Goal: Communication & Community: Answer question/provide support

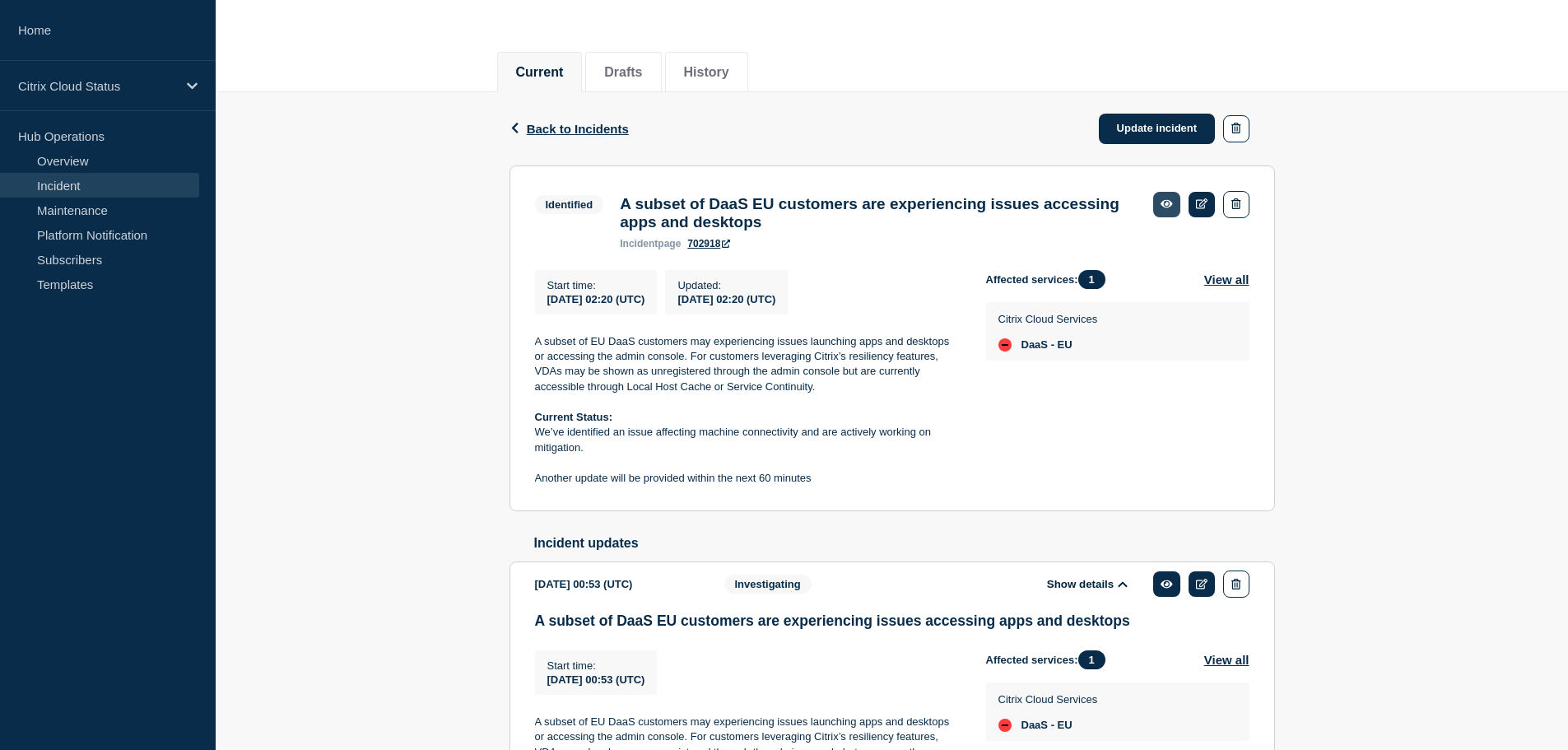
scroll to position [163, 0]
click at [1158, 128] on link "Update incident" at bounding box center [1157, 129] width 117 height 31
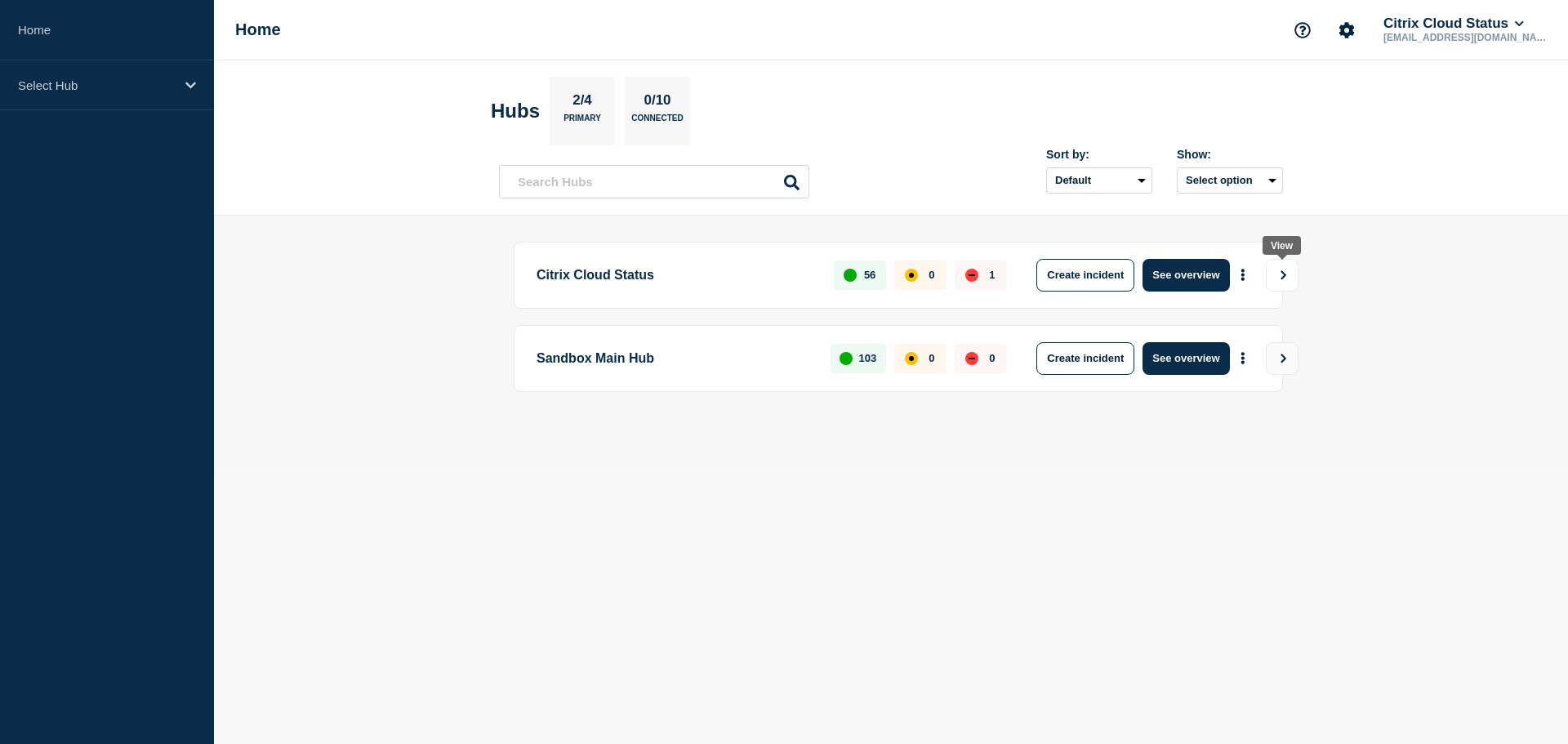
click at [1289, 274] on icon "View" at bounding box center [1283, 276] width 11 height 10
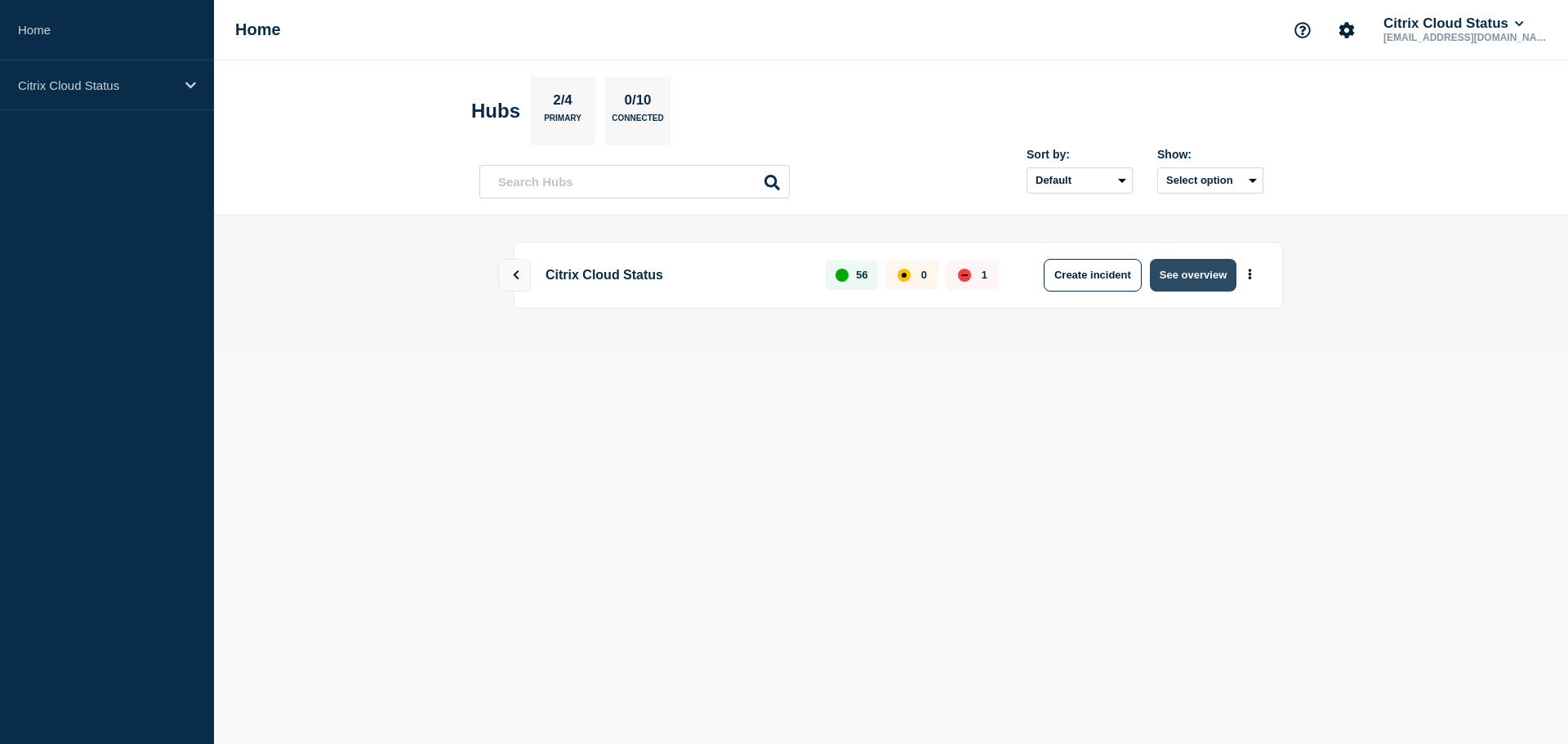
click at [1195, 278] on button "See overview" at bounding box center [1193, 275] width 87 height 33
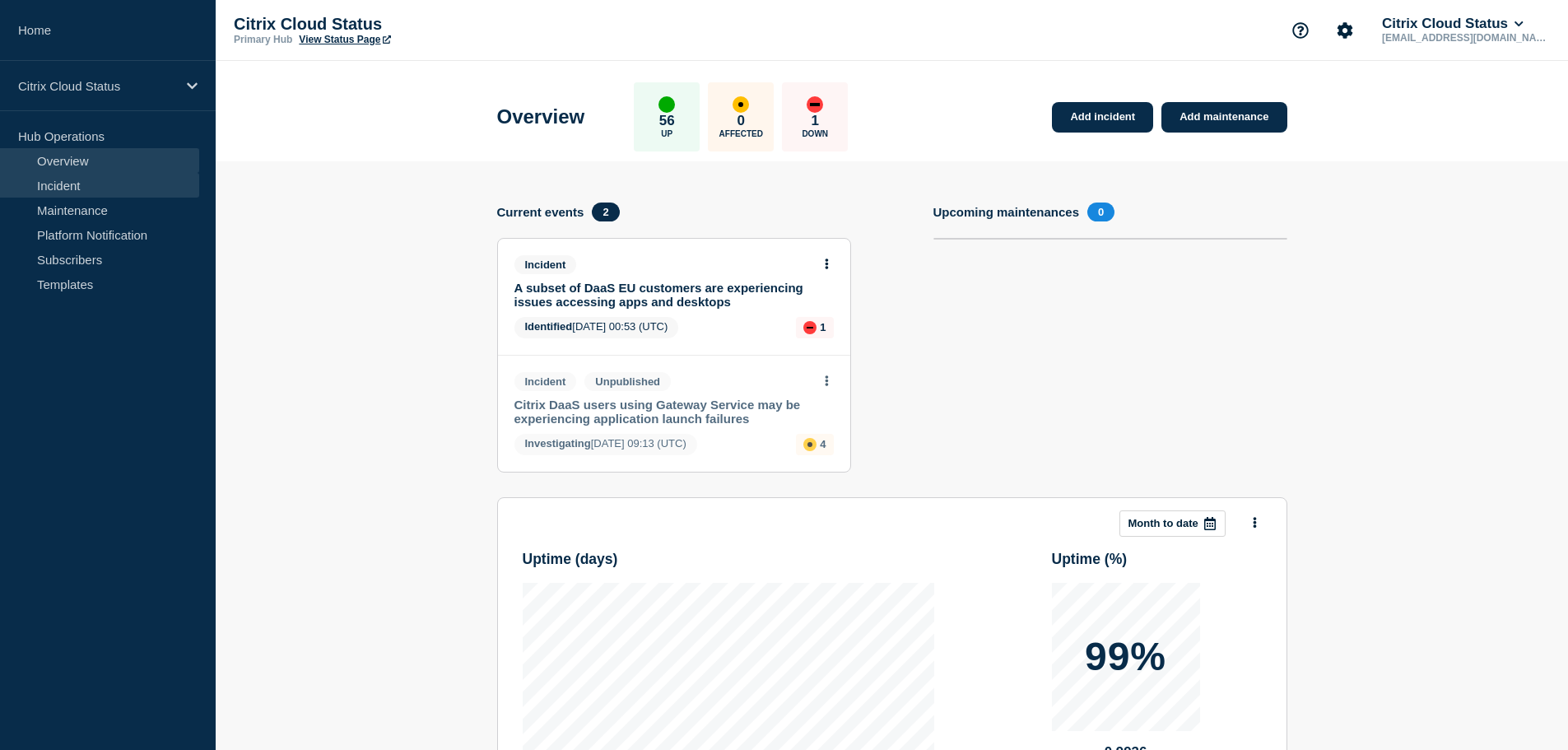
click at [82, 194] on link "Incident" at bounding box center [99, 184] width 199 height 25
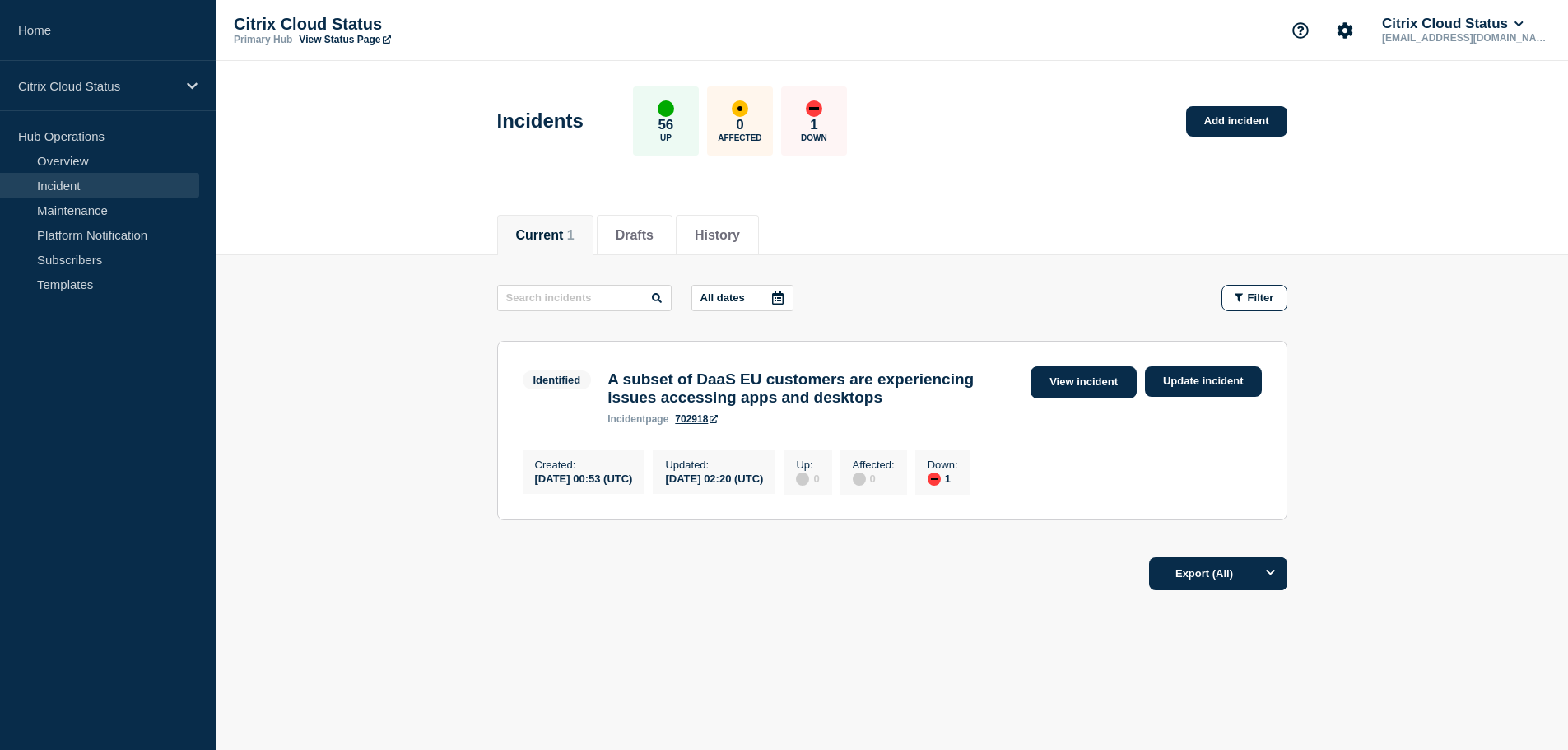
click at [1086, 382] on link "View incident" at bounding box center [1083, 382] width 106 height 32
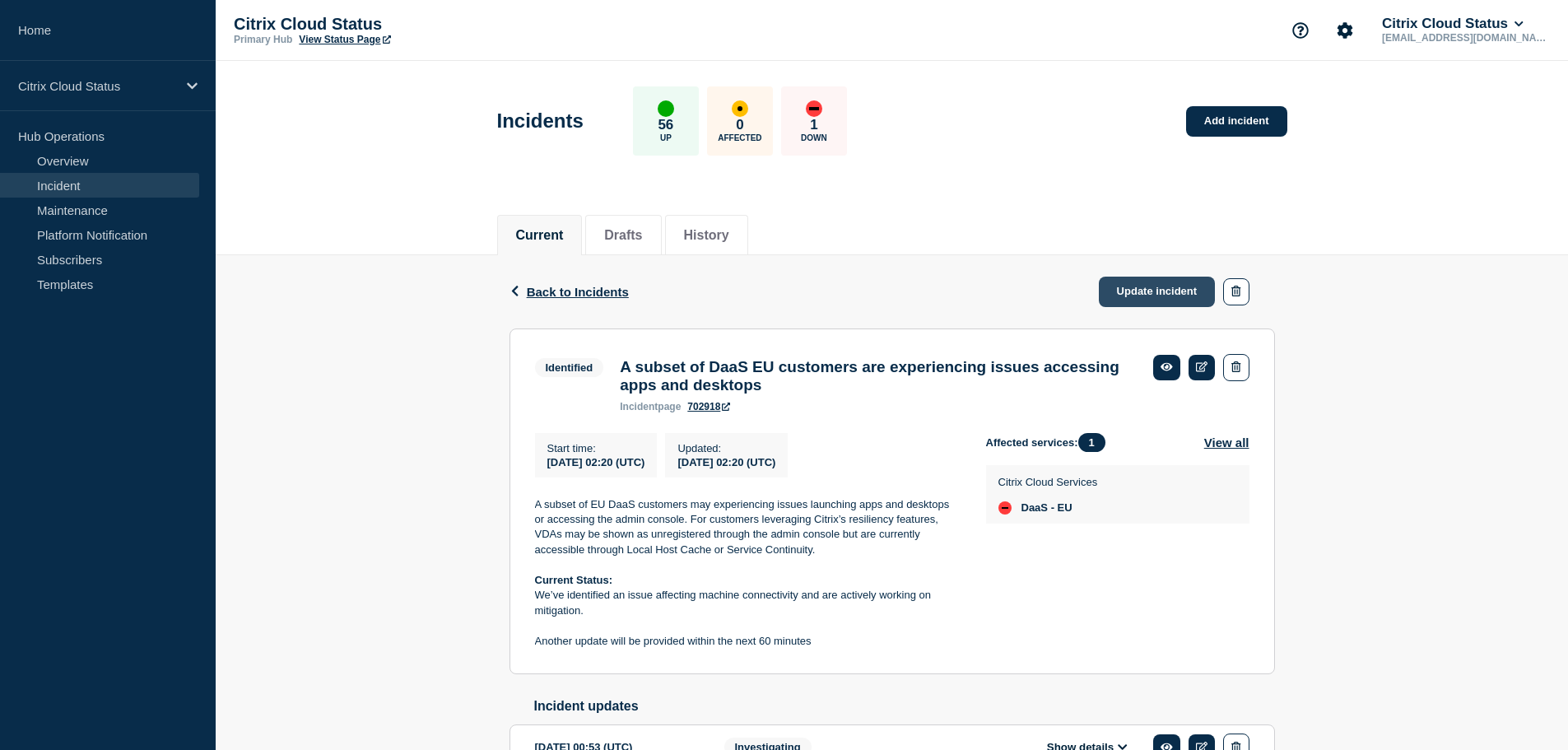
click at [1144, 290] on link "Update incident" at bounding box center [1157, 292] width 117 height 31
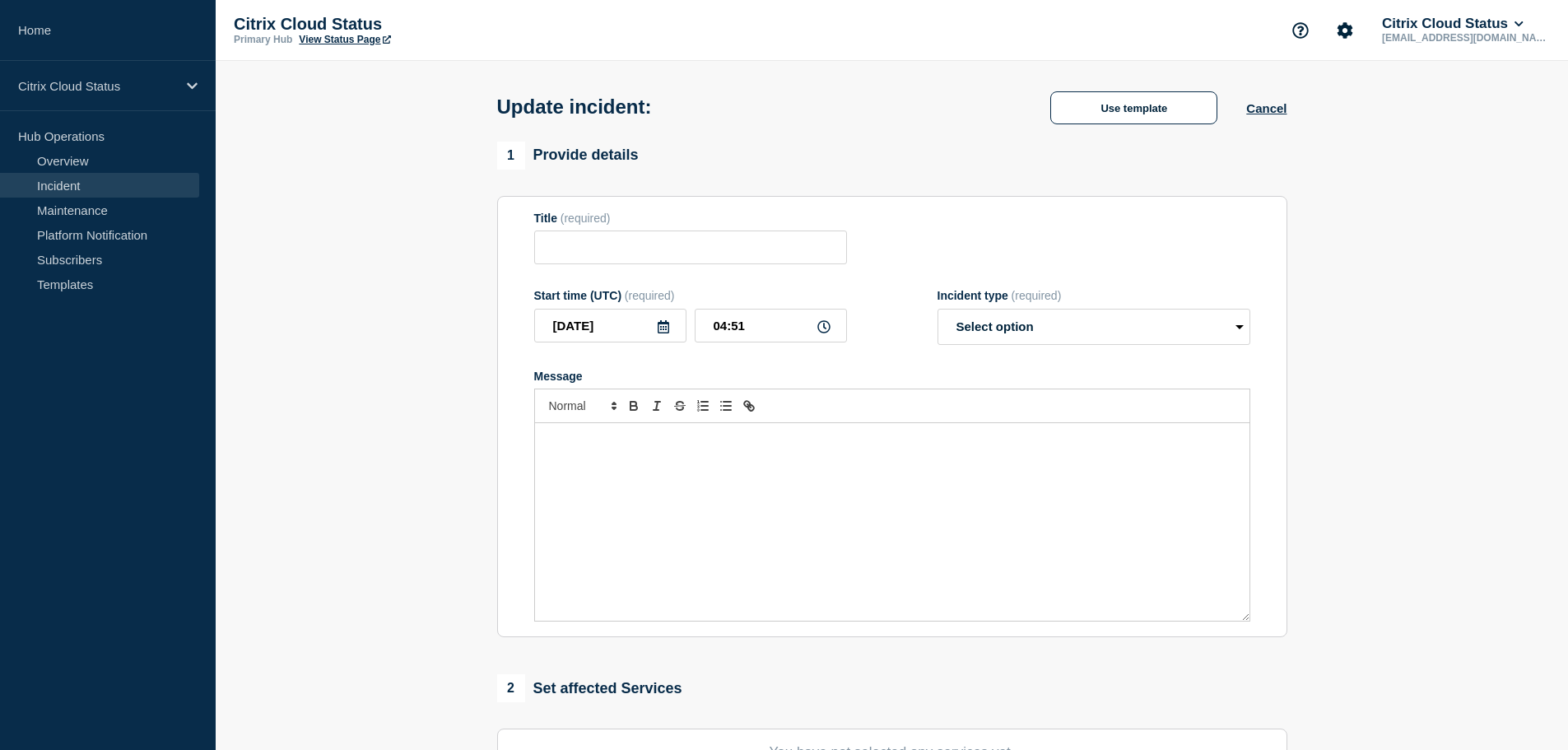
type input "A subset of DaaS EU customers are experiencing issues accessing apps and deskto…"
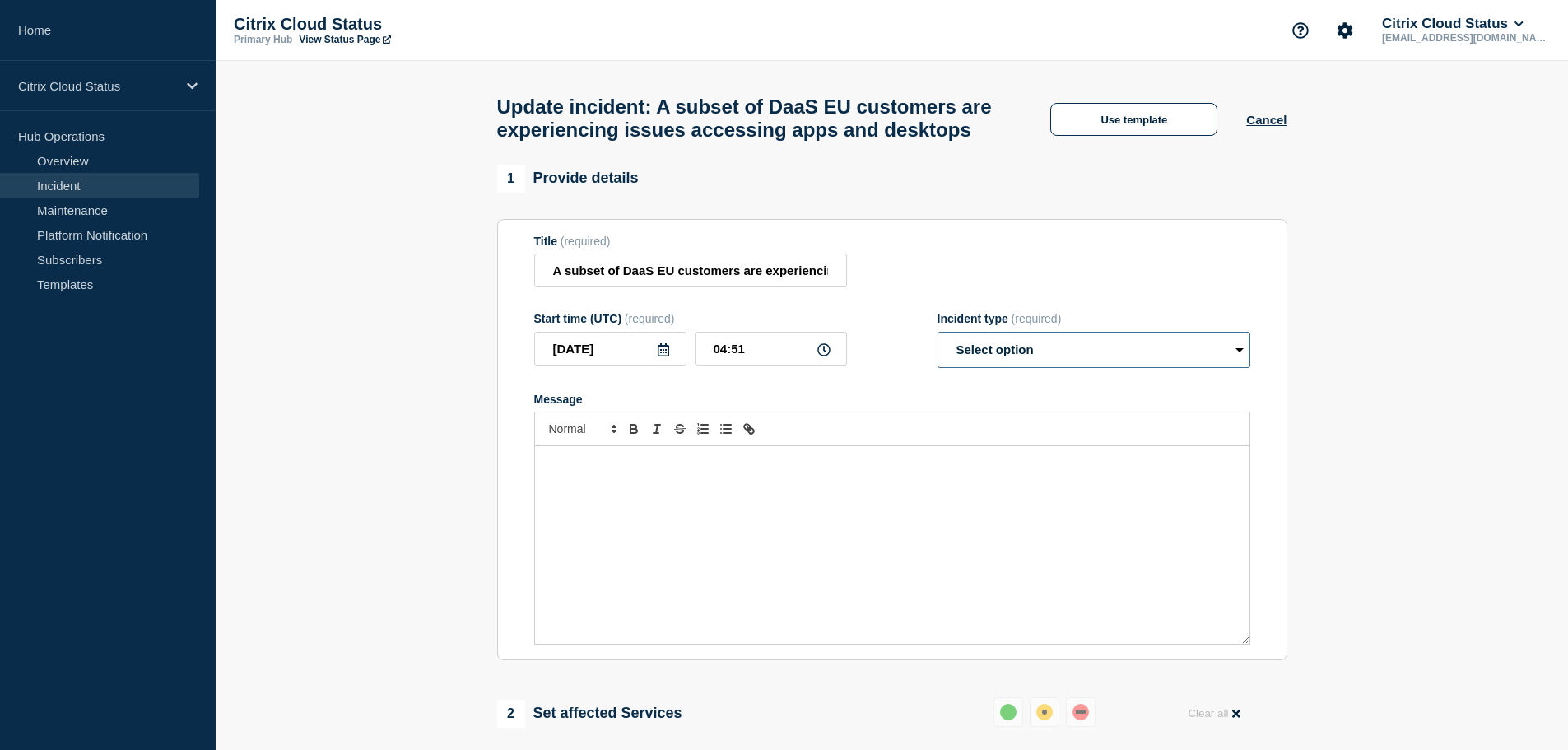
click at [1138, 368] on select "Select option Investigating Identified Monitoring Resolved" at bounding box center [1093, 349] width 313 height 37
select select "identified"
click at [937, 366] on select "Select option Investigating Identified Monitoring Resolved" at bounding box center [1093, 349] width 313 height 37
click at [799, 522] on div "Message" at bounding box center [892, 544] width 714 height 198
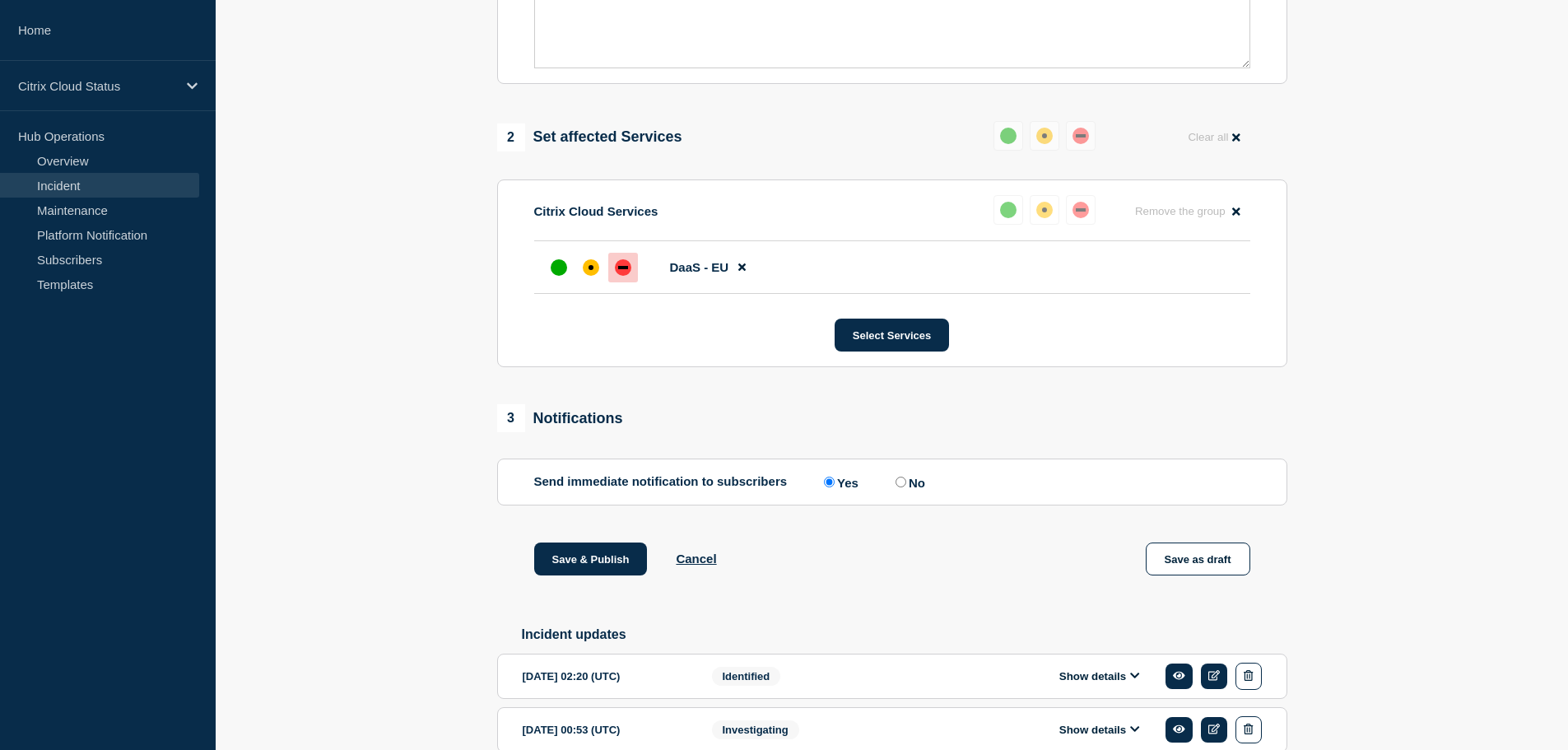
scroll to position [695, 0]
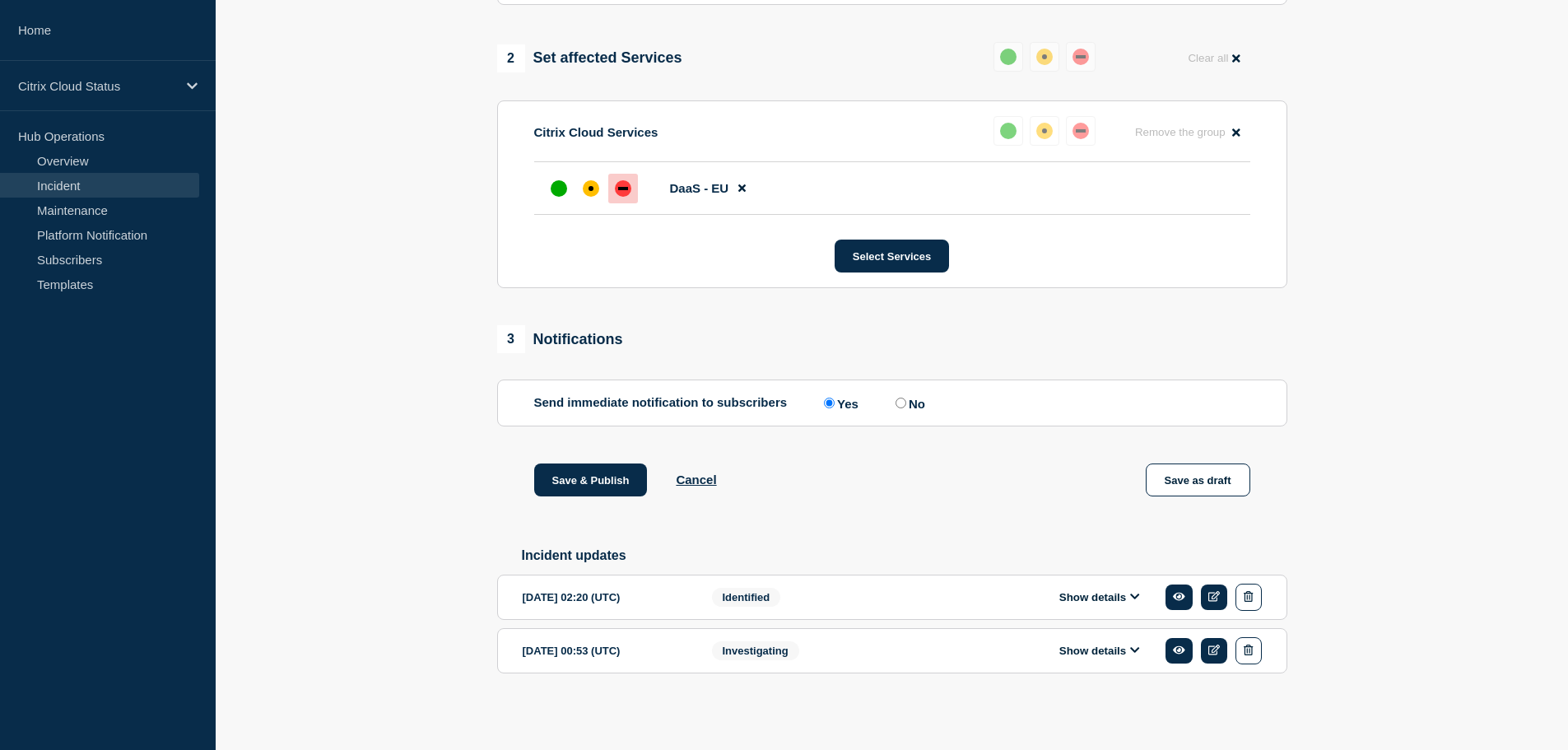
click at [1136, 595] on icon at bounding box center [1135, 596] width 10 height 11
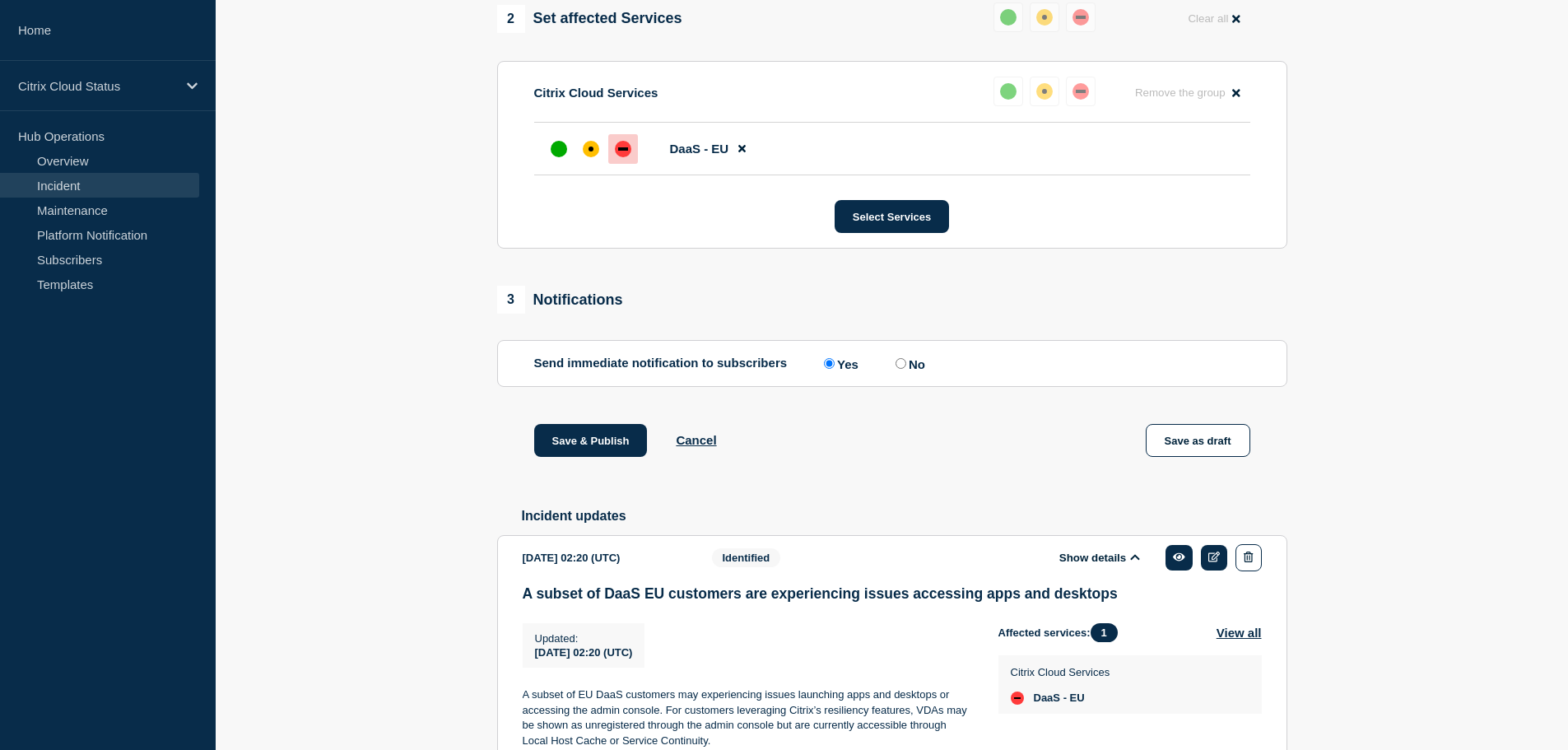
scroll to position [941, 0]
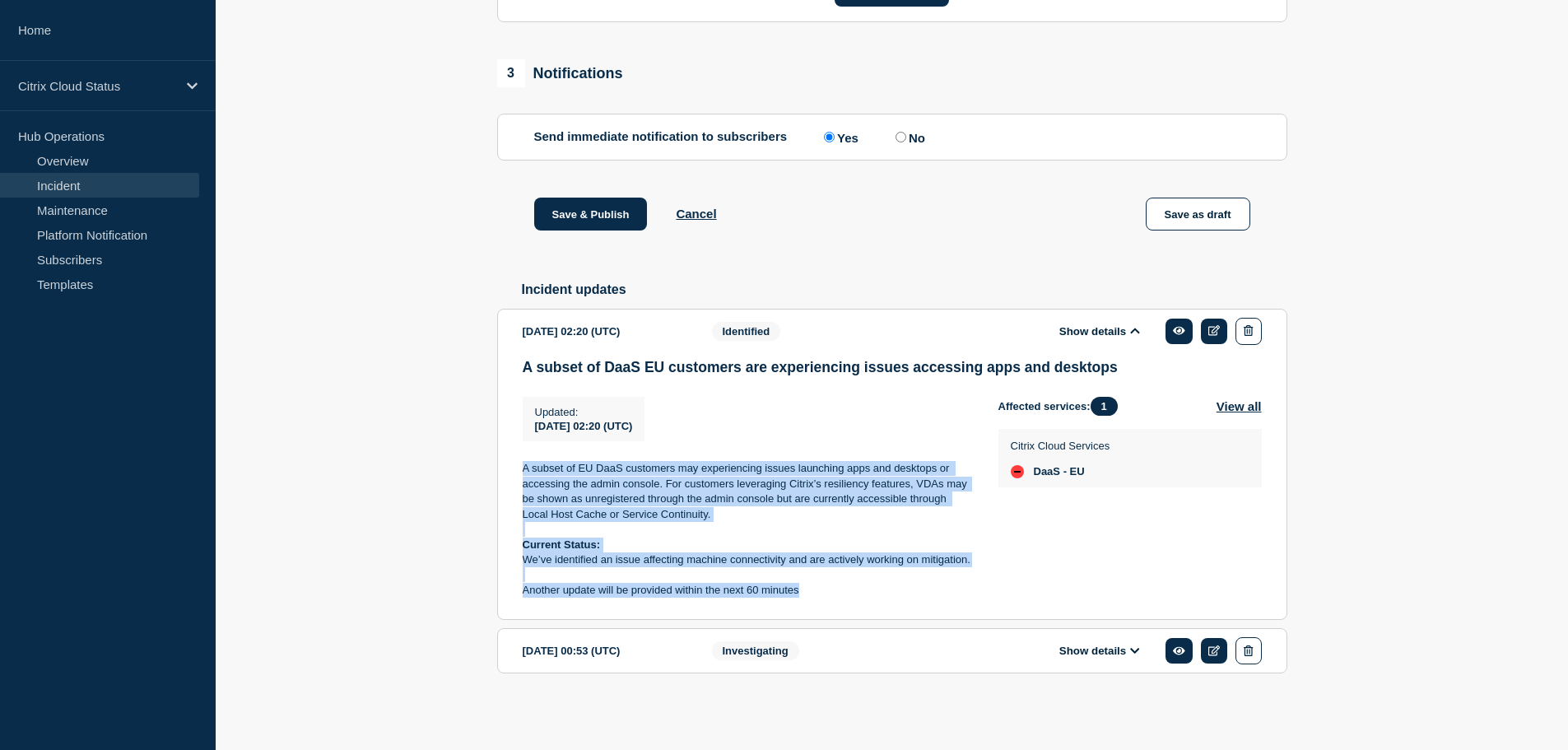
drag, startPoint x: 521, startPoint y: 488, endPoint x: 812, endPoint y: 612, distance: 316.3
click at [812, 612] on section "[DATE] 02:20 (UTC) Show details Identified A subset of DaaS EU customers are ex…" at bounding box center [892, 464] width 790 height 312
copy div "A subset of EU DaaS customers may experiencing issues launching apps and deskto…"
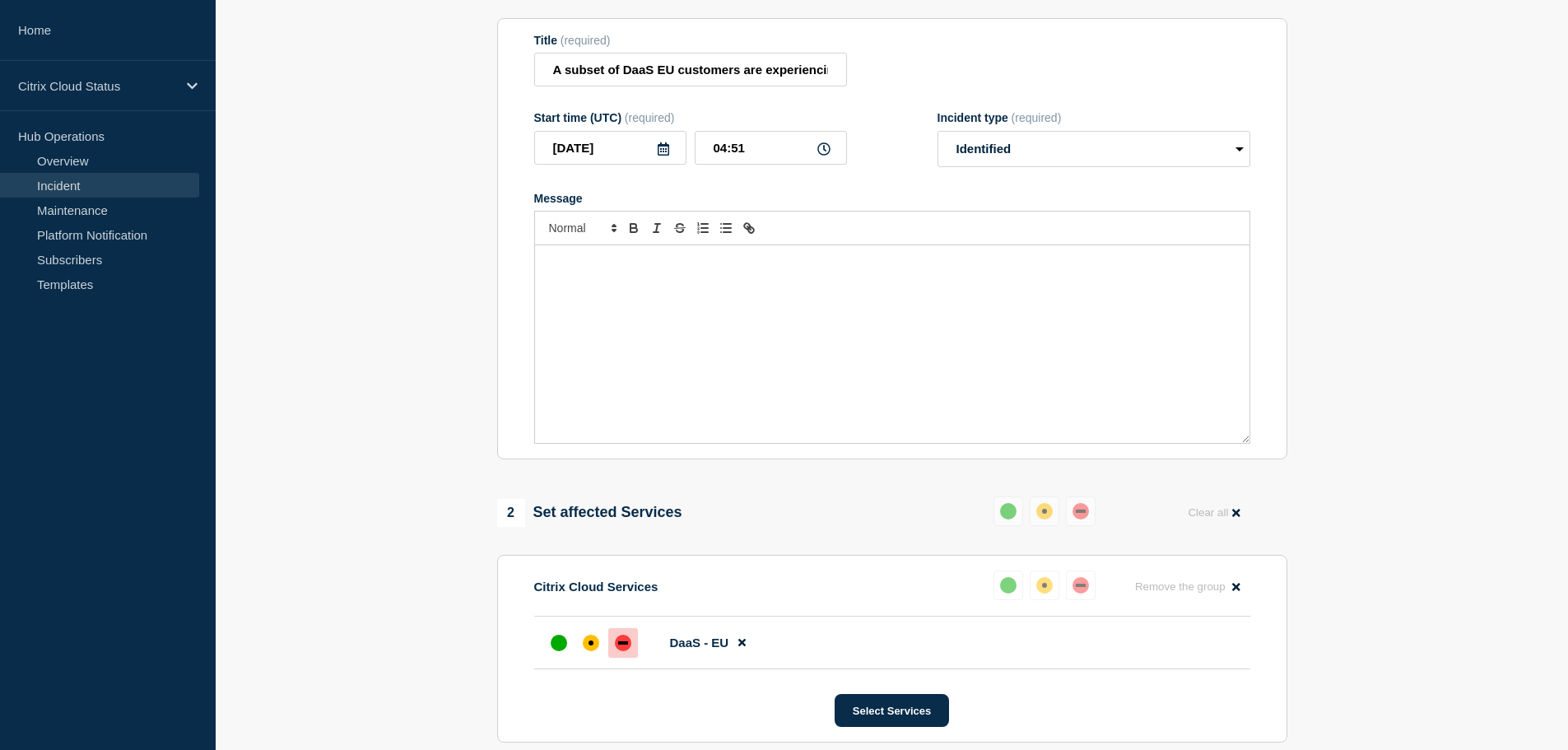
scroll to position [37, 0]
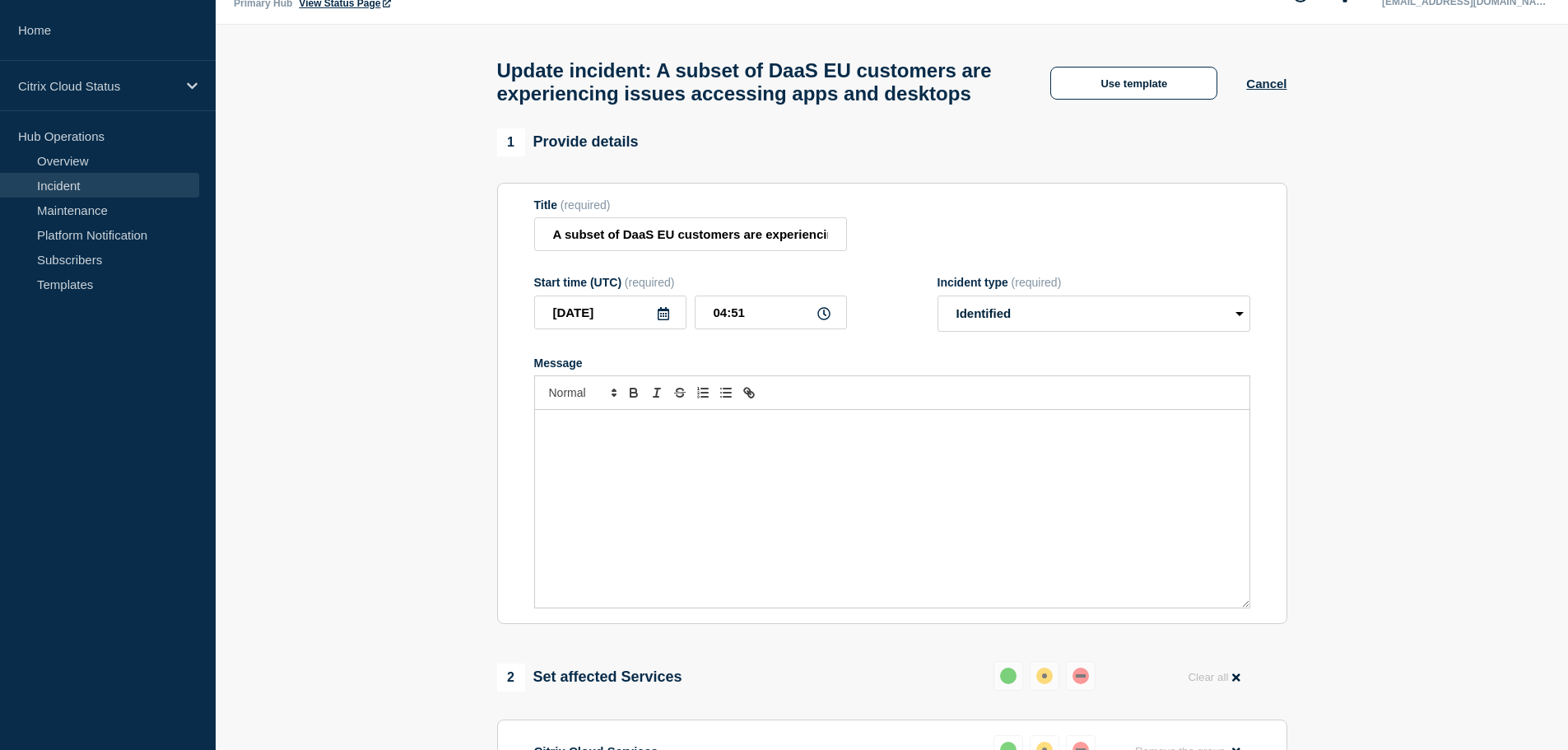
click at [625, 487] on div "Message" at bounding box center [892, 508] width 714 height 198
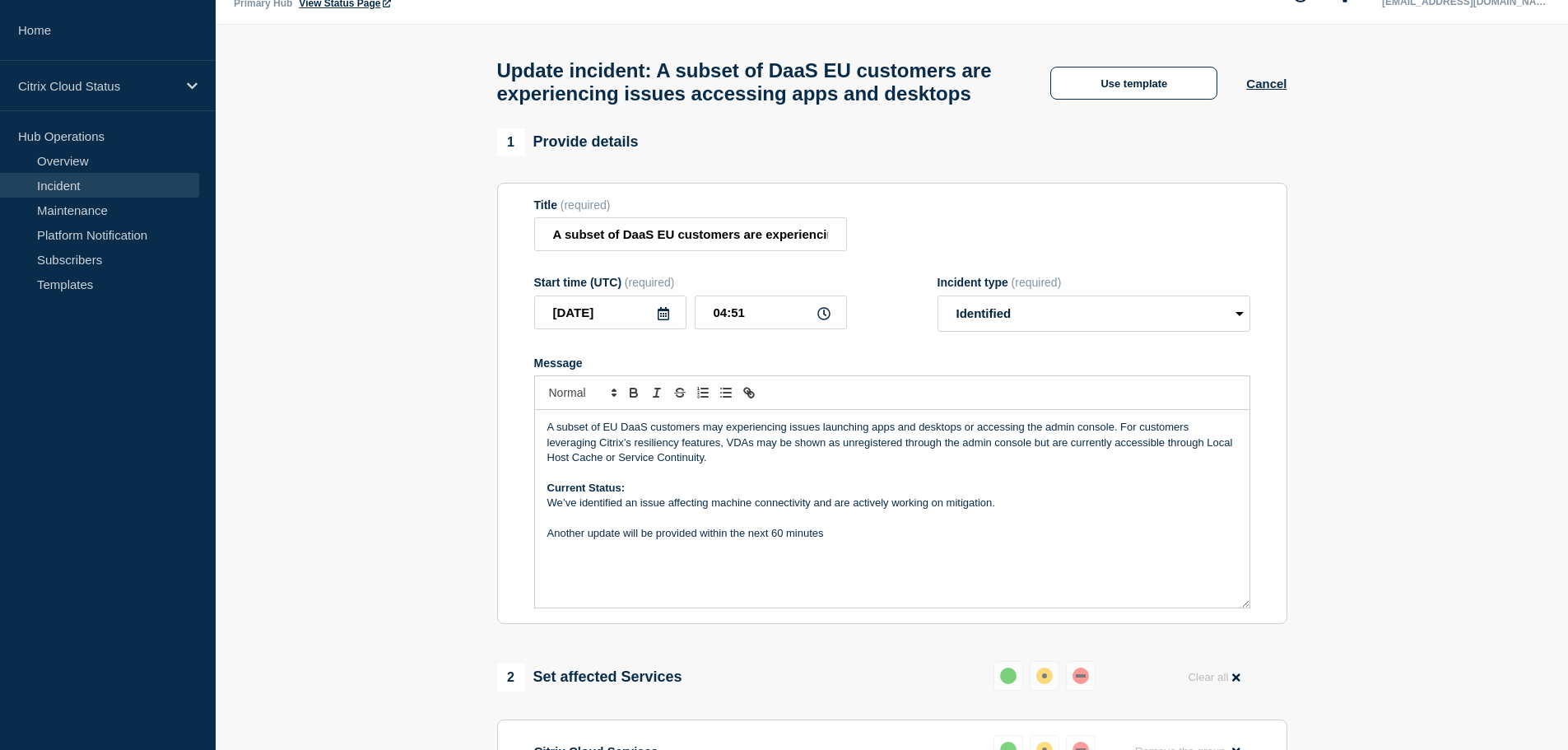
click at [677, 510] on p "We’ve identified an issue affecting machine connectivity and are actively worki…" at bounding box center [892, 502] width 690 height 14
drag, startPoint x: 996, startPoint y: 535, endPoint x: 548, endPoint y: 543, distance: 448.1
click at [548, 510] on p "We’ve identified an issue affecting machine connectivity and are actively worki…" at bounding box center [892, 502] width 690 height 14
copy p "We’ve identified an issue affecting machine connectivity and are actively worki…"
click at [1021, 526] on p "Message" at bounding box center [892, 518] width 690 height 14
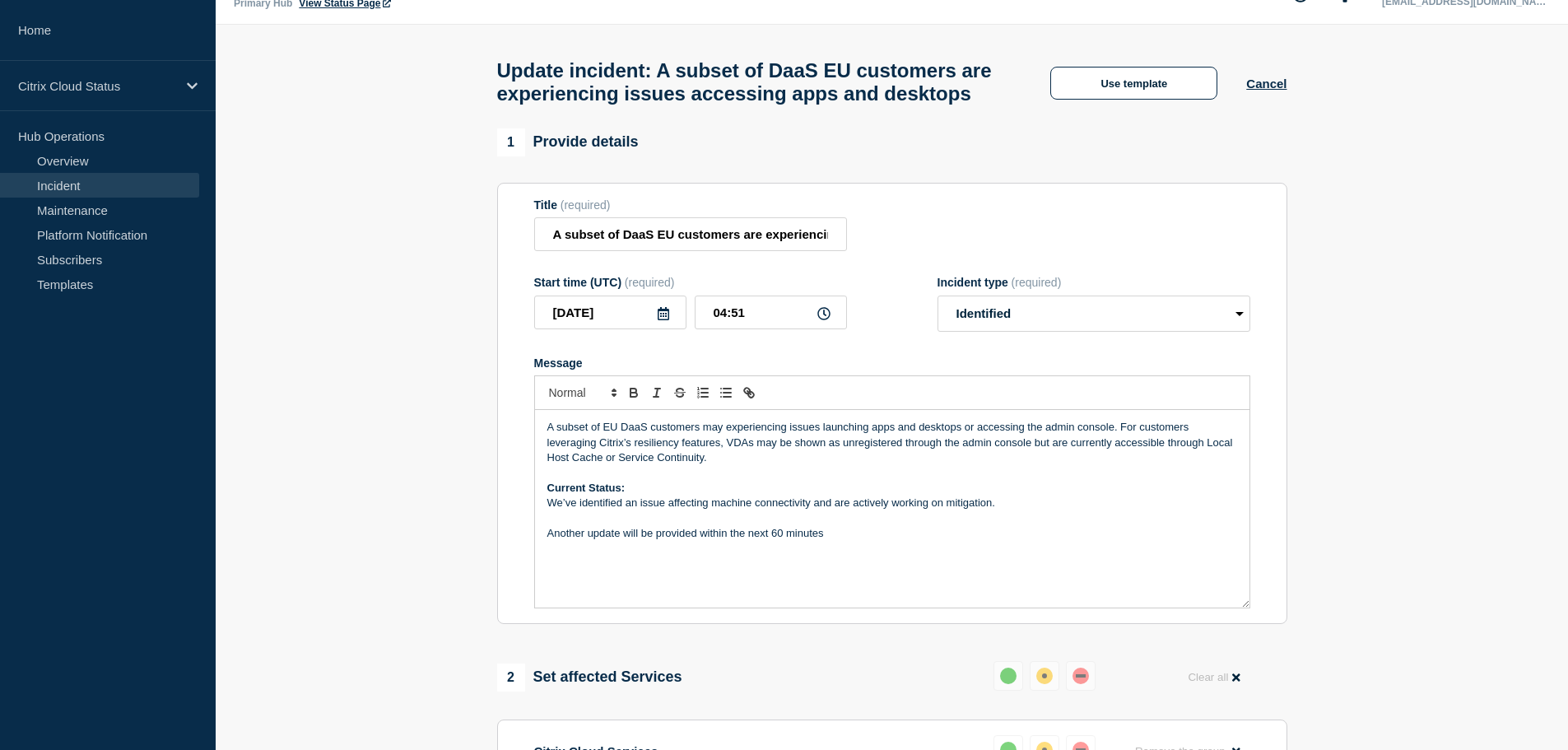
click at [1016, 510] on p "We’ve identified an issue affecting machine connectivity and are actively worki…" at bounding box center [892, 502] width 690 height 14
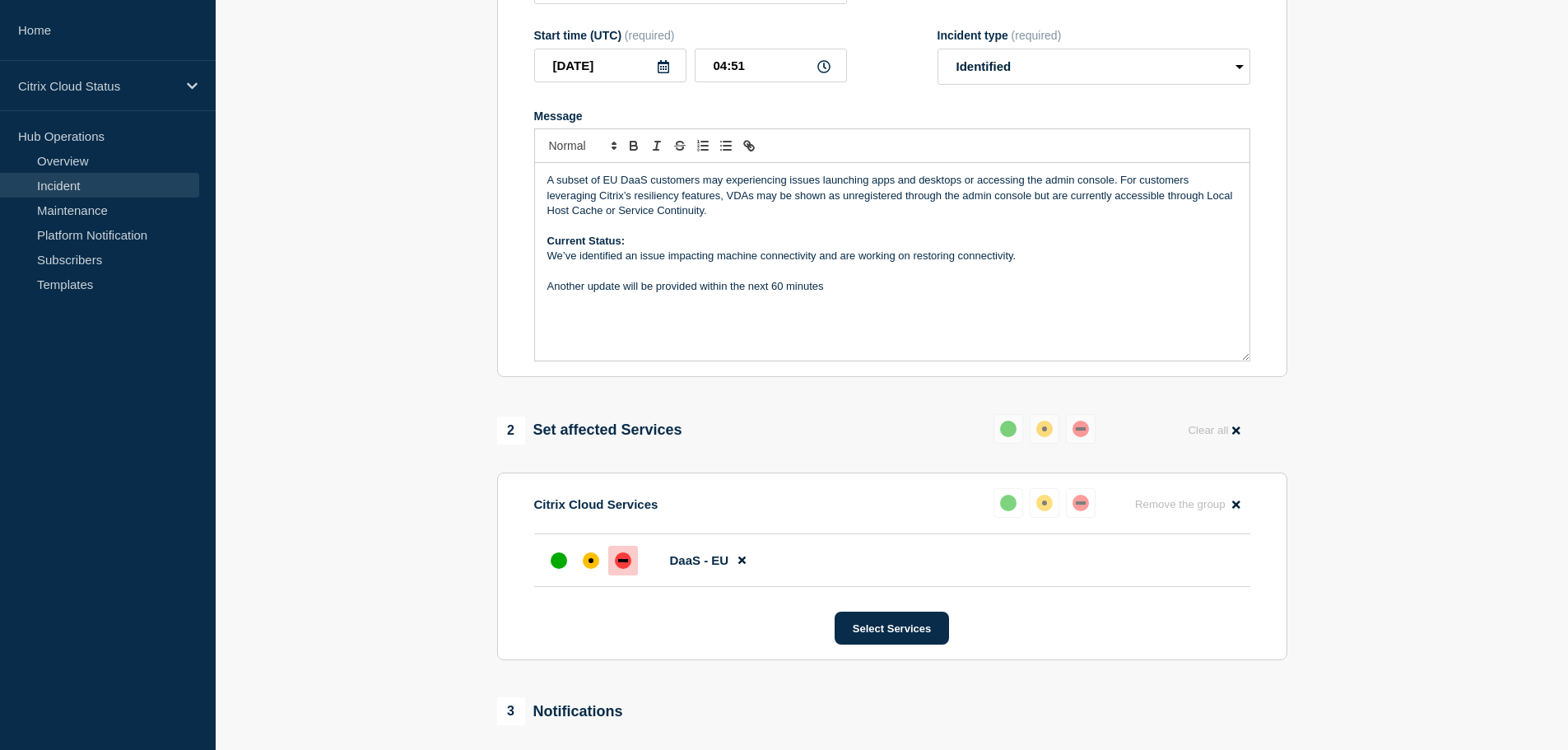
scroll to position [448, 0]
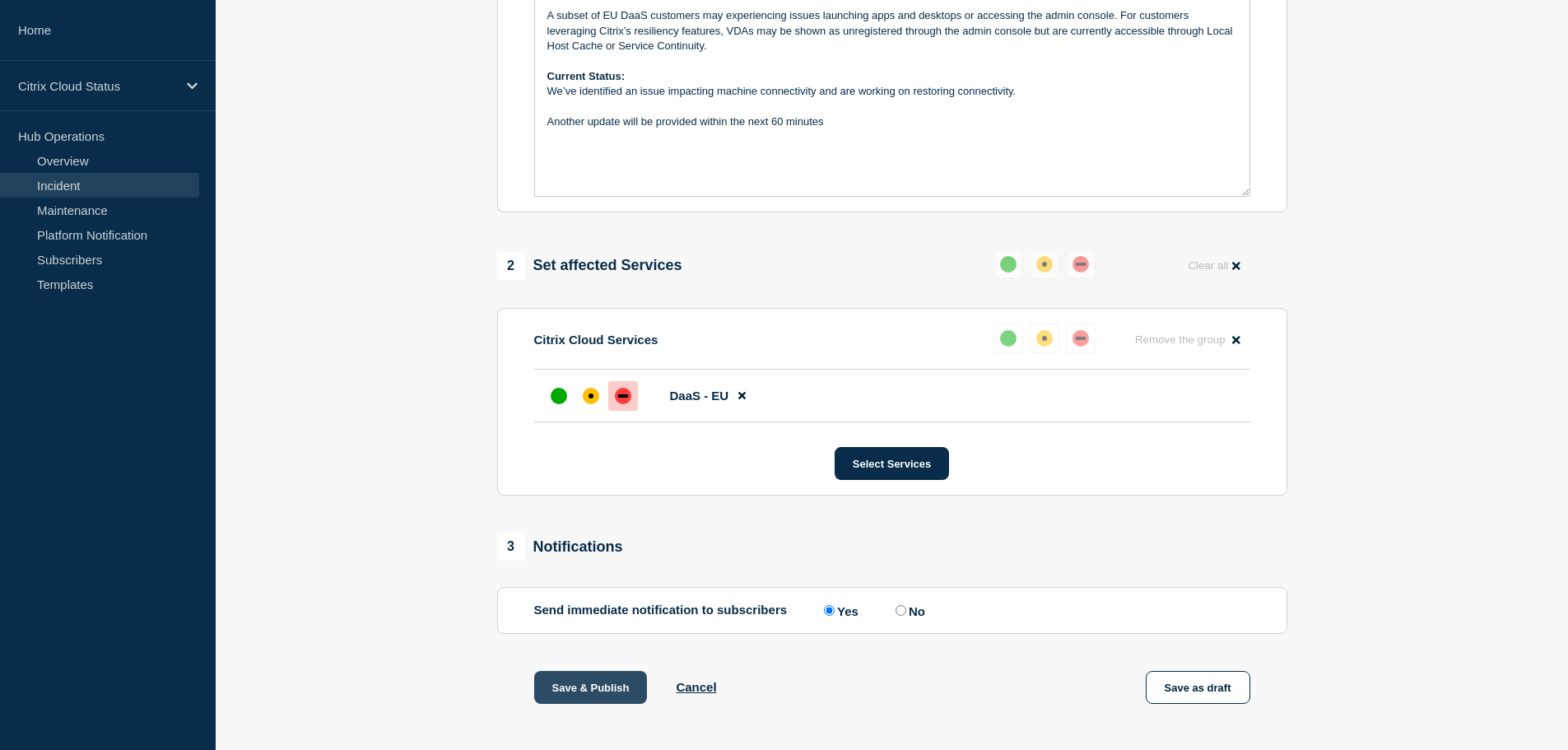
click at [601, 703] on button "Save & Publish" at bounding box center [591, 687] width 114 height 33
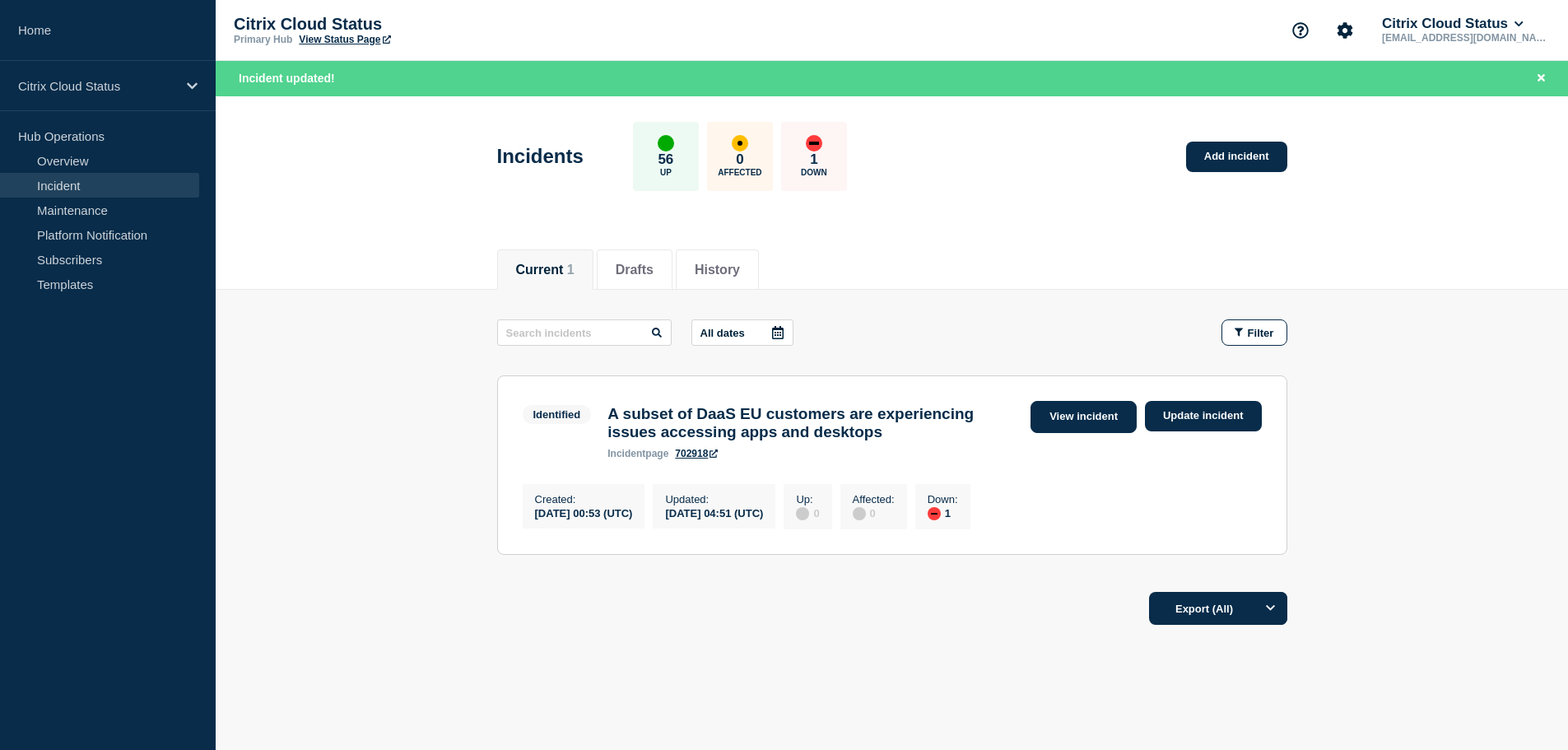
click at [1064, 419] on link "View incident" at bounding box center [1083, 417] width 106 height 32
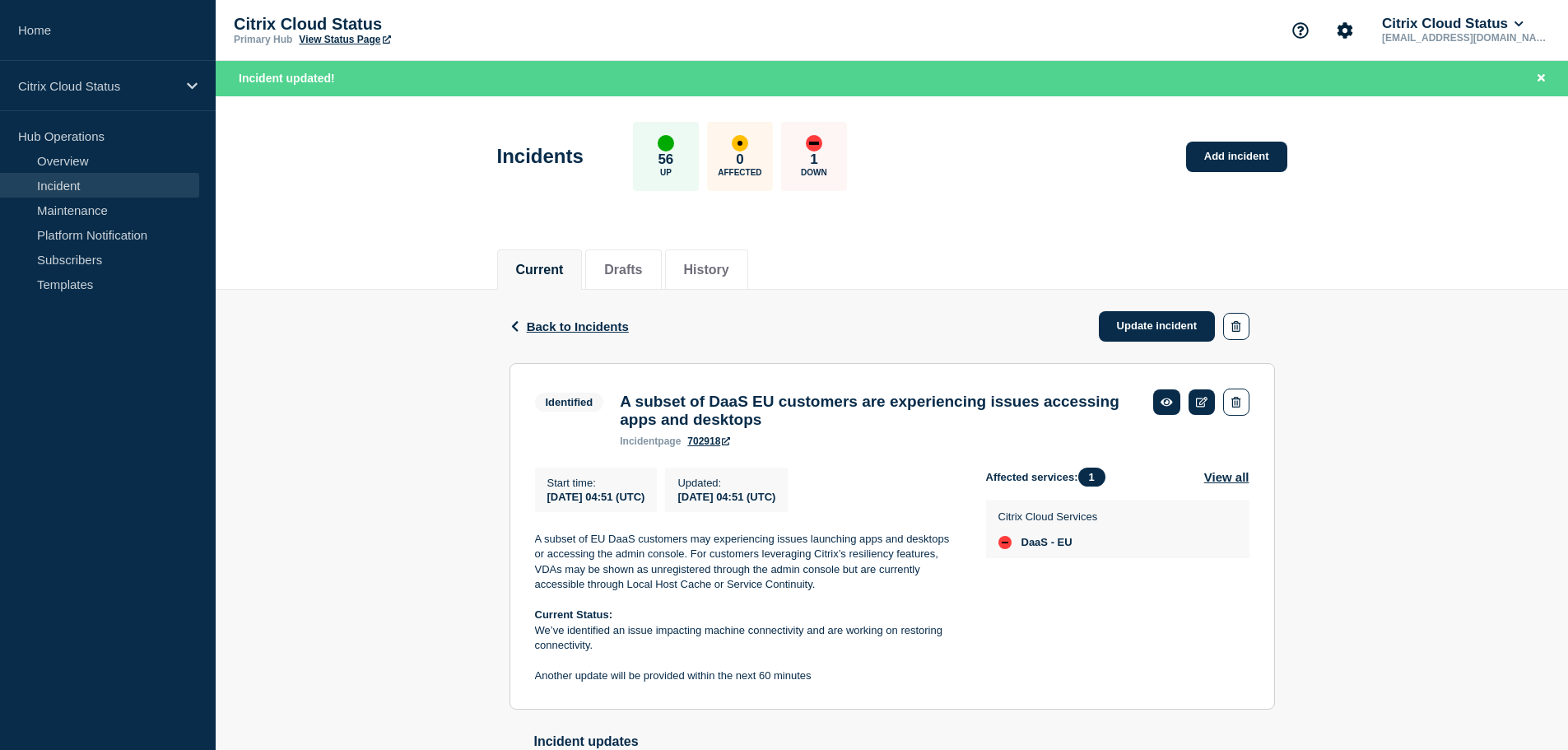
scroll to position [200, 0]
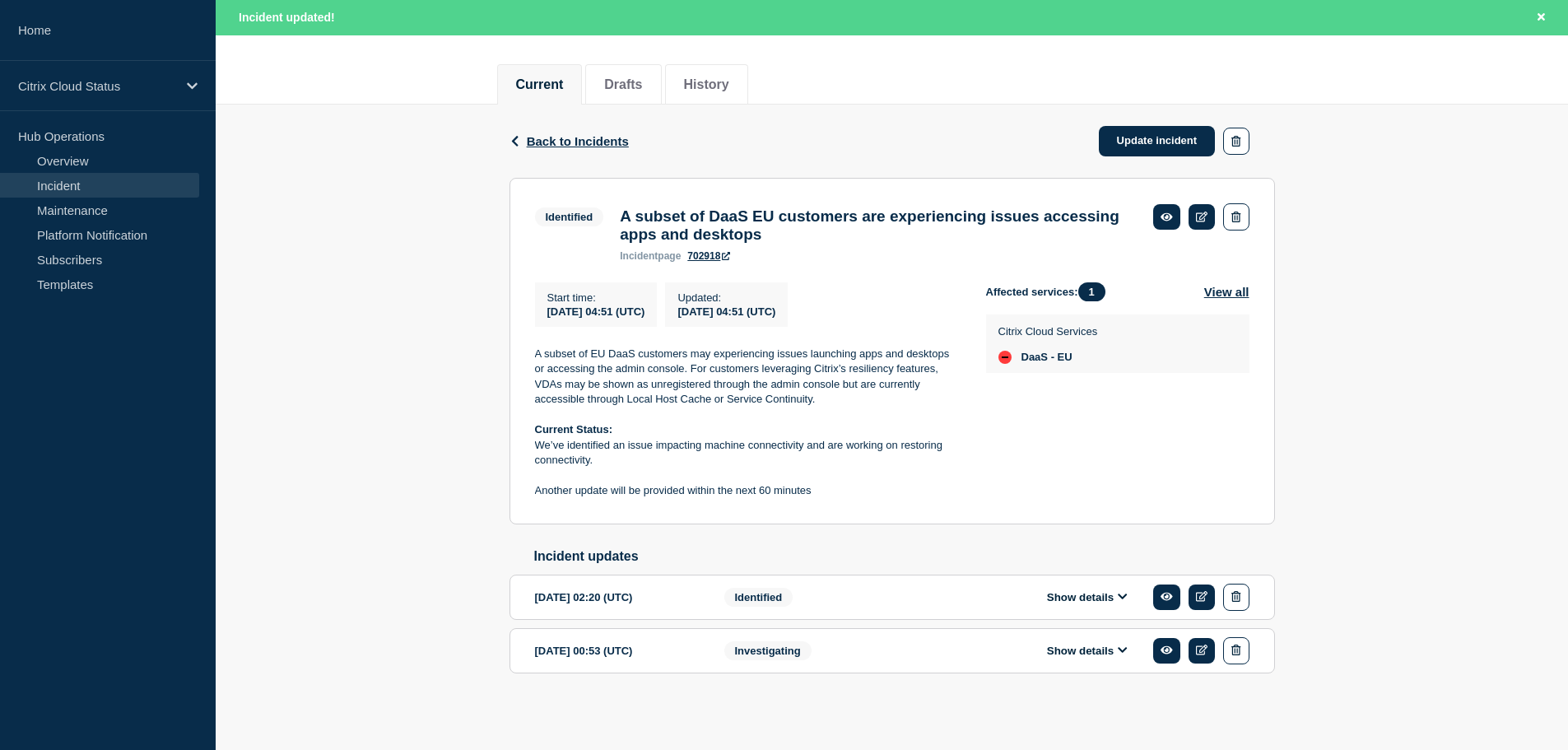
click at [64, 187] on link "Incident" at bounding box center [99, 184] width 199 height 25
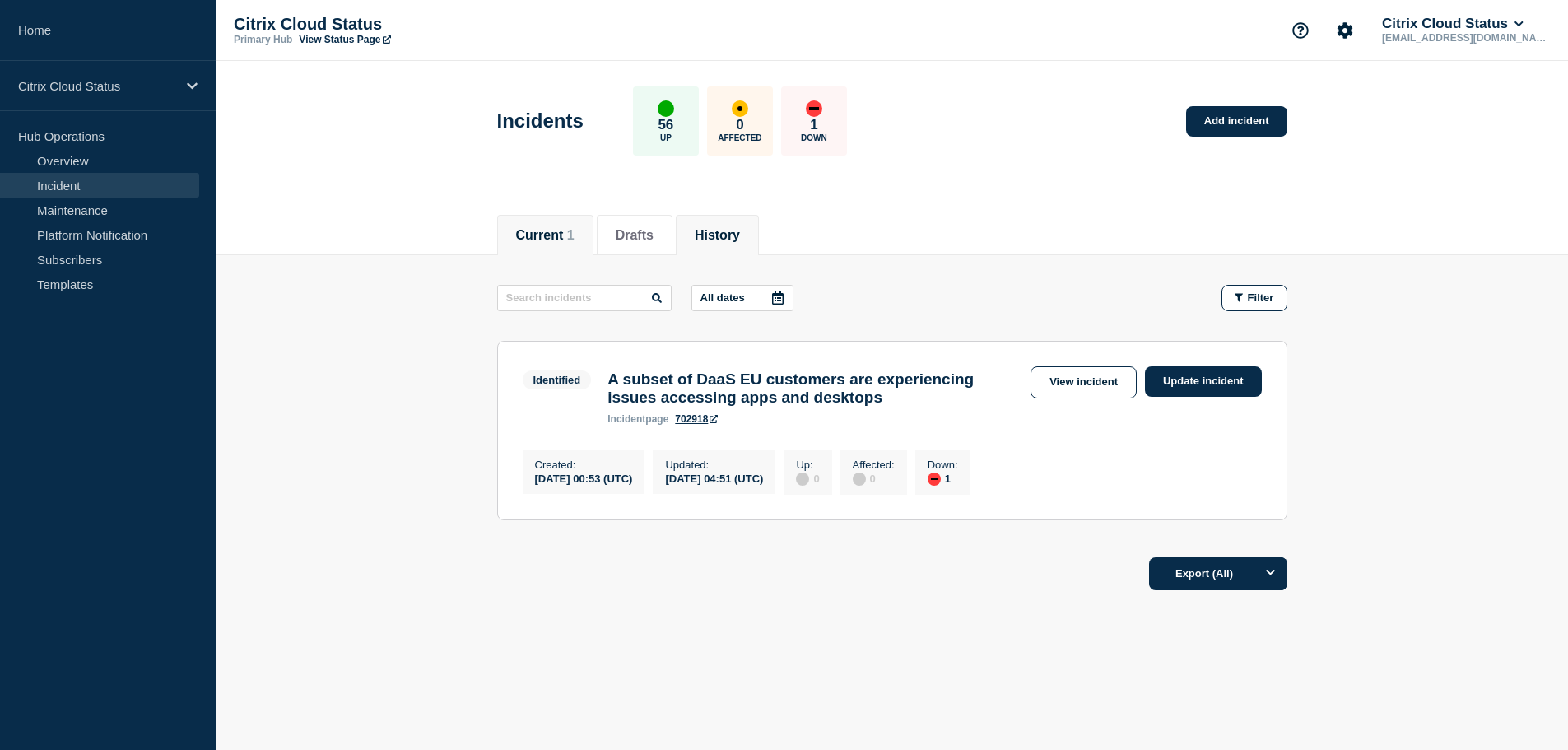
click at [740, 232] on button "History" at bounding box center [717, 234] width 45 height 14
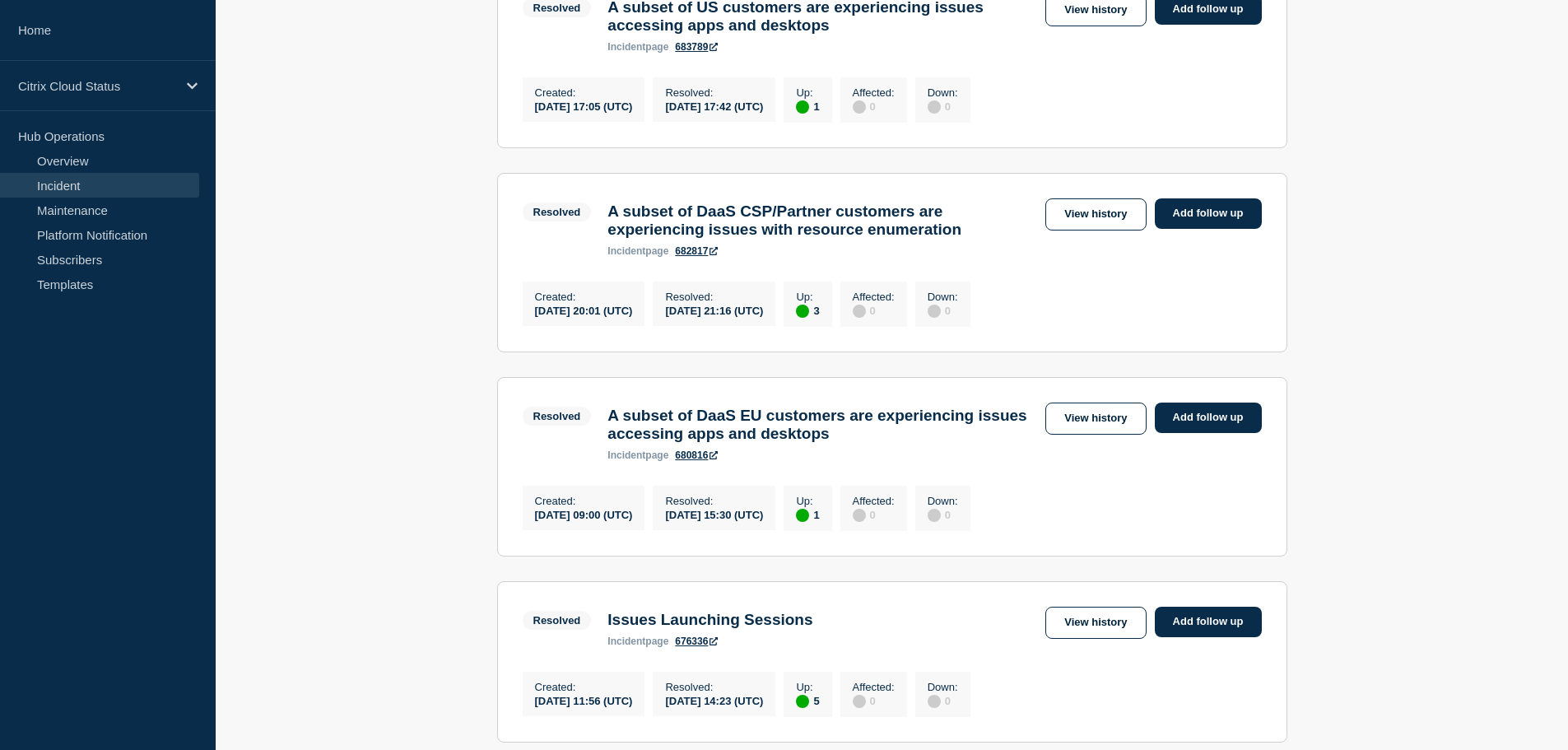
scroll to position [658, 0]
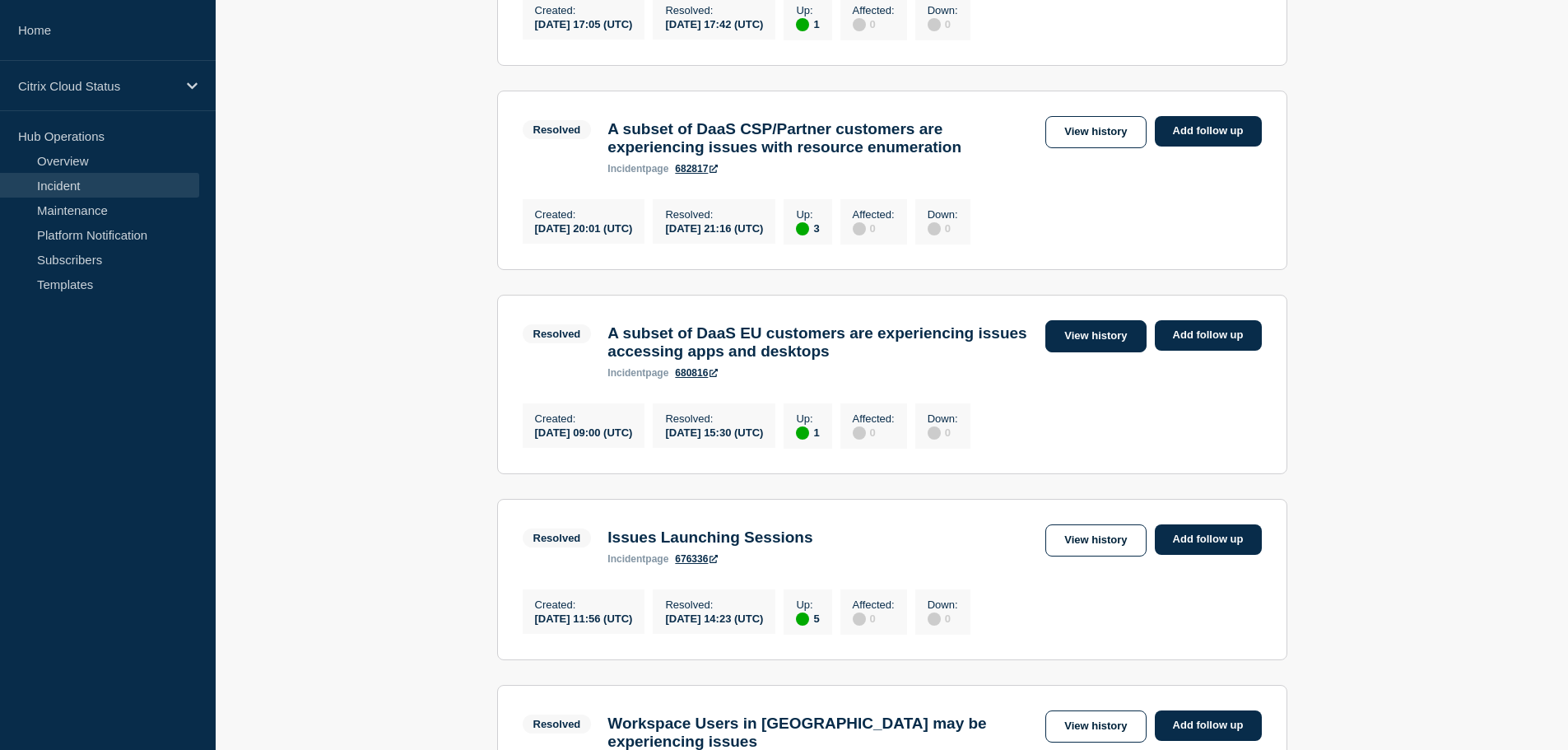
click at [1117, 352] on link "View history" at bounding box center [1095, 336] width 100 height 32
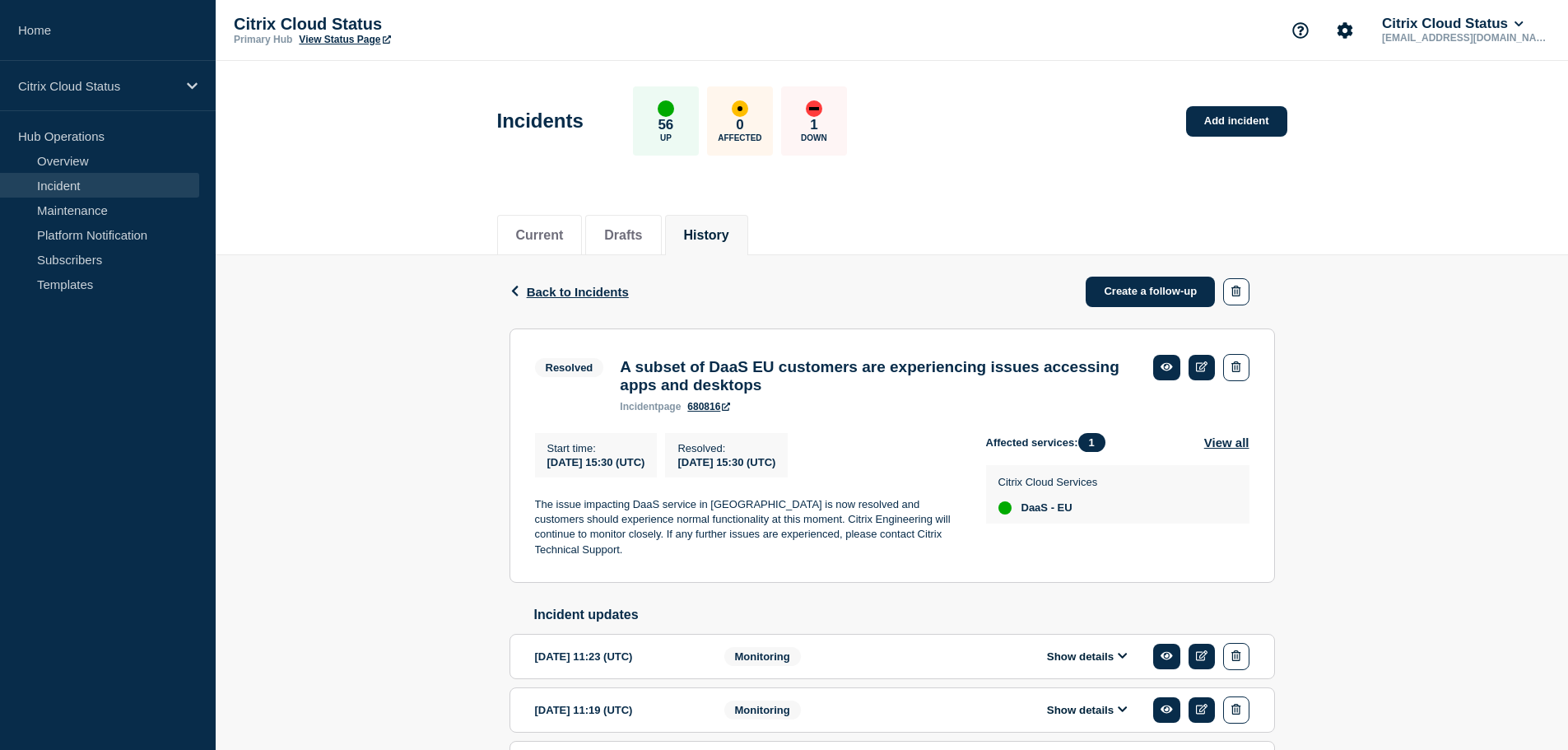
scroll to position [112, 0]
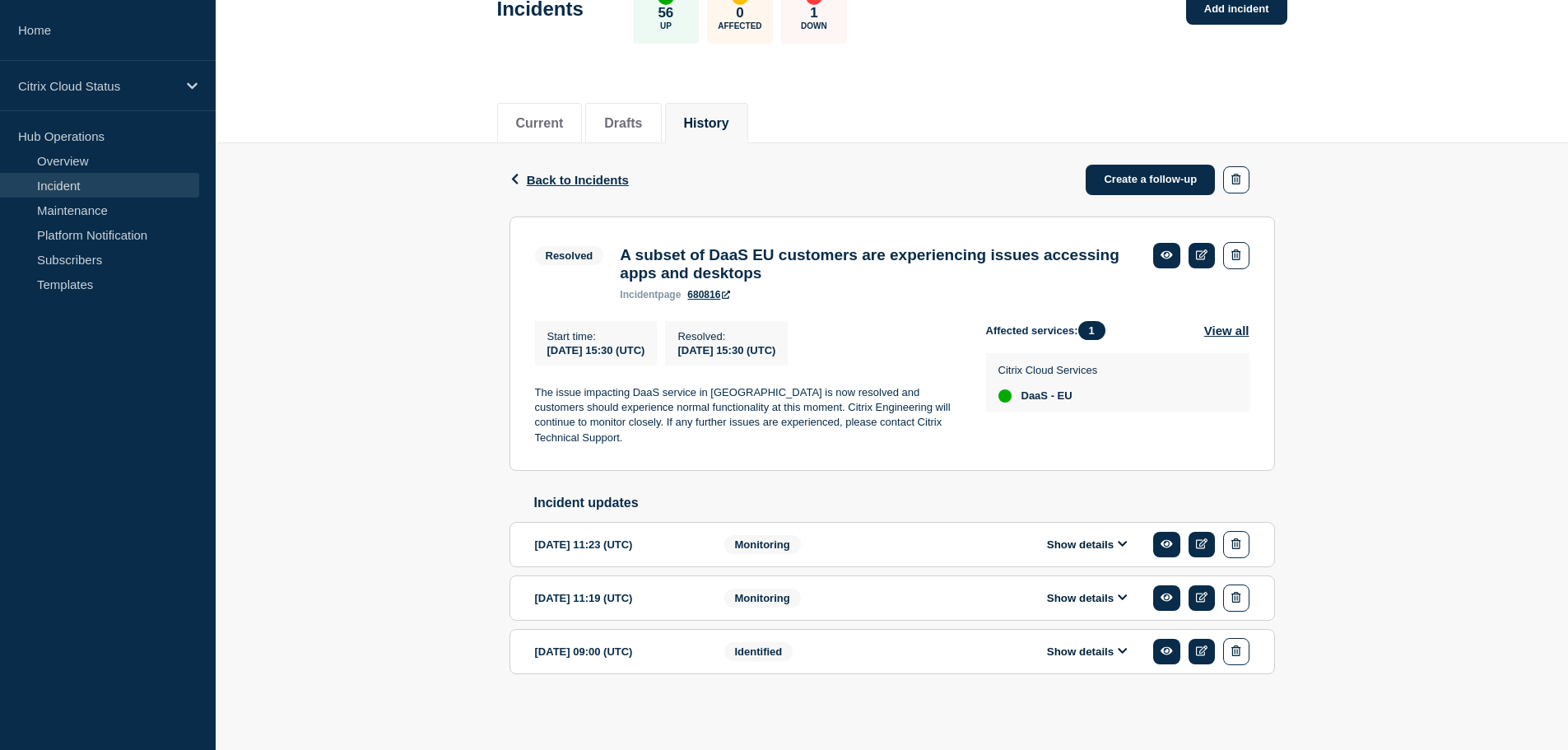
click at [1127, 646] on button "Show details" at bounding box center [1086, 651] width 91 height 14
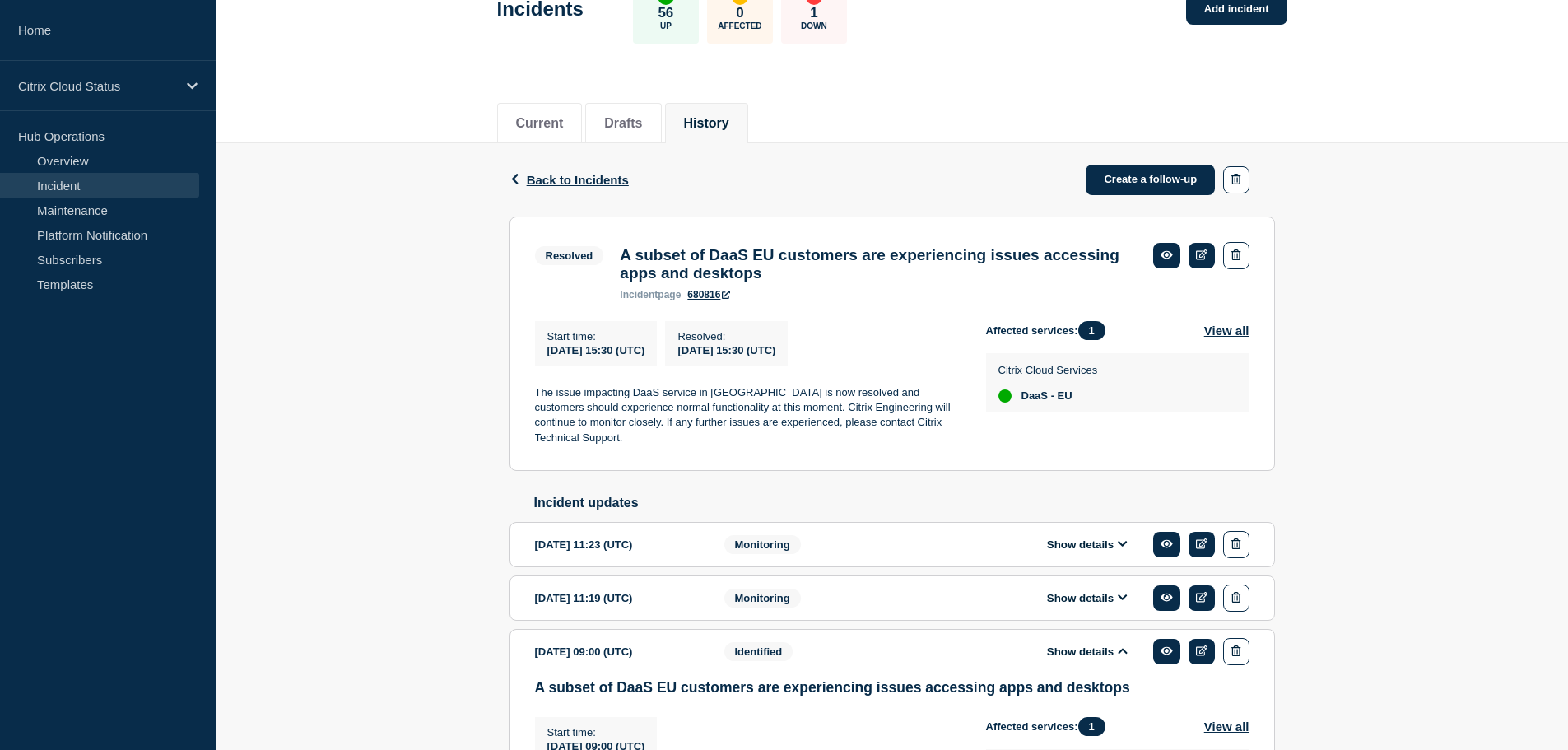
scroll to position [396, 0]
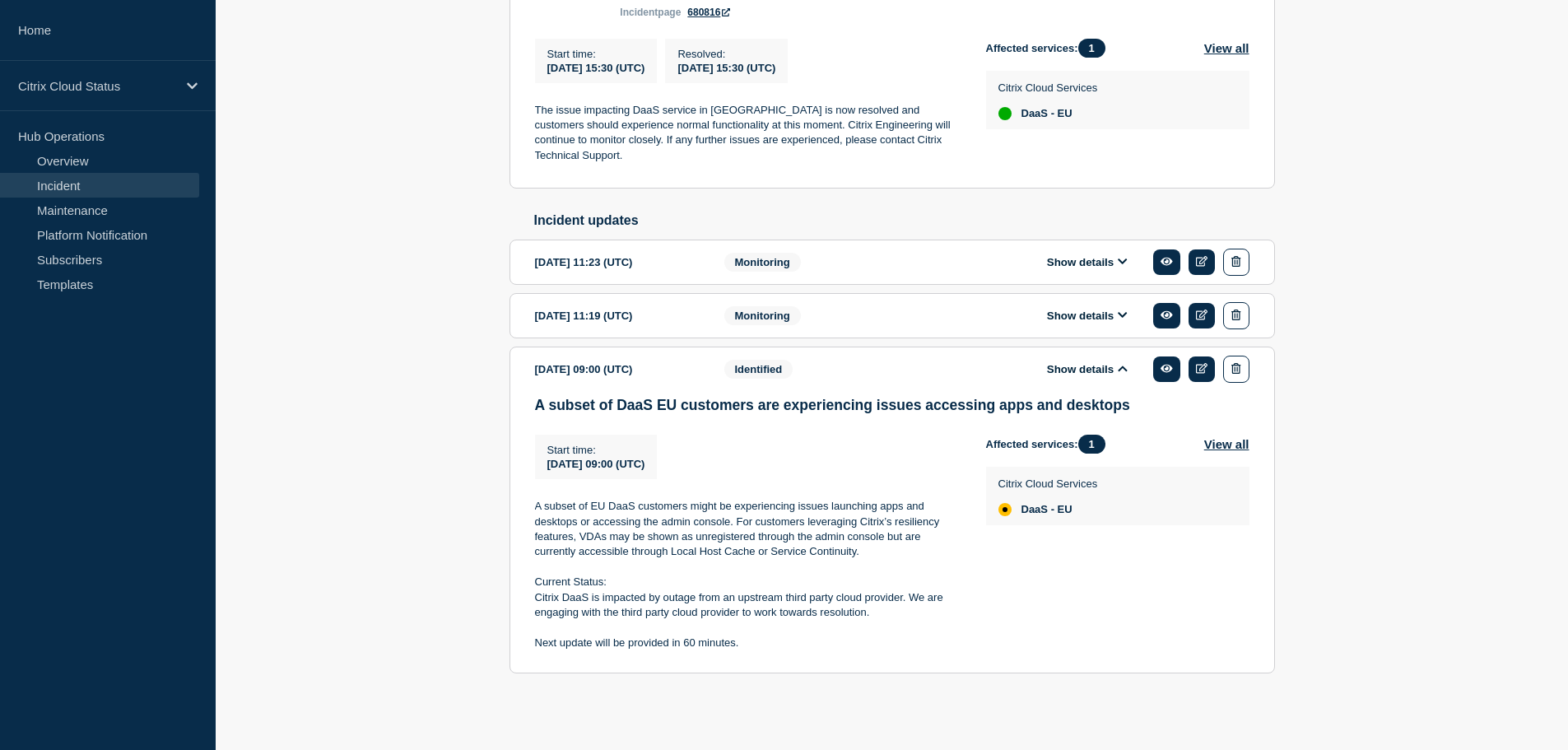
click at [1119, 318] on icon at bounding box center [1123, 314] width 10 height 11
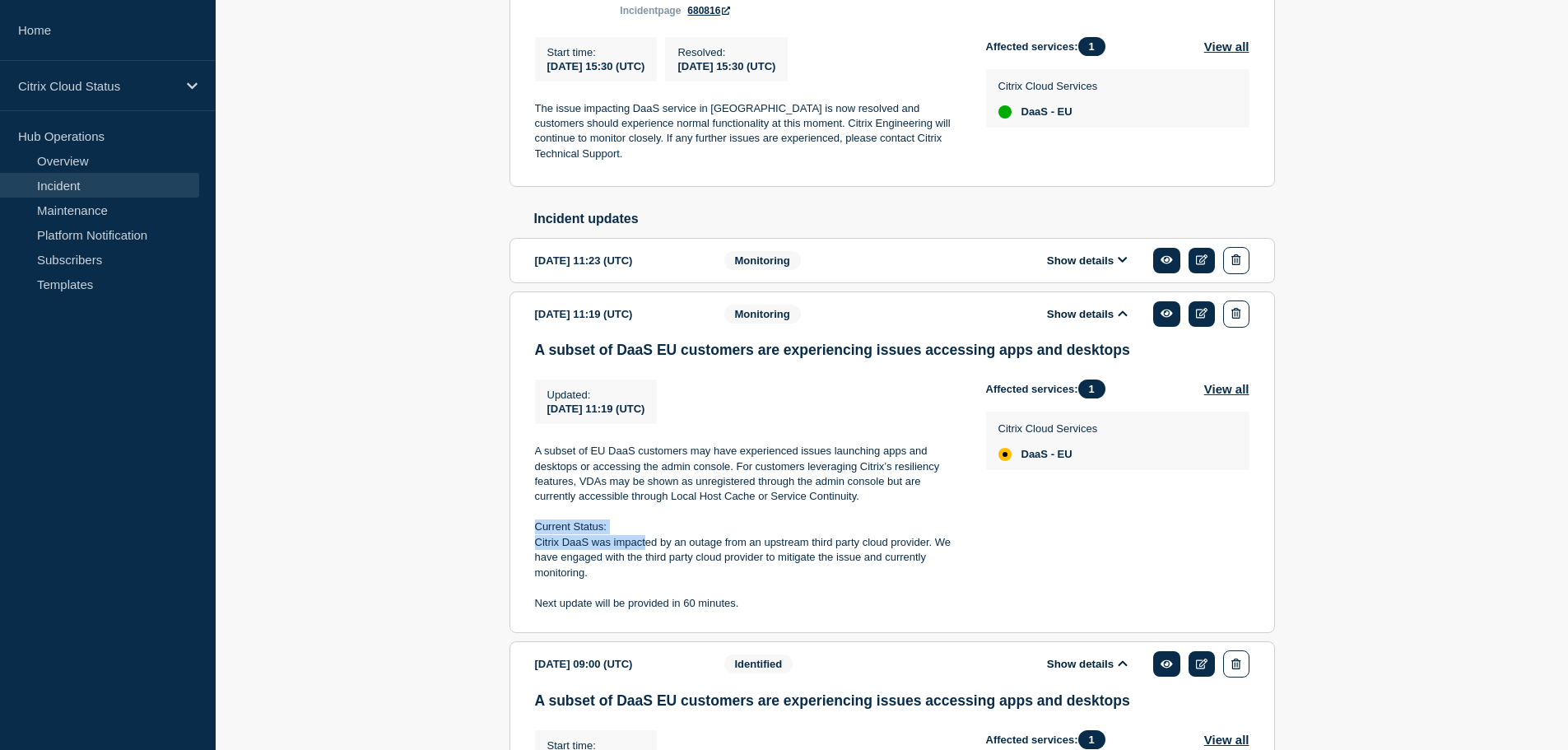
drag, startPoint x: 536, startPoint y: 529, endPoint x: 647, endPoint y: 537, distance: 111.3
click at [647, 537] on div "A subset of EU DaaS customers may have experienced issues launching apps and de…" at bounding box center [747, 527] width 425 height 167
click at [1120, 264] on icon at bounding box center [1123, 259] width 10 height 11
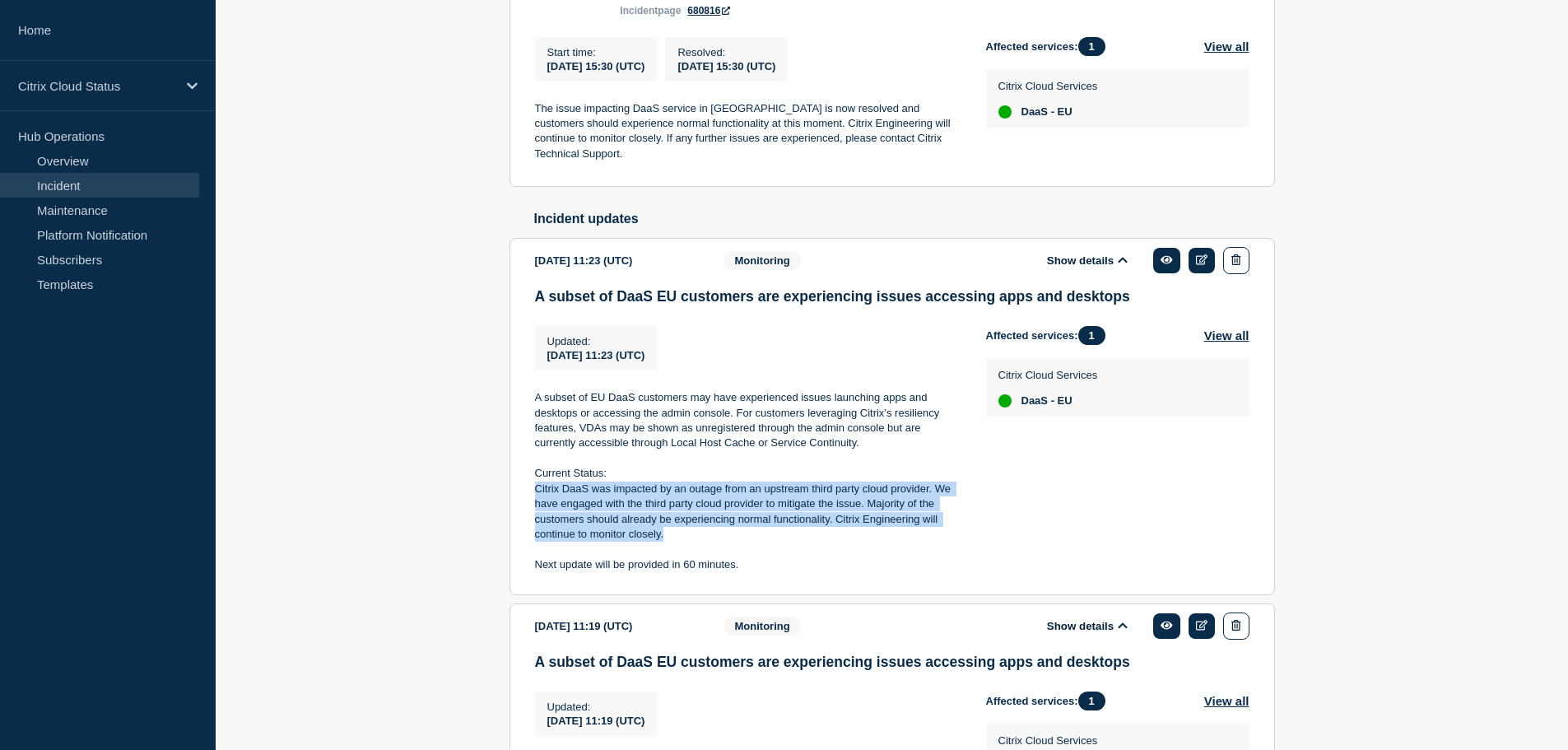
drag, startPoint x: 536, startPoint y: 488, endPoint x: 781, endPoint y: 540, distance: 250.5
click at [781, 540] on p "Citrix DaaS was impacted by an outage from an upstream third party cloud provid…" at bounding box center [747, 512] width 425 height 61
copy p "Citrix DaaS was impacted by an outage from an upstream third party cloud provid…"
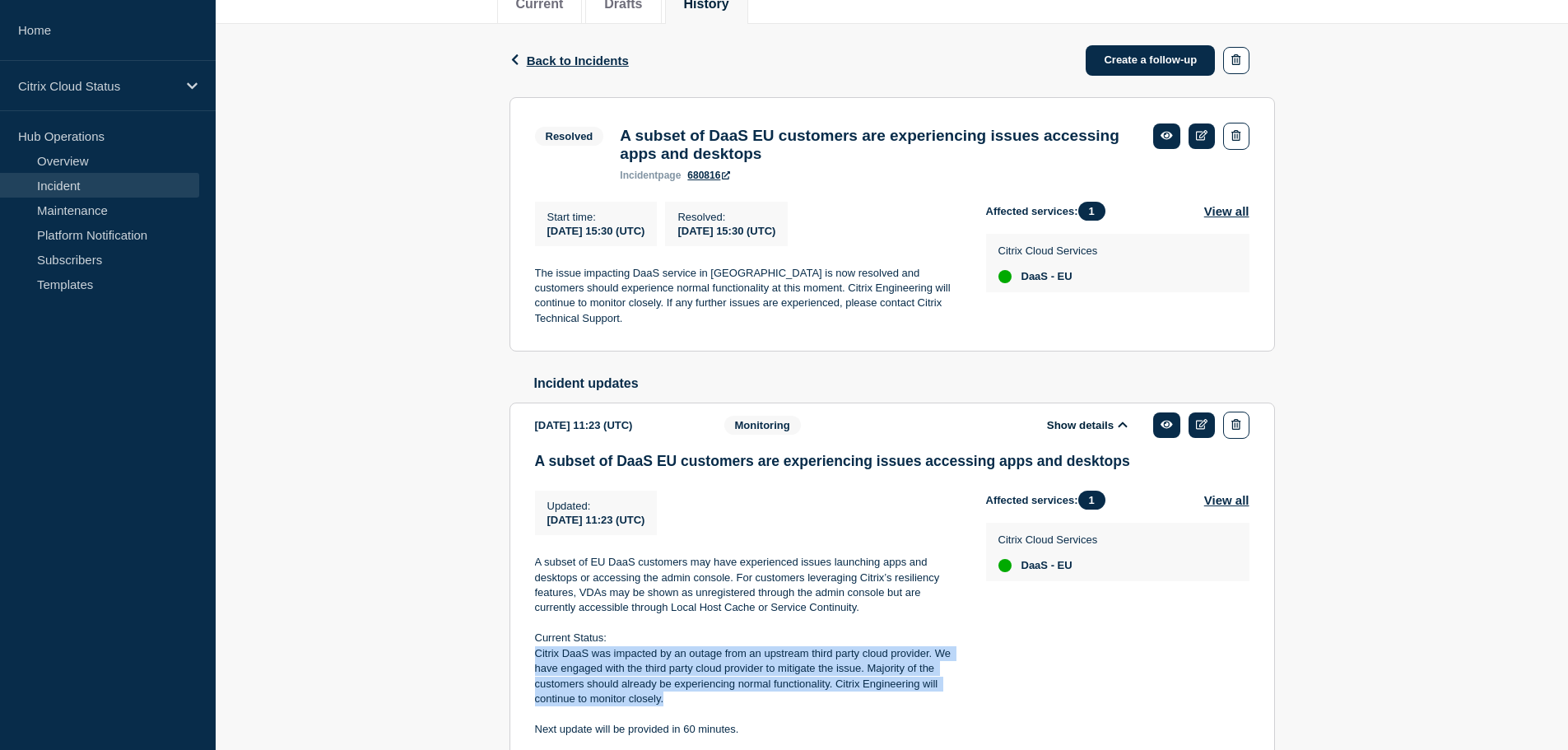
scroll to position [0, 0]
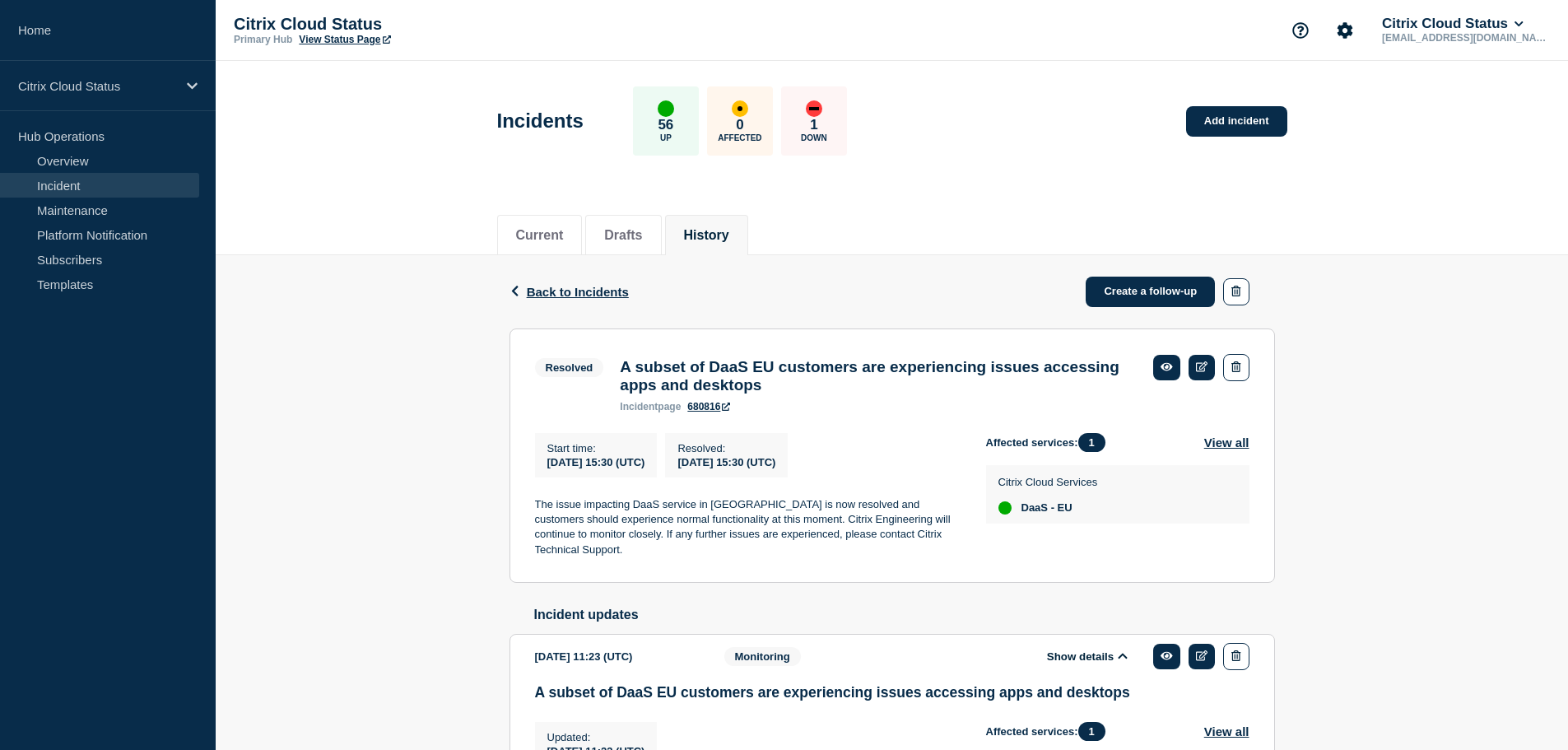
click at [101, 182] on link "Incident" at bounding box center [99, 184] width 199 height 25
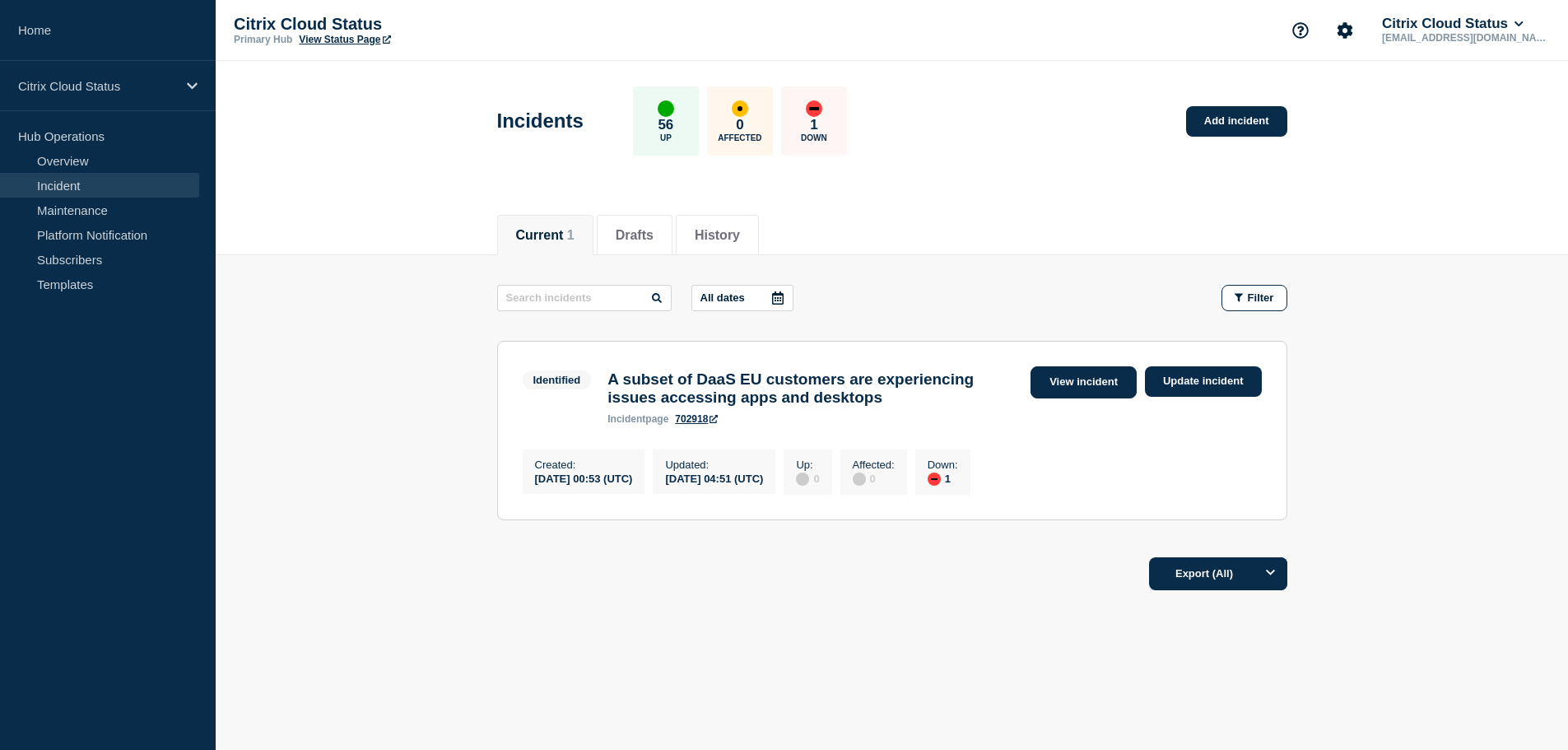
click at [1064, 380] on link "View incident" at bounding box center [1083, 382] width 106 height 32
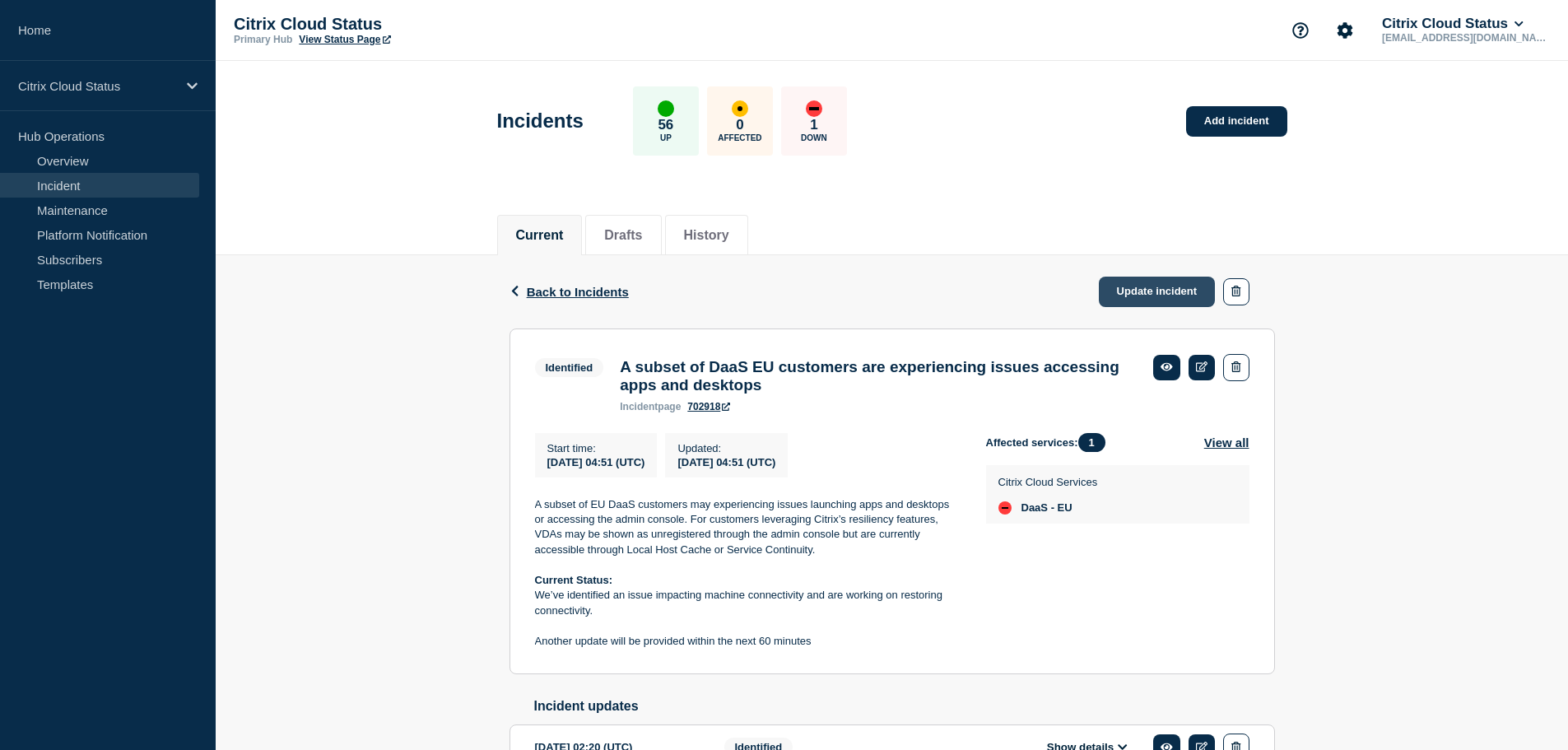
click at [1143, 287] on link "Update incident" at bounding box center [1157, 292] width 117 height 31
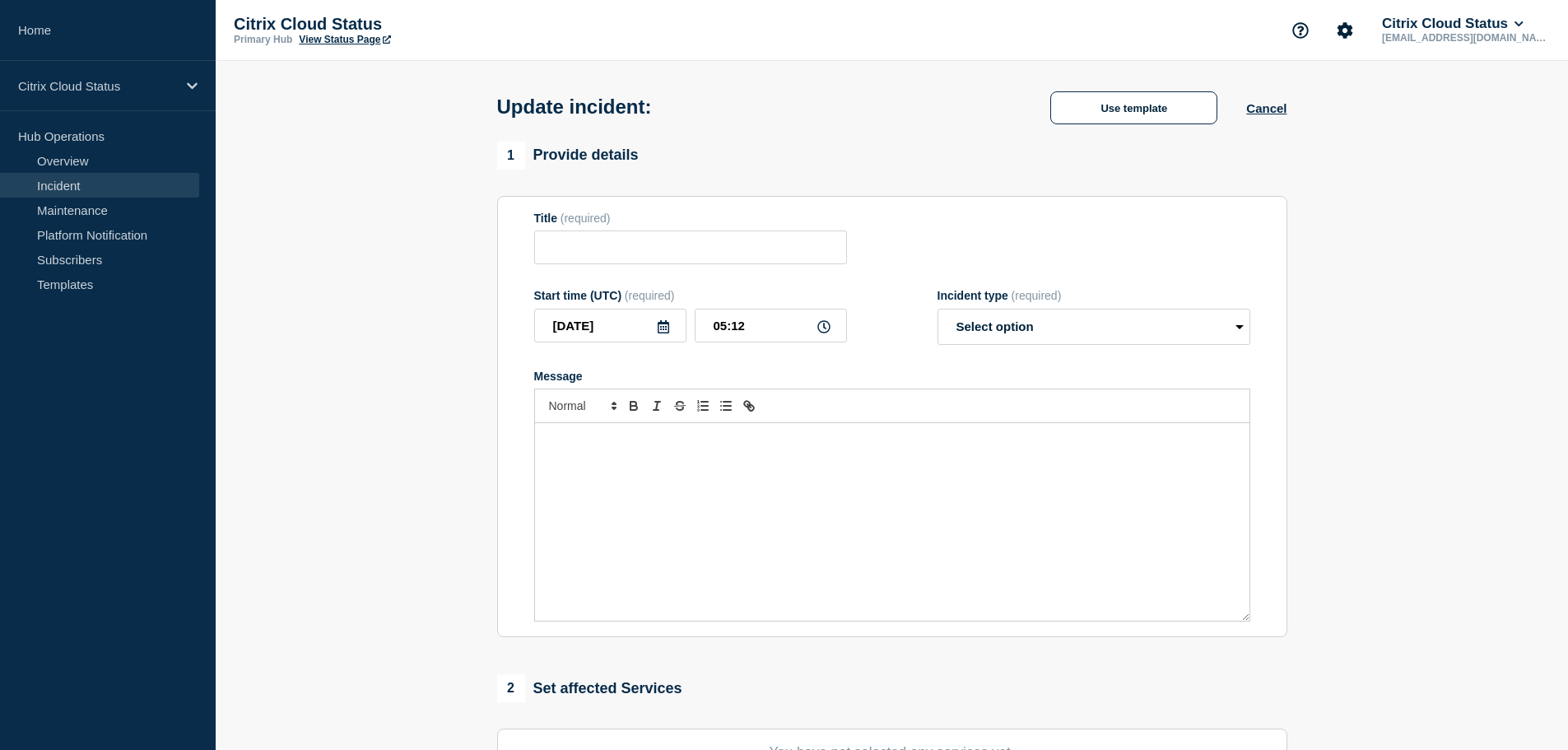
type input "A subset of DaaS EU customers are experiencing issues accessing apps and deskto…"
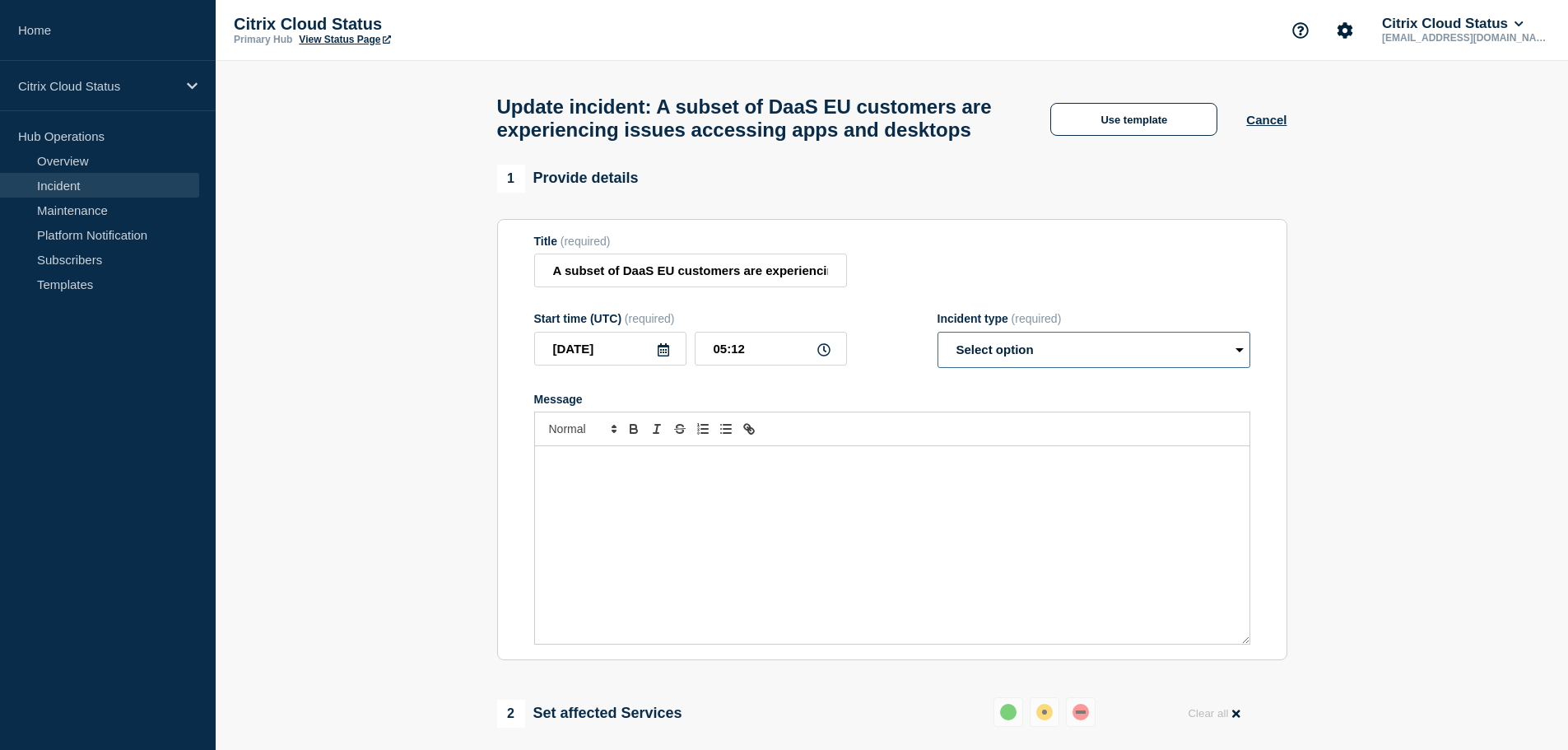
click at [1240, 368] on select "Select option Investigating Identified Monitoring Resolved" at bounding box center [1093, 349] width 313 height 37
select select "monitoring"
click at [937, 366] on select "Select option Investigating Identified Monitoring Resolved" at bounding box center [1093, 349] width 313 height 37
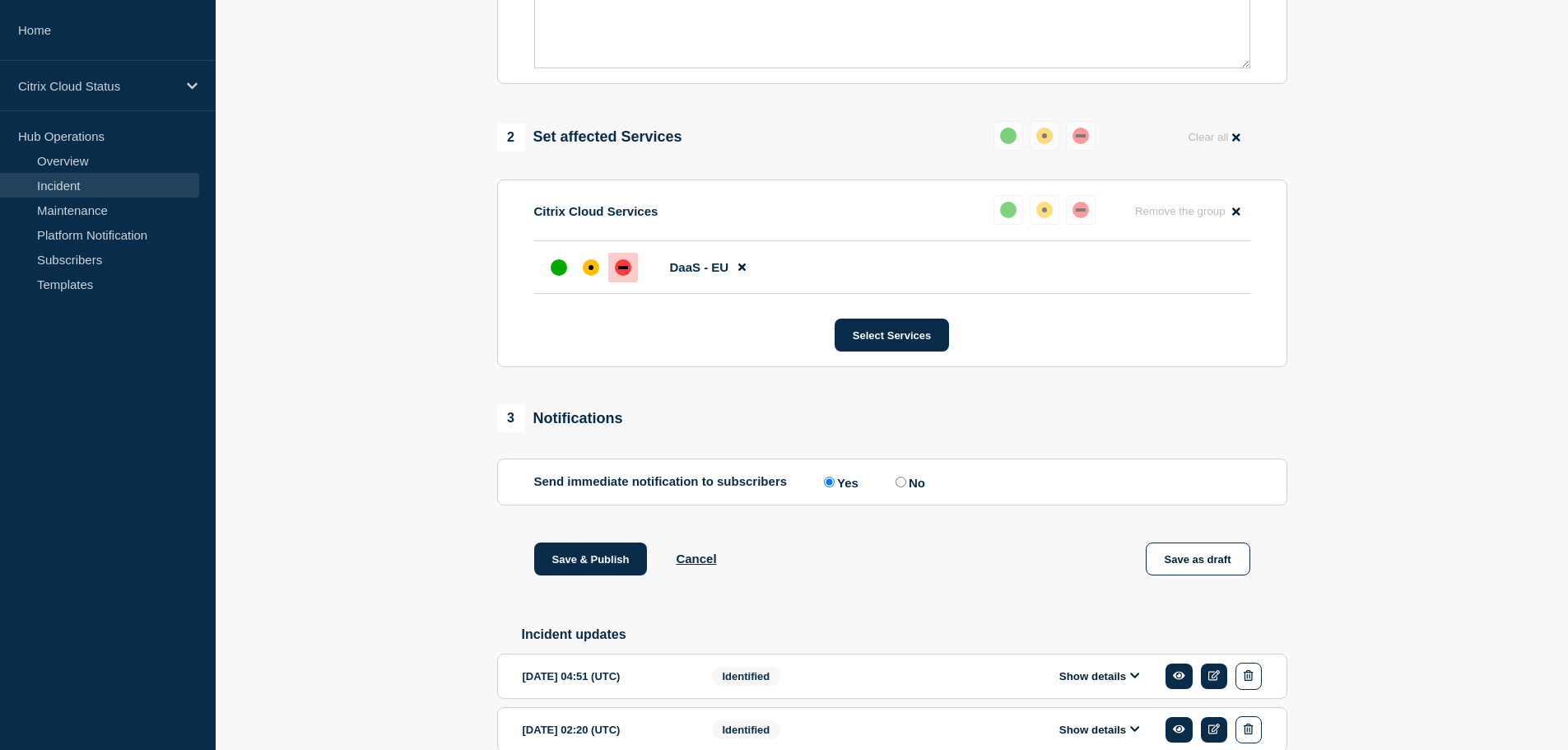
scroll to position [748, 0]
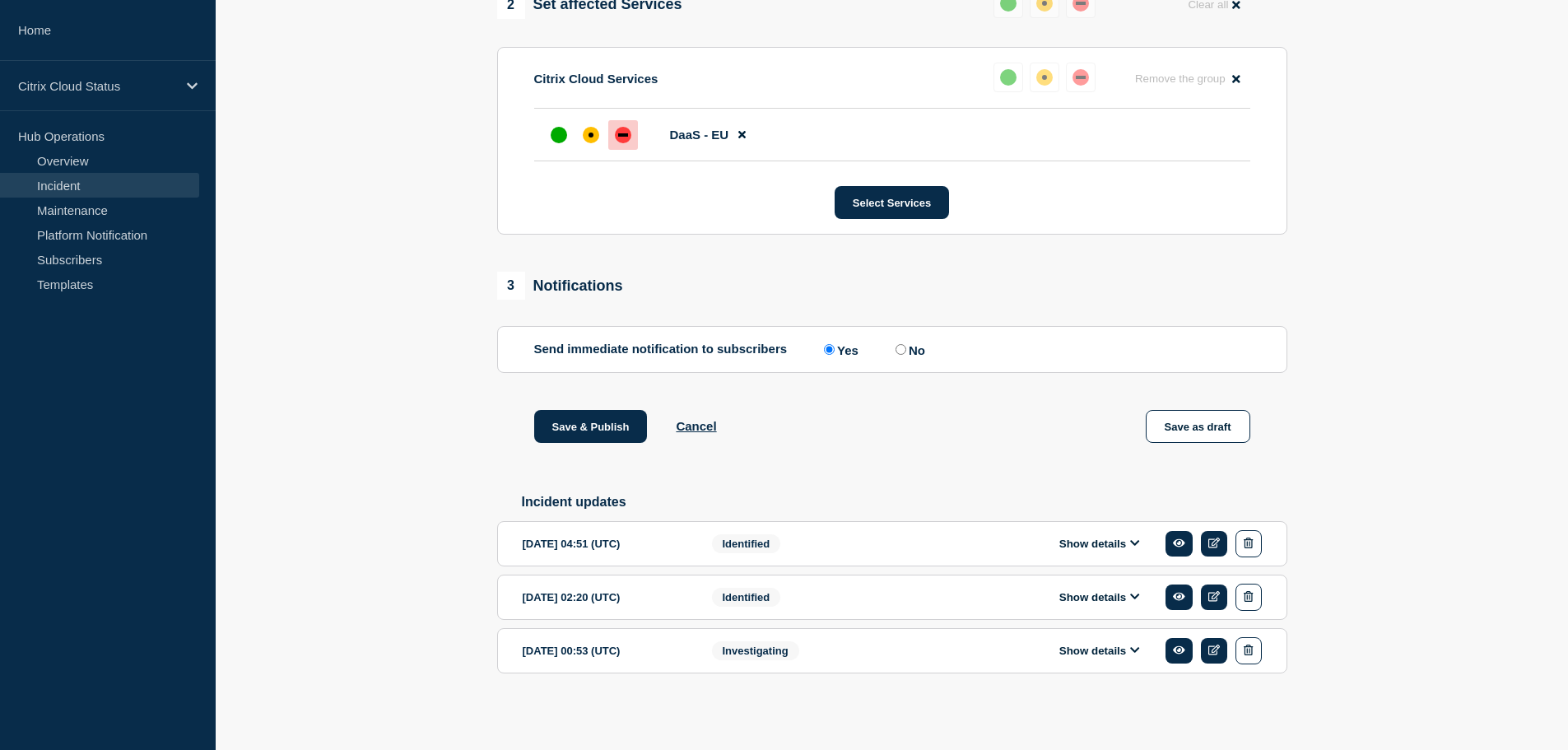
click at [1135, 543] on icon at bounding box center [1135, 543] width 10 height 11
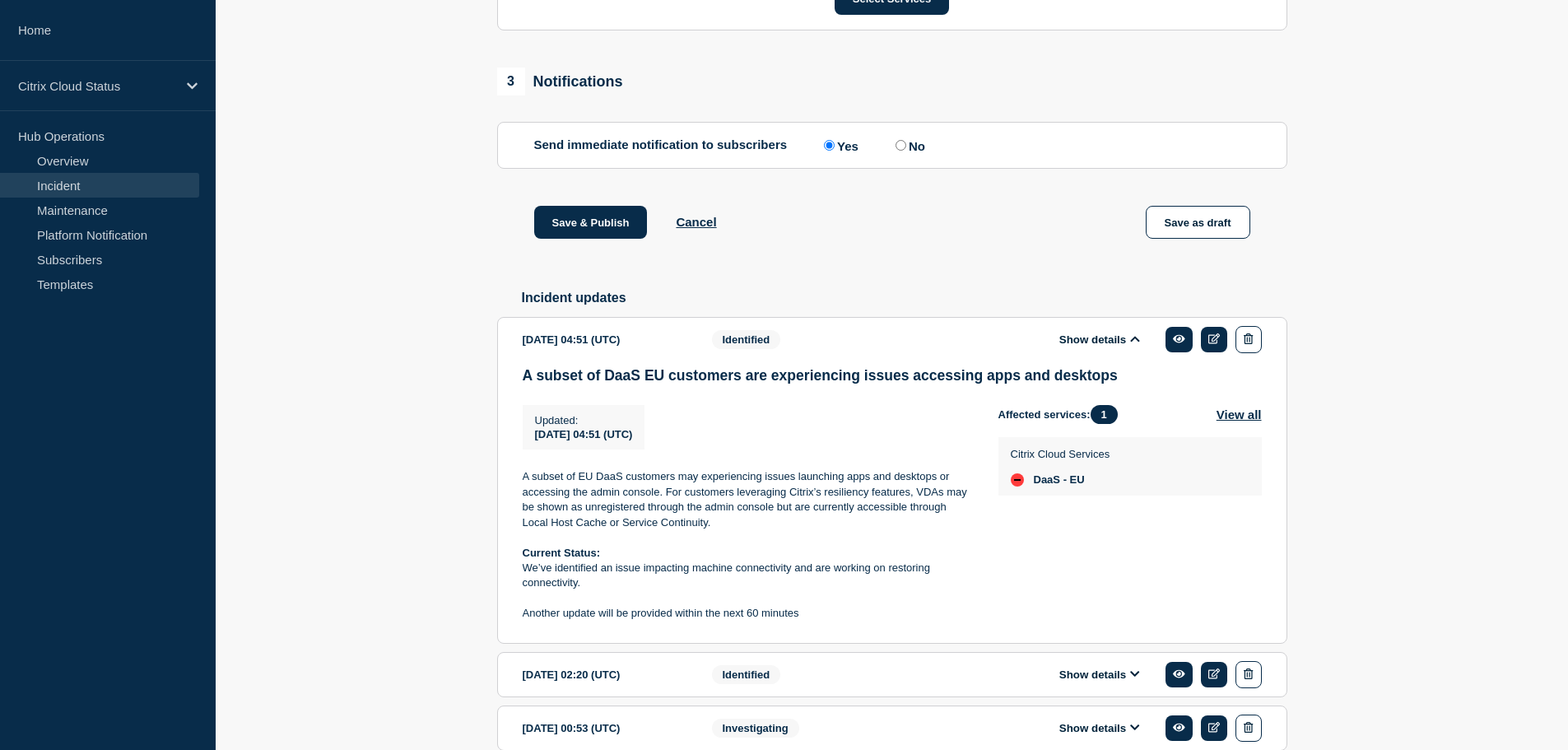
scroll to position [995, 0]
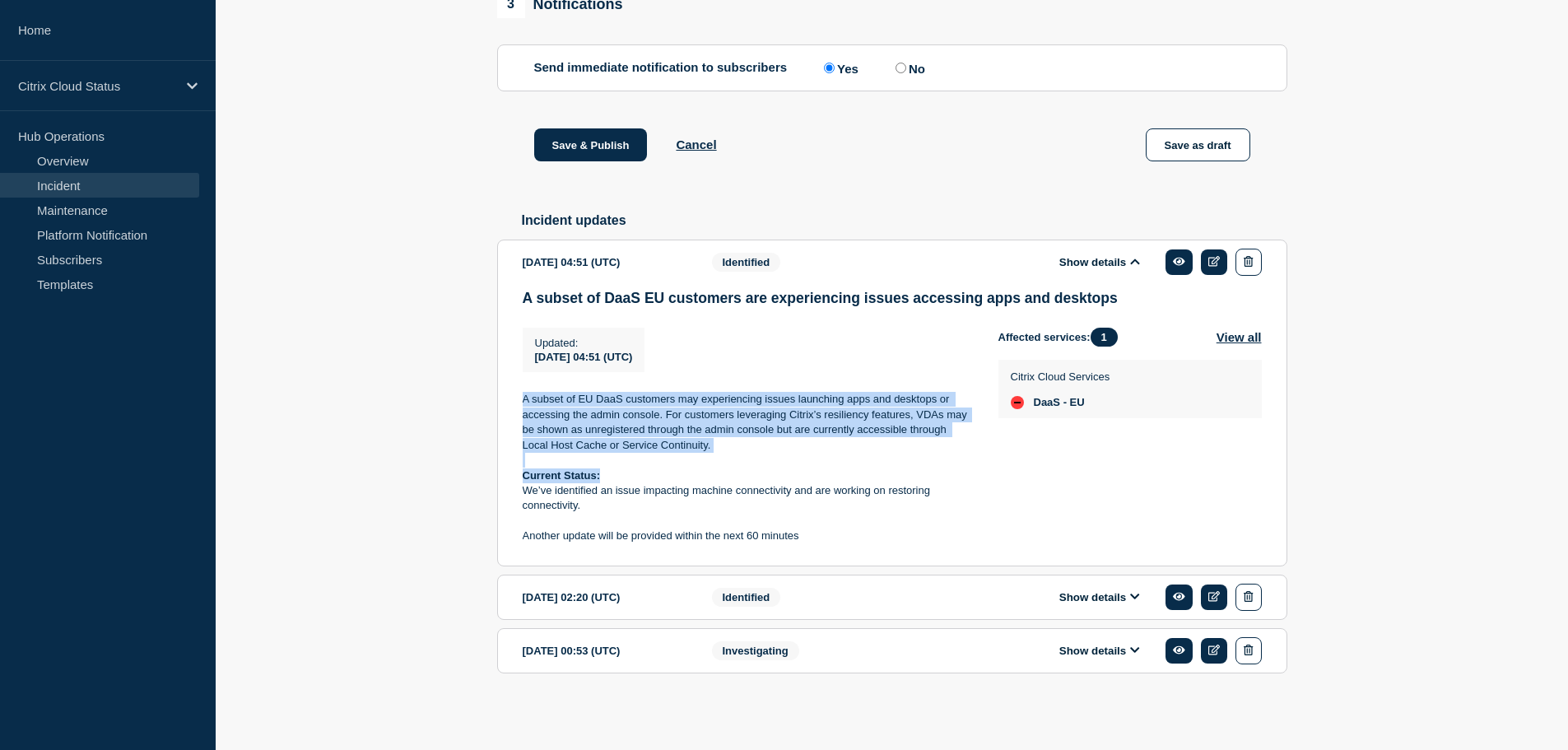
drag, startPoint x: 519, startPoint y: 432, endPoint x: 698, endPoint y: 510, distance: 195.3
click at [698, 510] on section "[DATE] 04:51 (UTC) Show details Identified A subset of DaaS EU customers are ex…" at bounding box center [892, 403] width 790 height 327
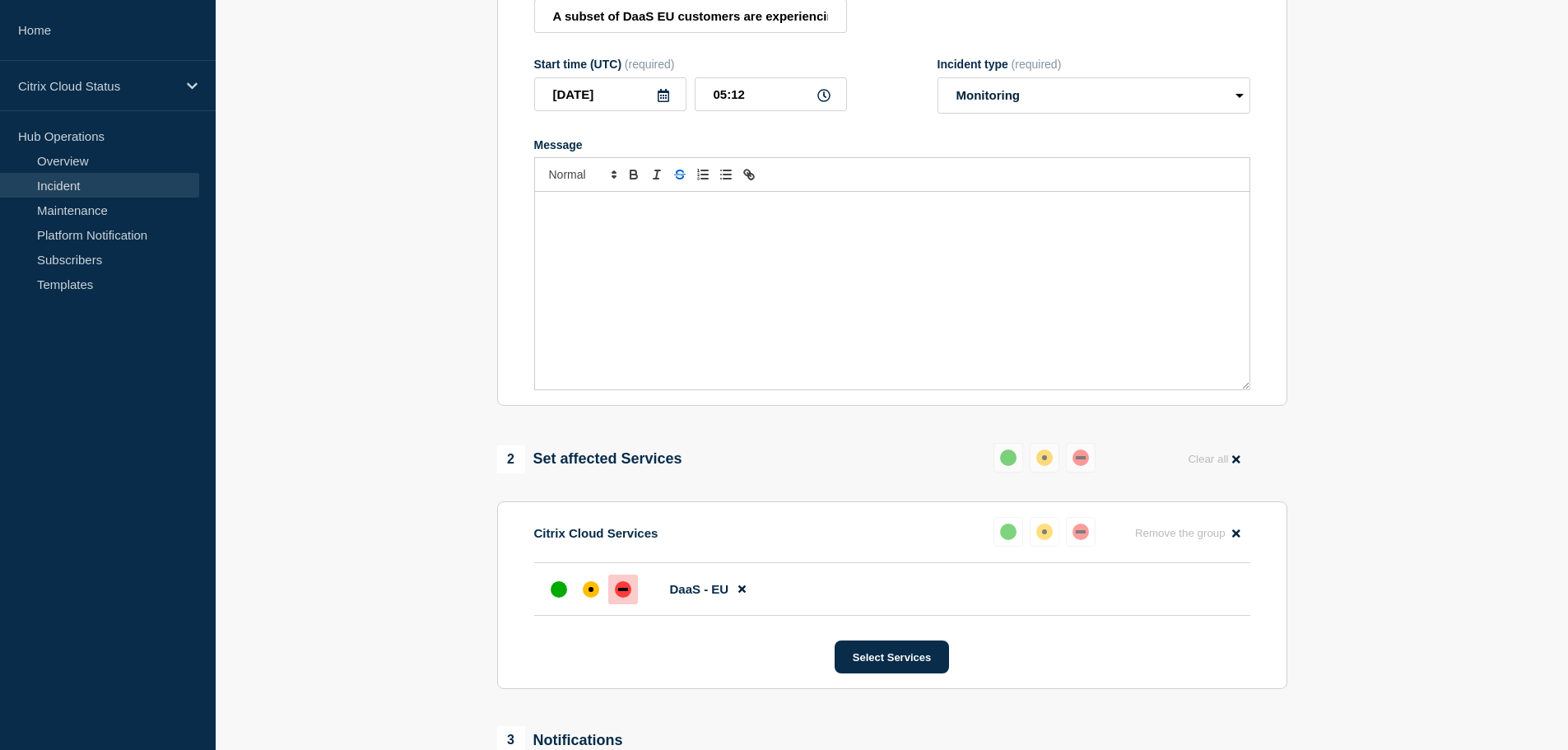
scroll to position [8, 0]
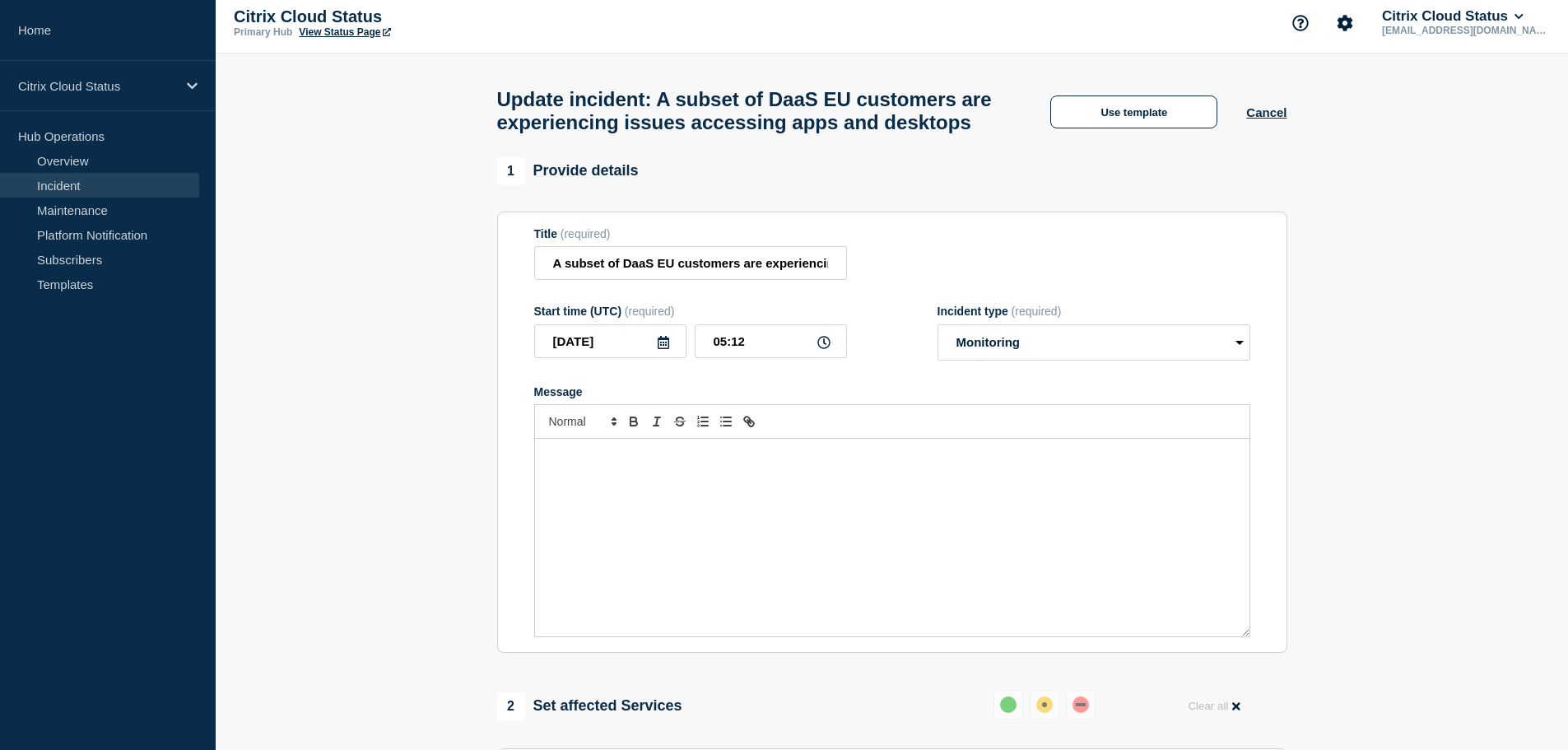
click at [614, 463] on p "Message" at bounding box center [892, 455] width 690 height 14
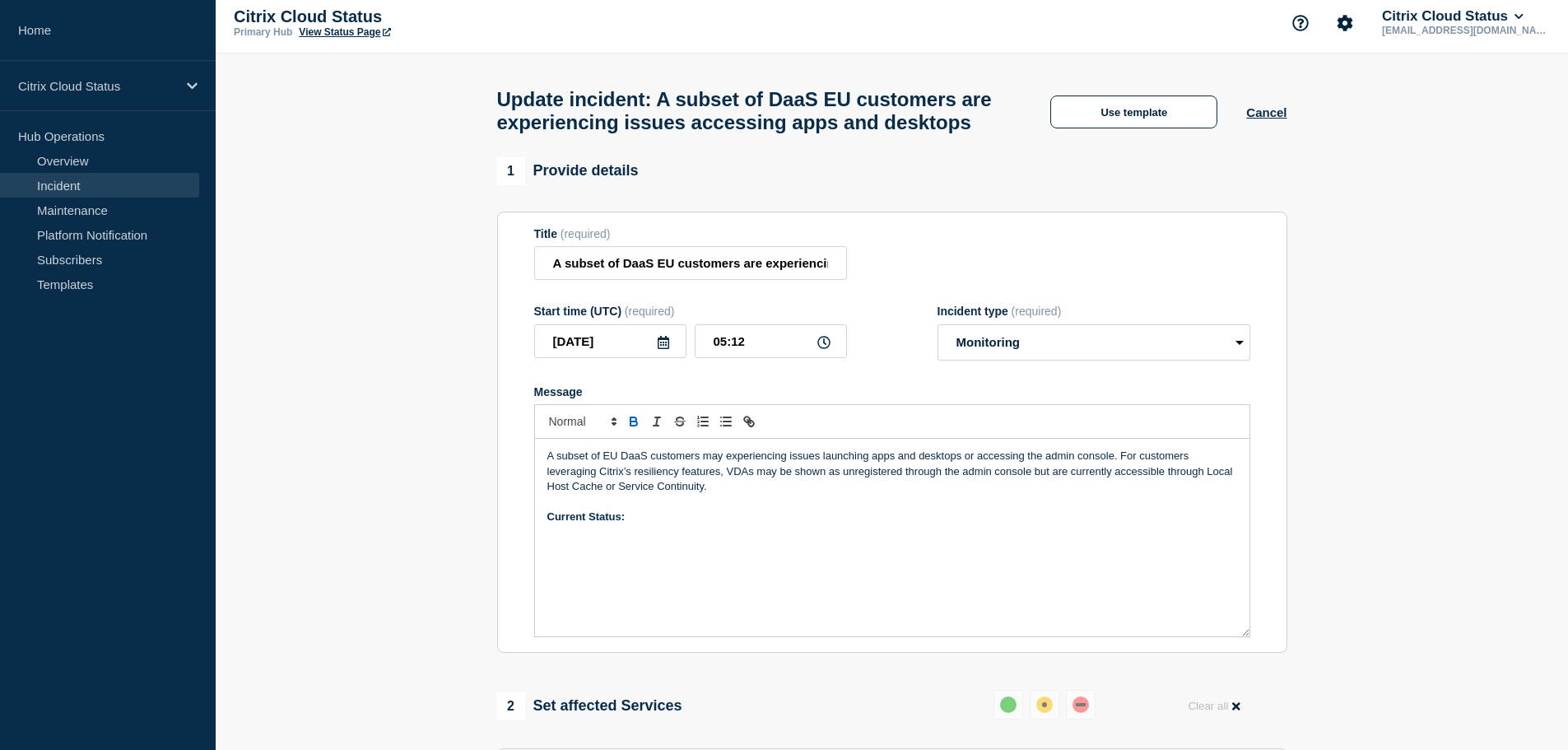
click at [589, 564] on div "A subset of EU DaaS customers may experiencing issues launching apps and deskto…" at bounding box center [892, 537] width 714 height 198
click at [663, 543] on div "A subset of EU DaaS customers may experiencing issues launching apps and deskto…" at bounding box center [892, 537] width 714 height 198
click at [599, 609] on div "A subset of EU DaaS customers may experiencing issues launching apps and deskto…" at bounding box center [892, 537] width 714 height 198
click at [783, 555] on p "We’ve mitigated the issue and restored machine connectivity. Most customers sho…" at bounding box center [892, 539] width 690 height 31
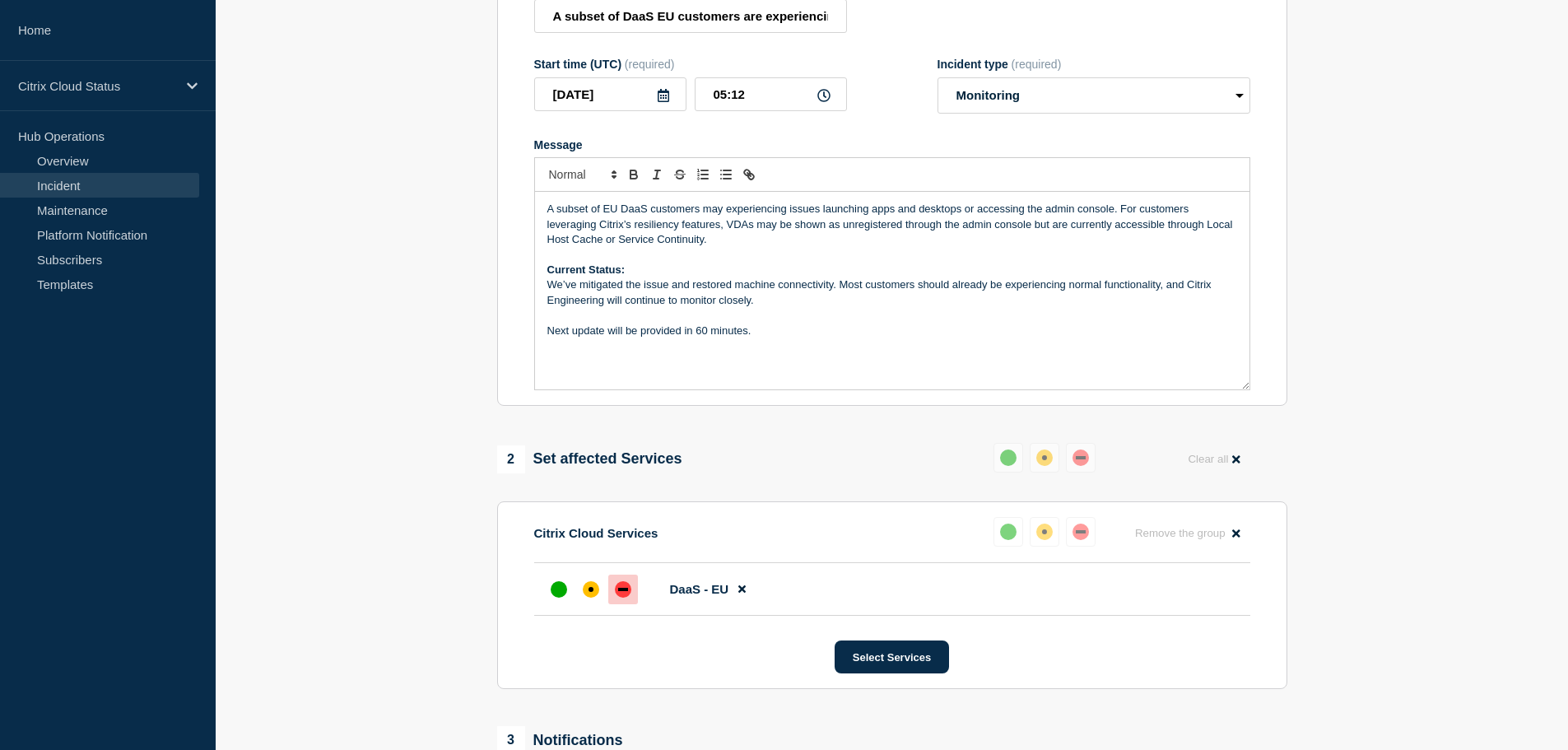
scroll to position [336, 0]
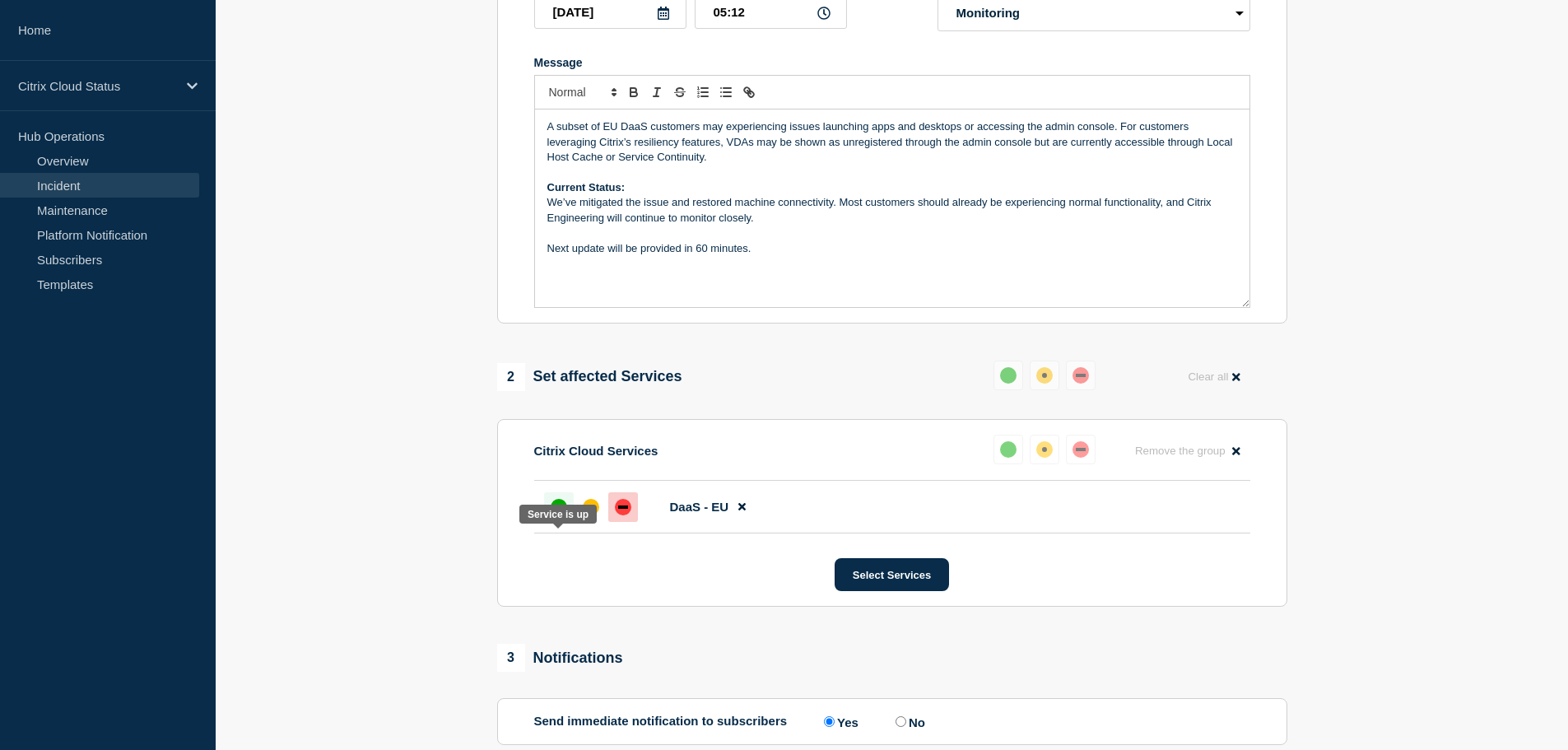
click at [566, 515] on div "up" at bounding box center [558, 506] width 16 height 16
click at [560, 515] on div "up" at bounding box center [558, 506] width 16 height 16
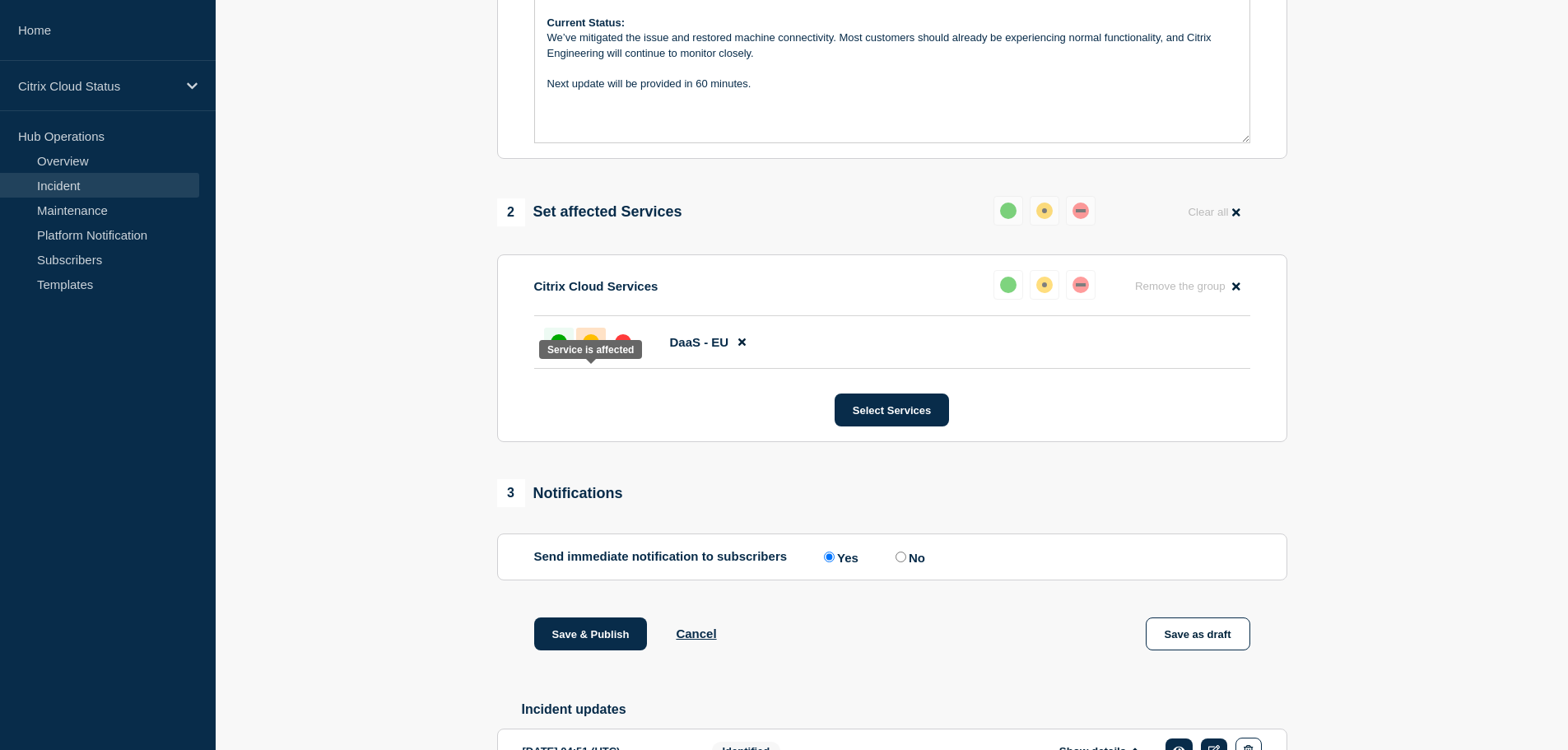
click at [593, 351] on div "affected" at bounding box center [590, 341] width 16 height 16
click at [559, 351] on div "up" at bounding box center [558, 341] width 16 height 16
click at [594, 650] on button "Save & Publish" at bounding box center [591, 634] width 114 height 33
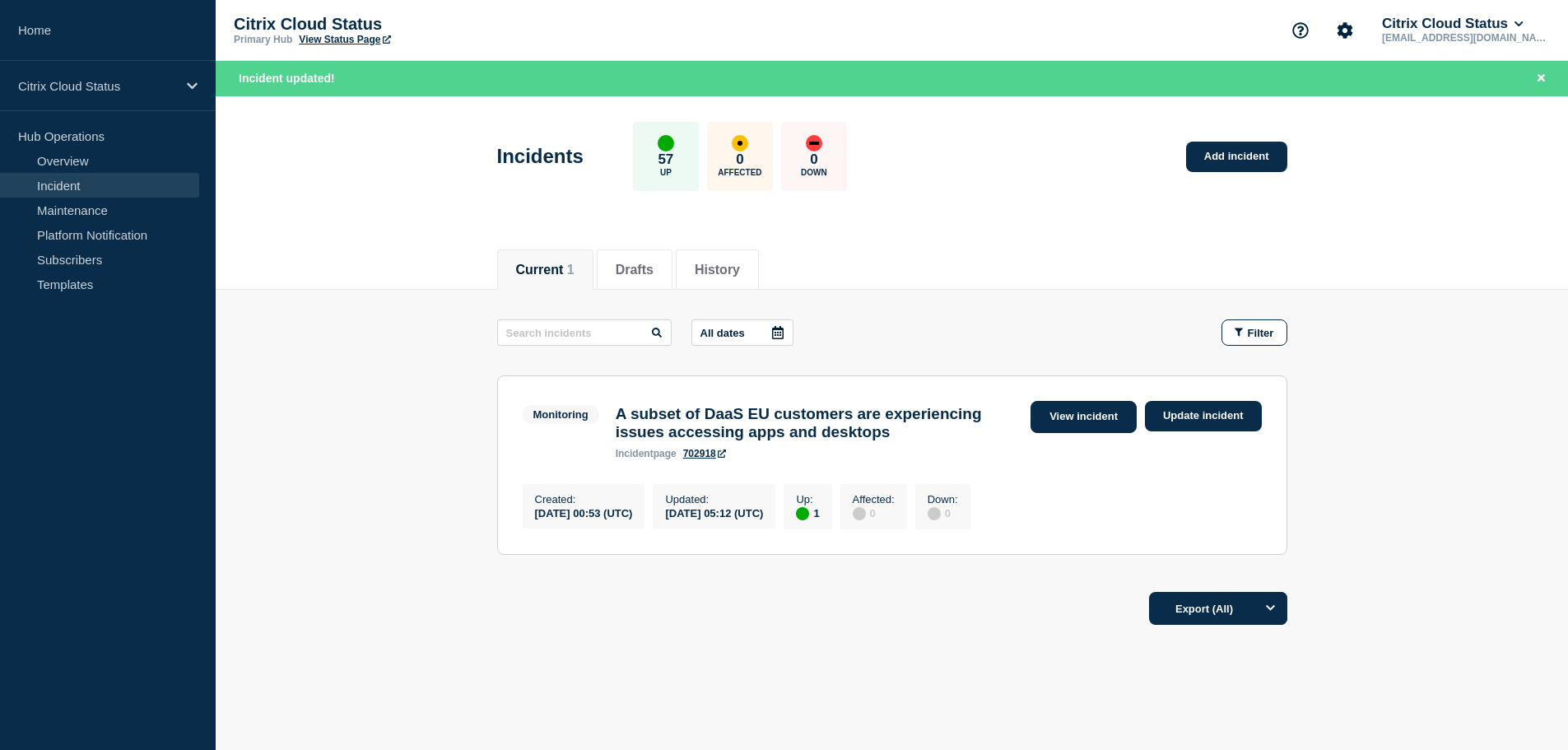
click at [1078, 414] on link "View incident" at bounding box center [1083, 417] width 106 height 32
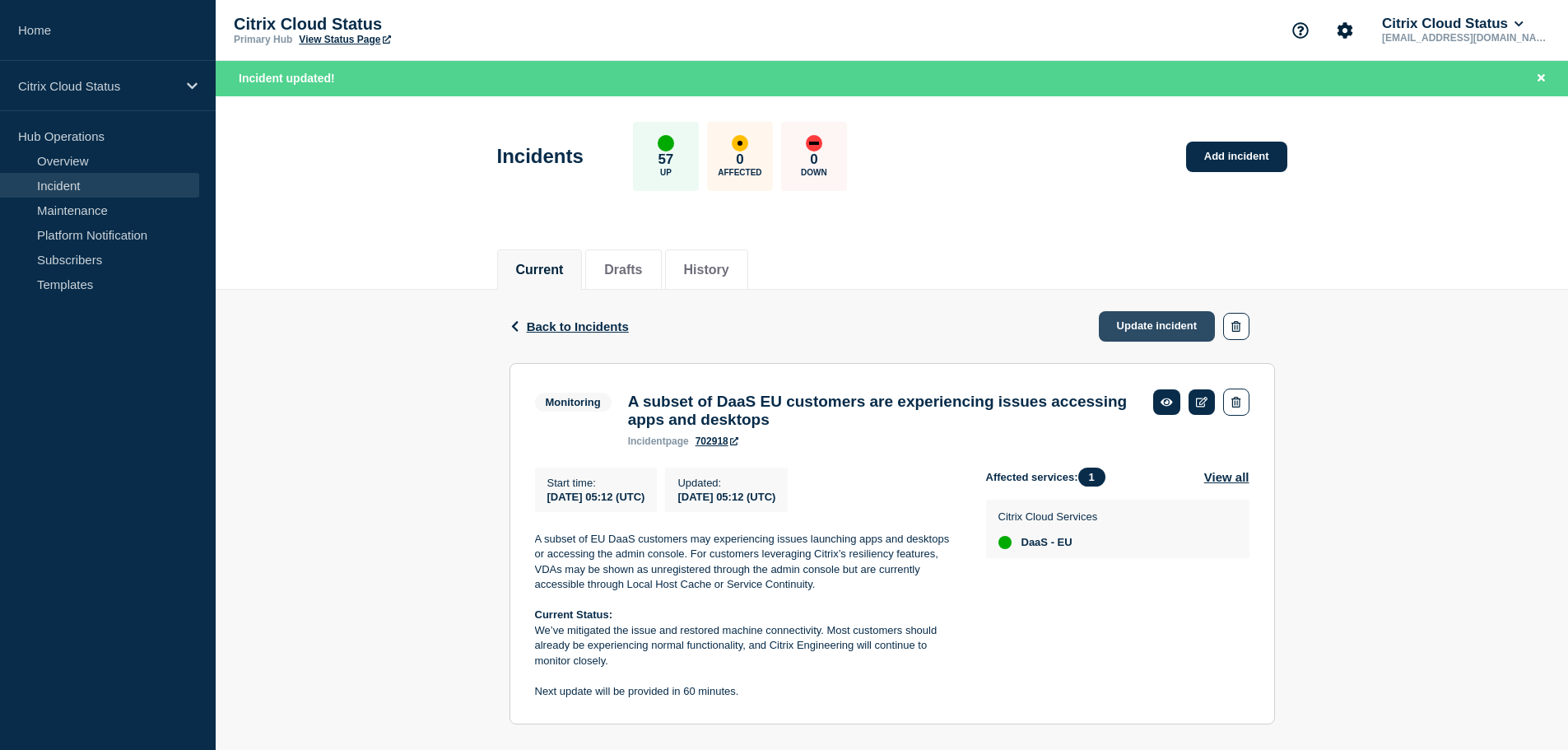
click at [1157, 332] on link "Update incident" at bounding box center [1157, 326] width 117 height 31
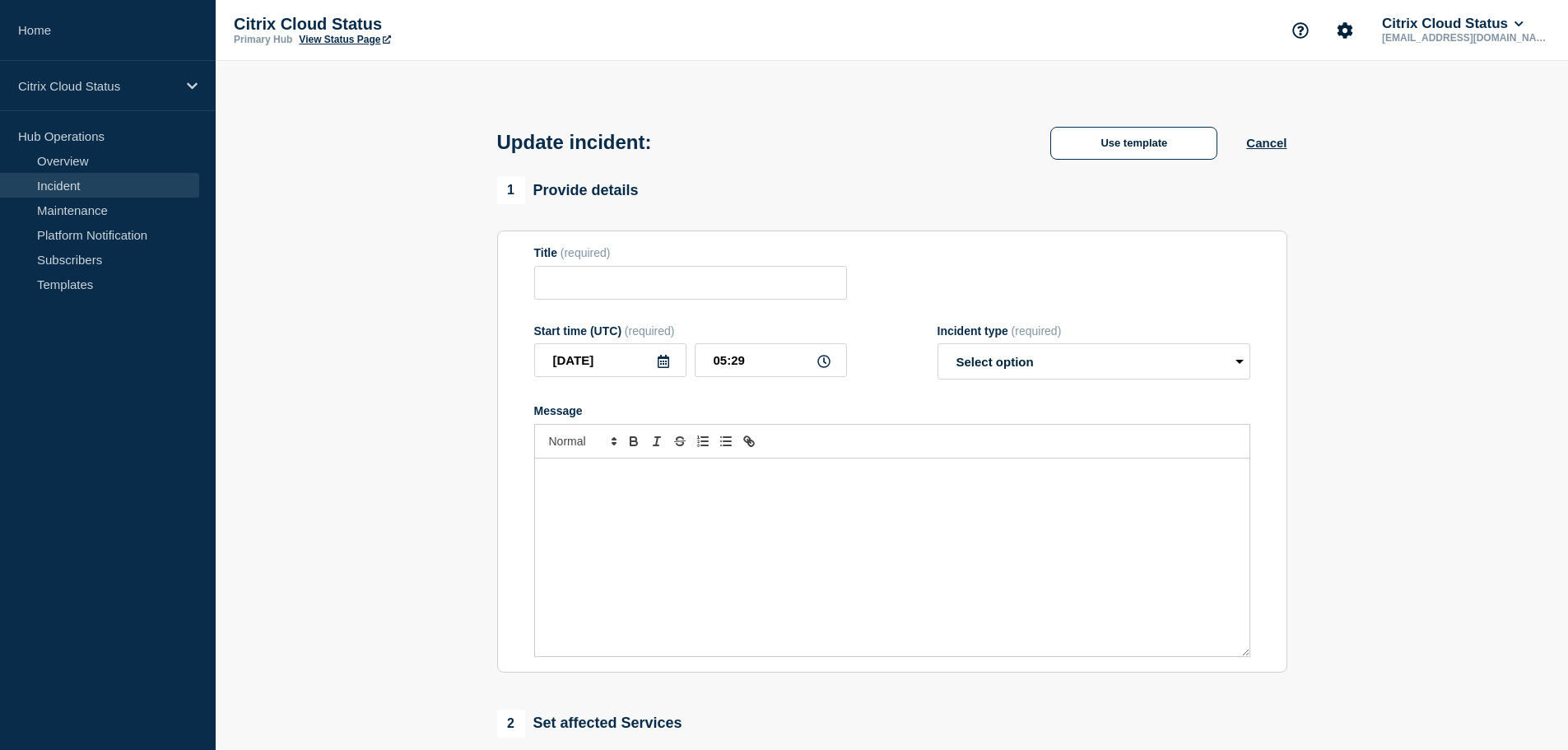
type input "A subset of DaaS EU customers are experiencing issues accessing apps and deskto…"
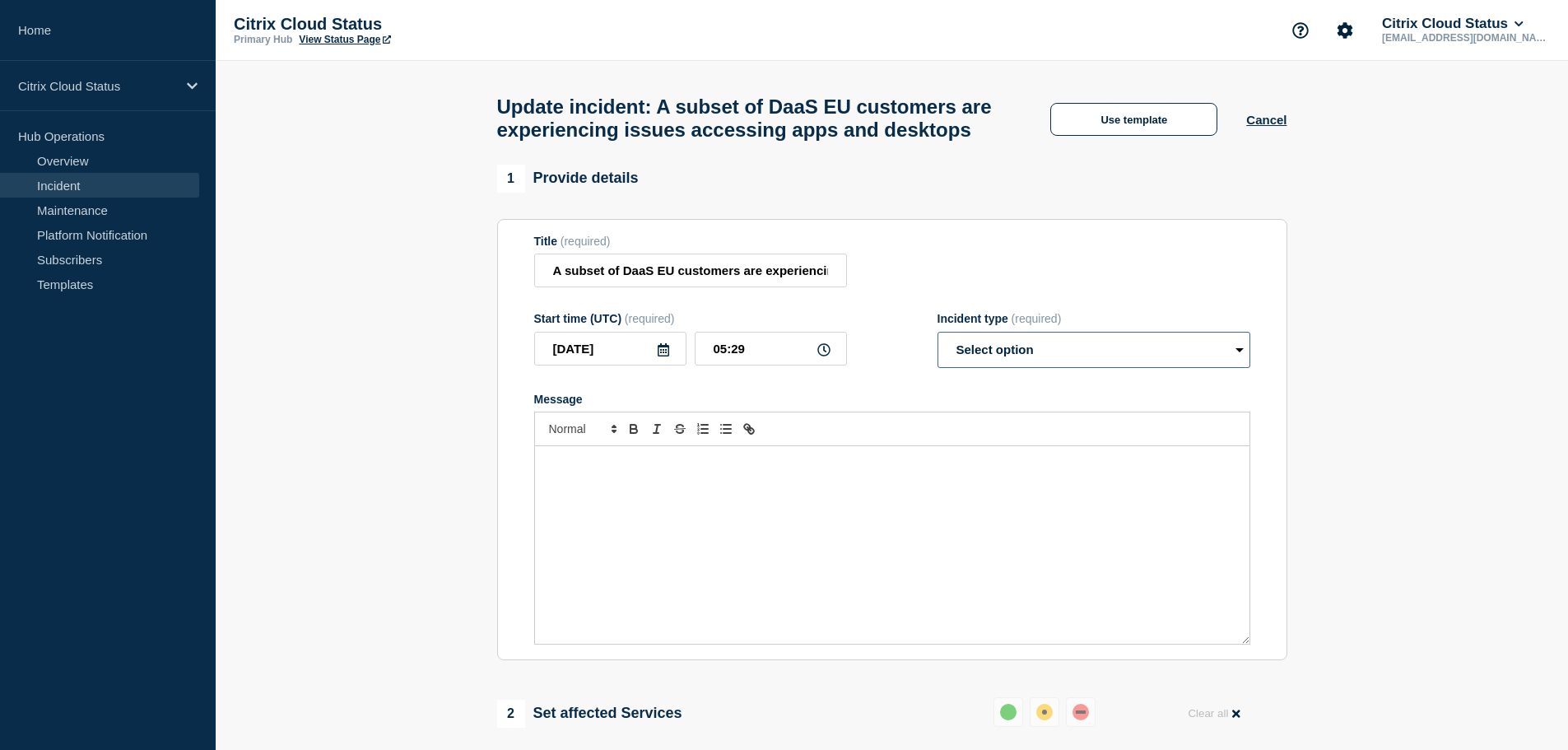
click at [1196, 368] on select "Select option Investigating Identified Monitoring Resolved" at bounding box center [1093, 349] width 313 height 37
select select "resolved"
click at [937, 366] on select "Select option Investigating Identified Monitoring Resolved" at bounding box center [1093, 349] width 313 height 37
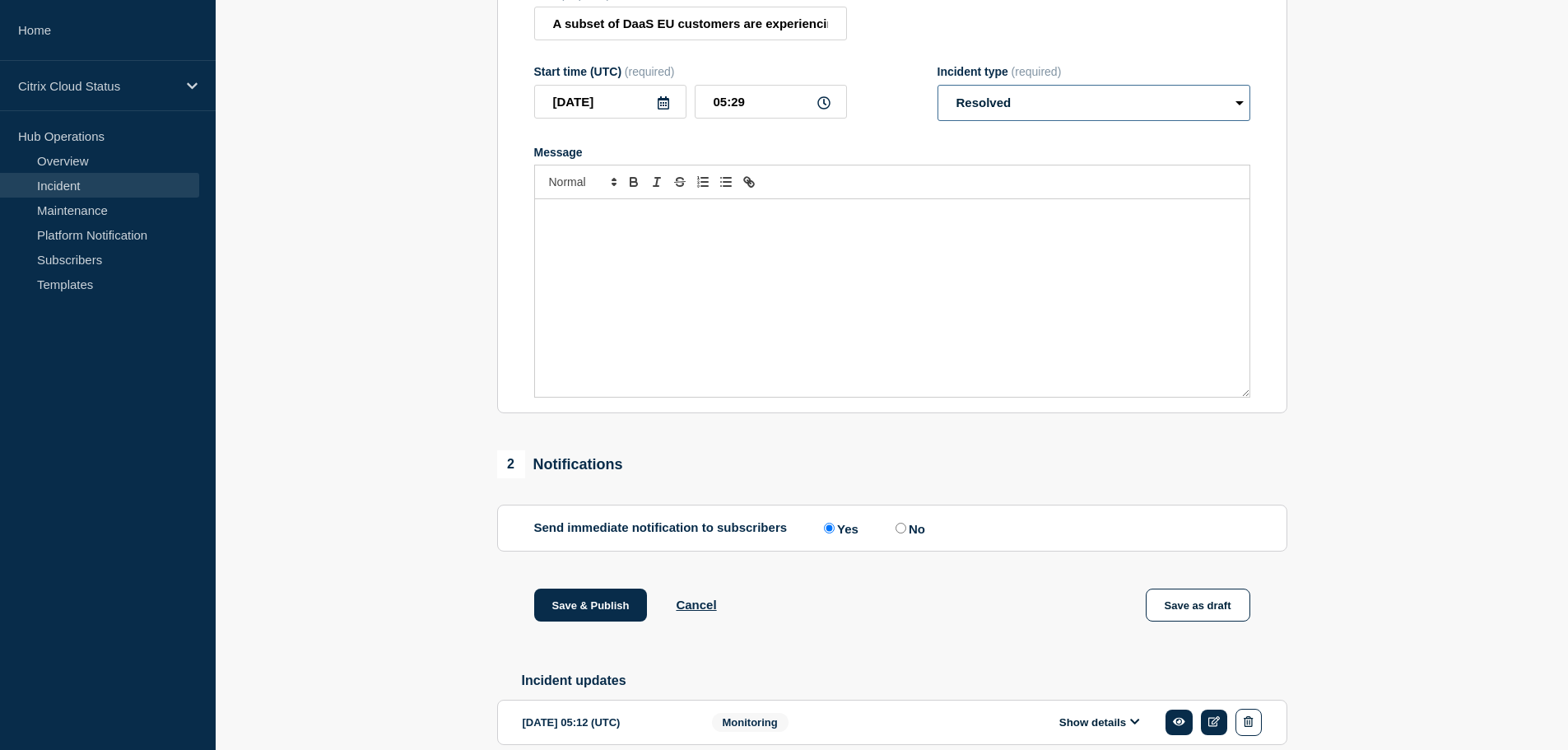
scroll to position [411, 0]
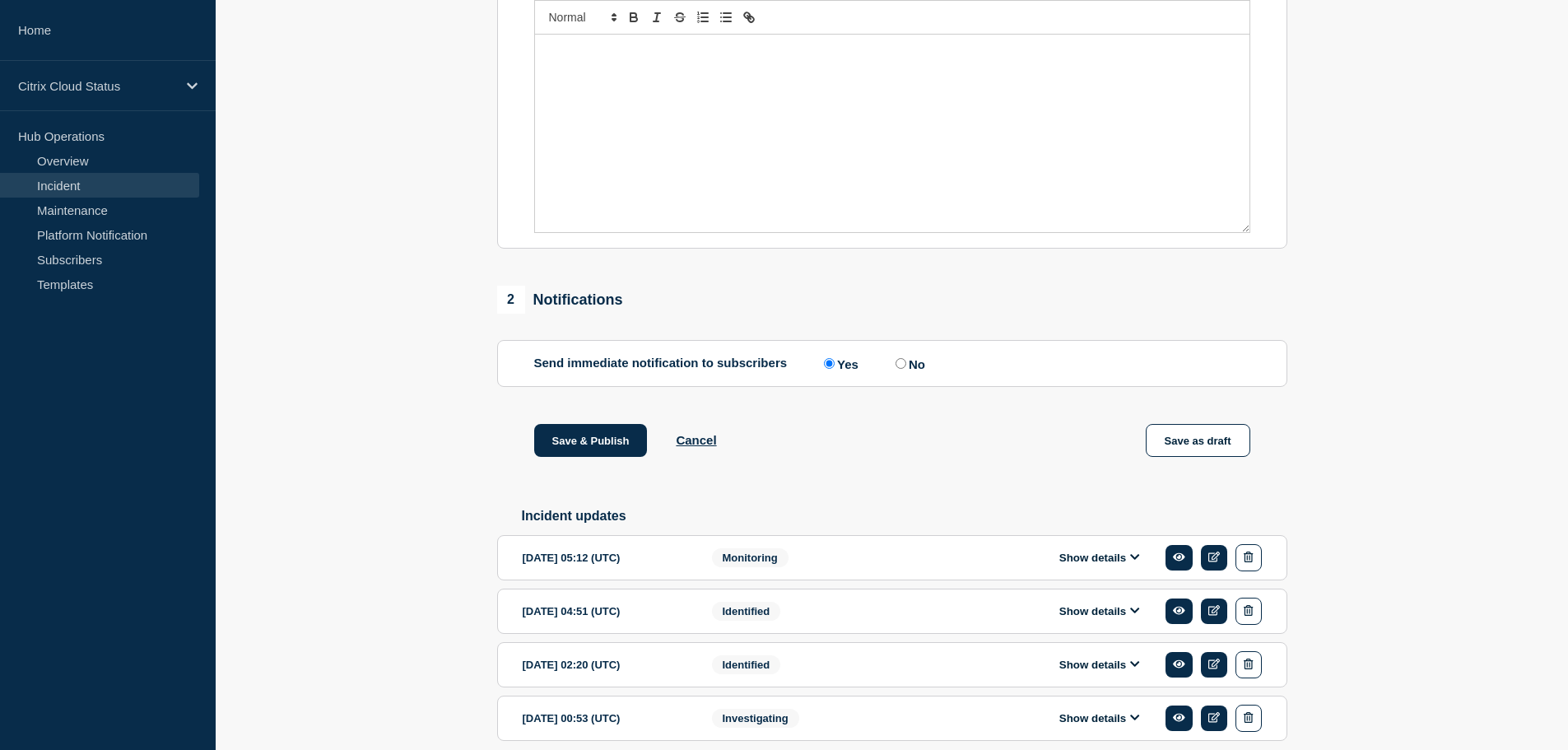
click at [1135, 562] on icon at bounding box center [1135, 556] width 10 height 11
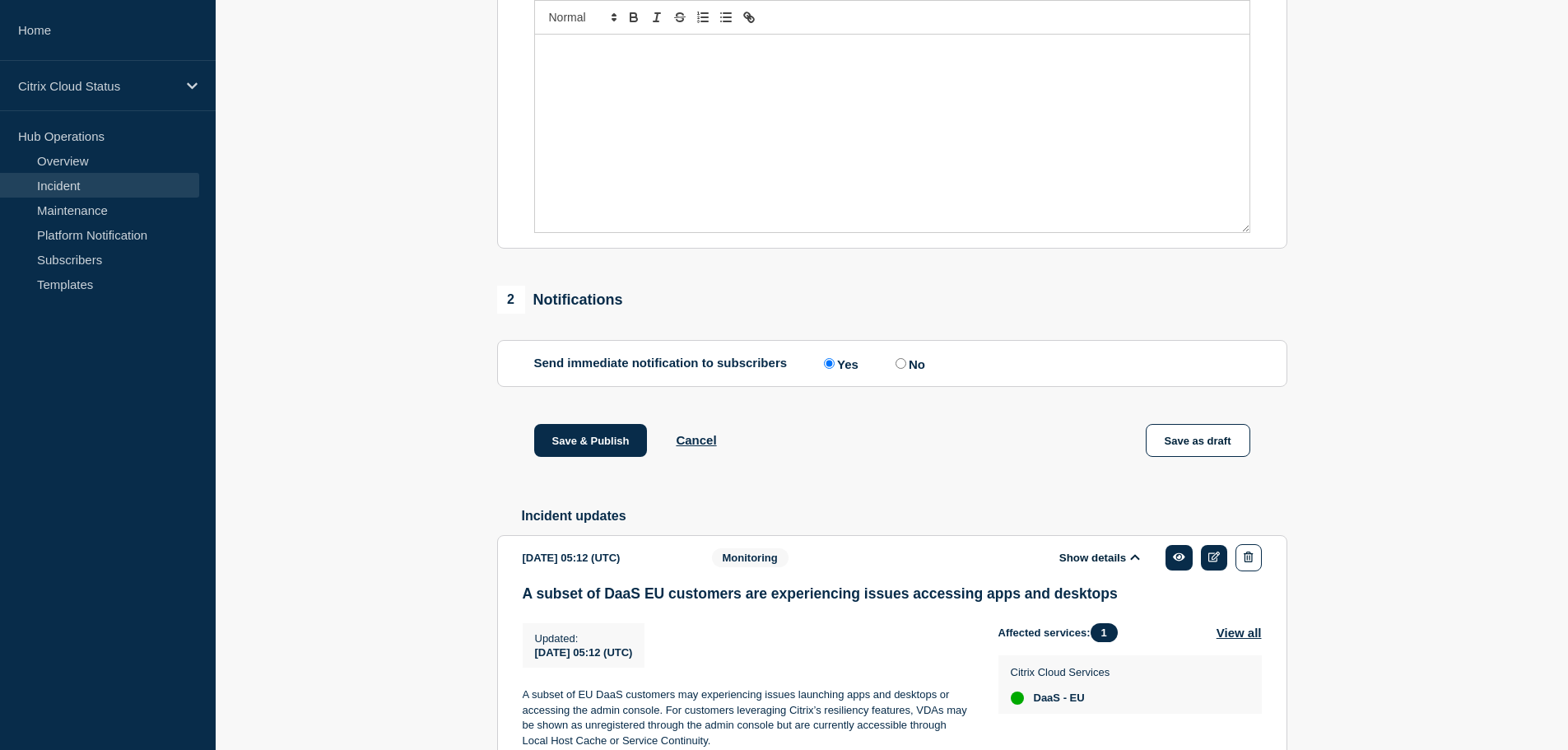
scroll to position [741, 0]
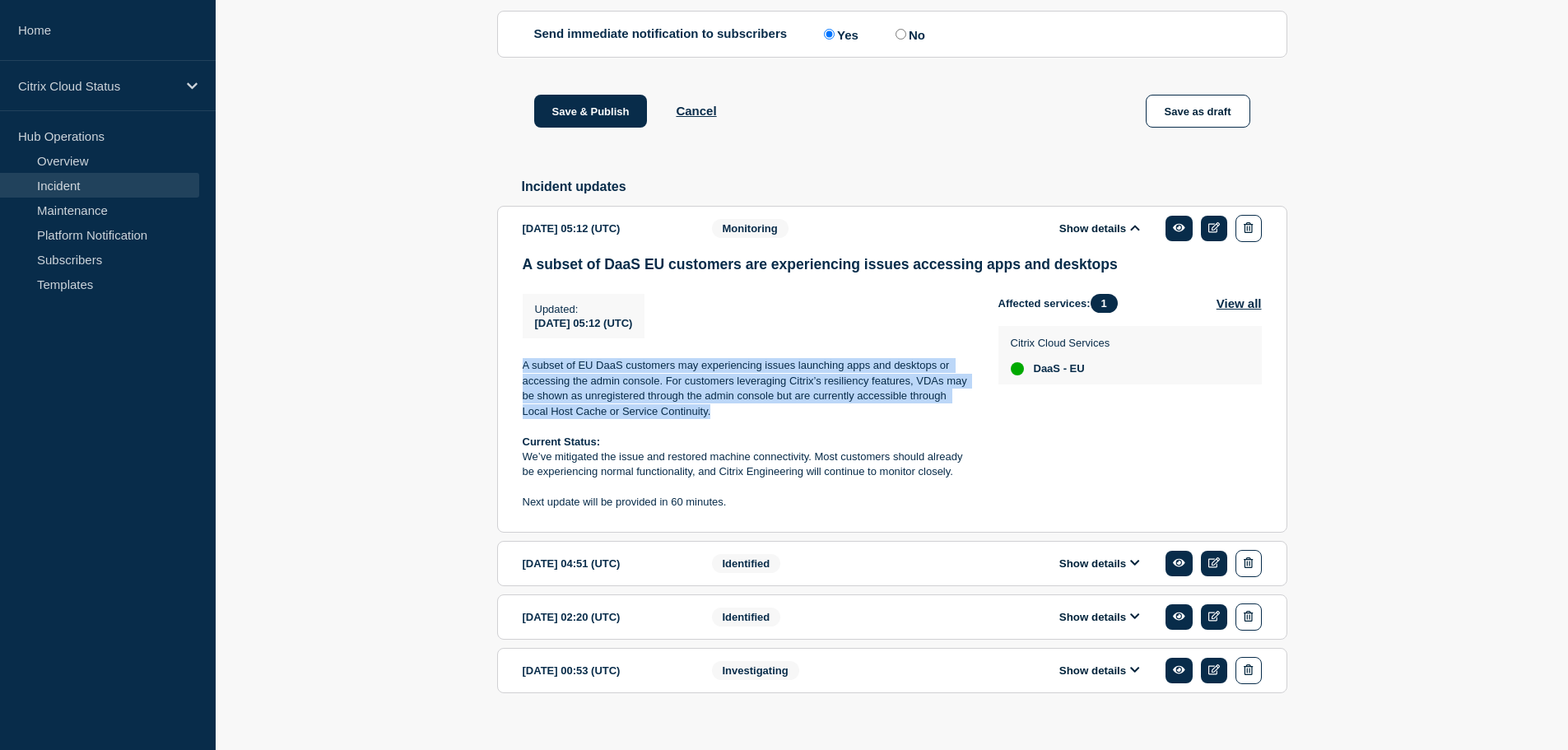
drag, startPoint x: 522, startPoint y: 405, endPoint x: 787, endPoint y: 450, distance: 268.8
click at [787, 419] on p "A subset of EU DaaS customers may experiencing issues launching apps and deskto…" at bounding box center [747, 388] width 449 height 61
copy p "A subset of EU DaaS customers may experiencing issues launching apps and deskto…"
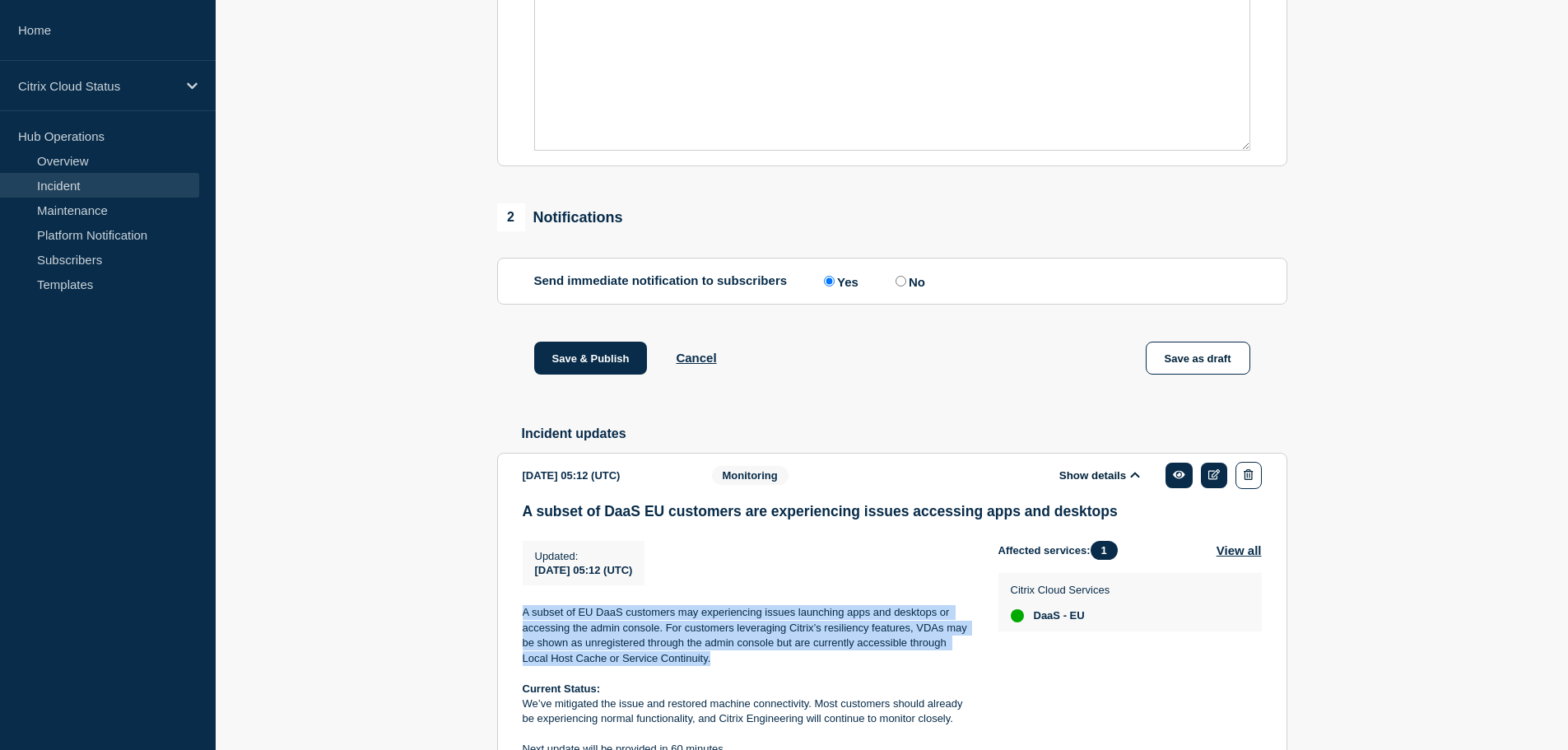
scroll to position [330, 0]
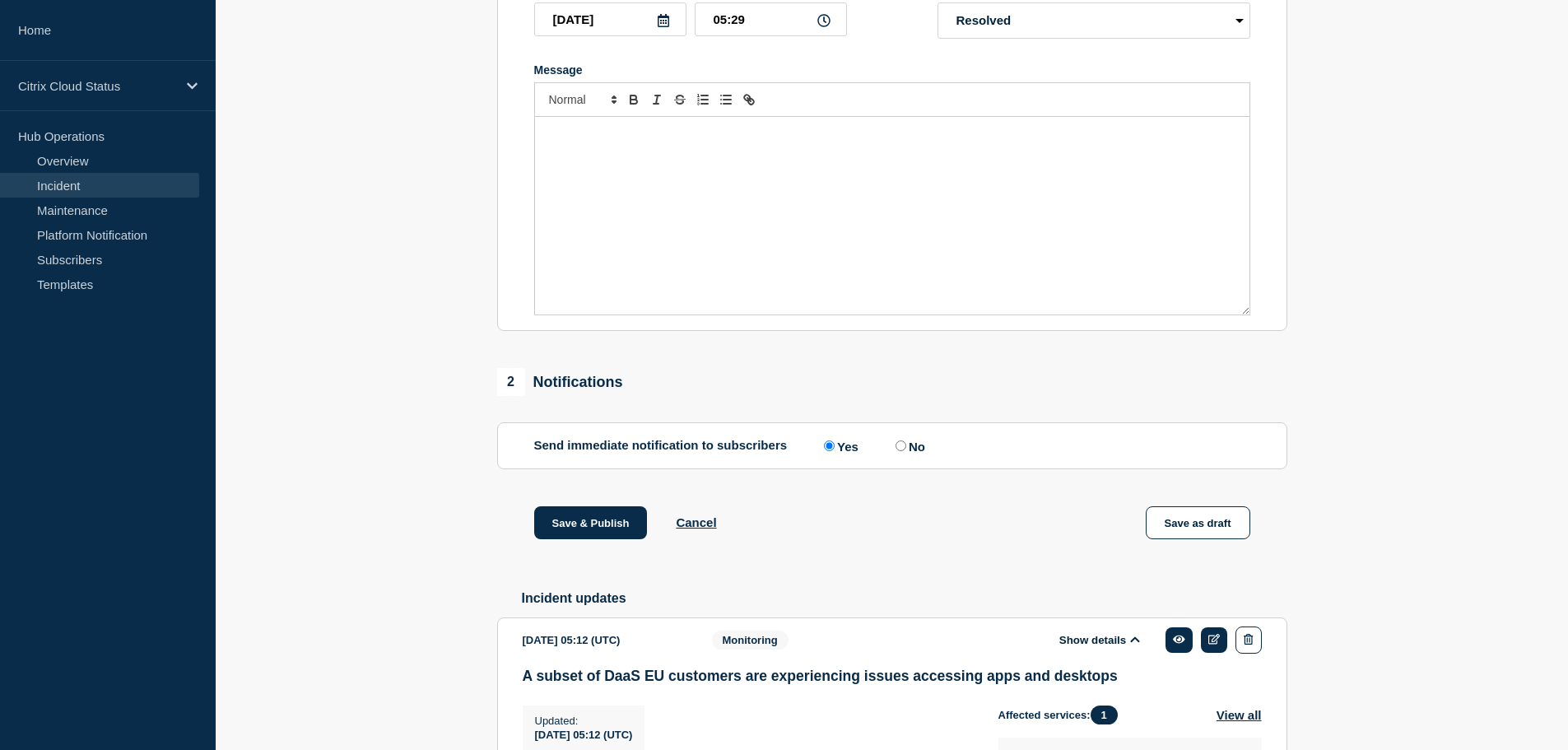
click at [627, 142] on p "Message" at bounding box center [892, 133] width 690 height 14
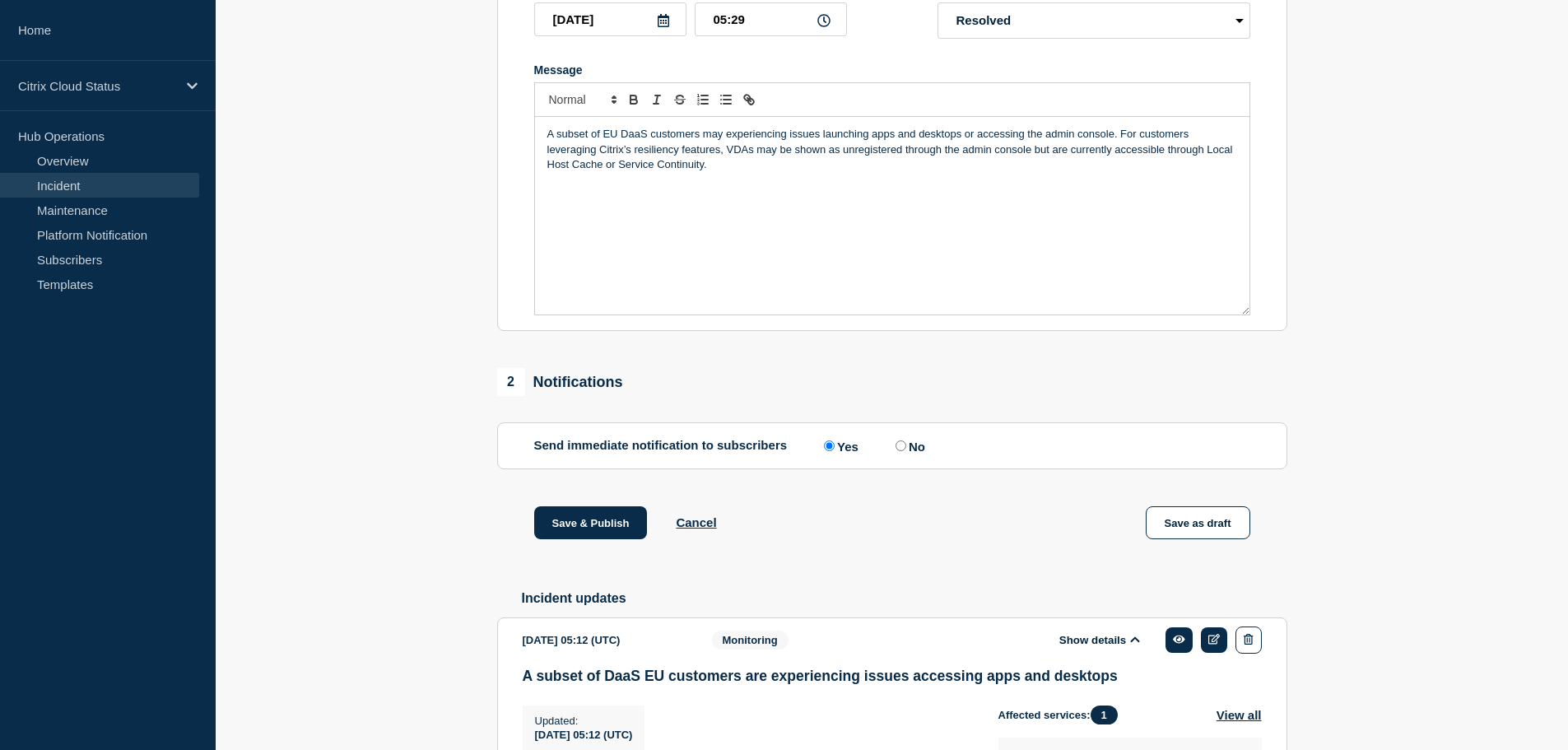
scroll to position [82, 0]
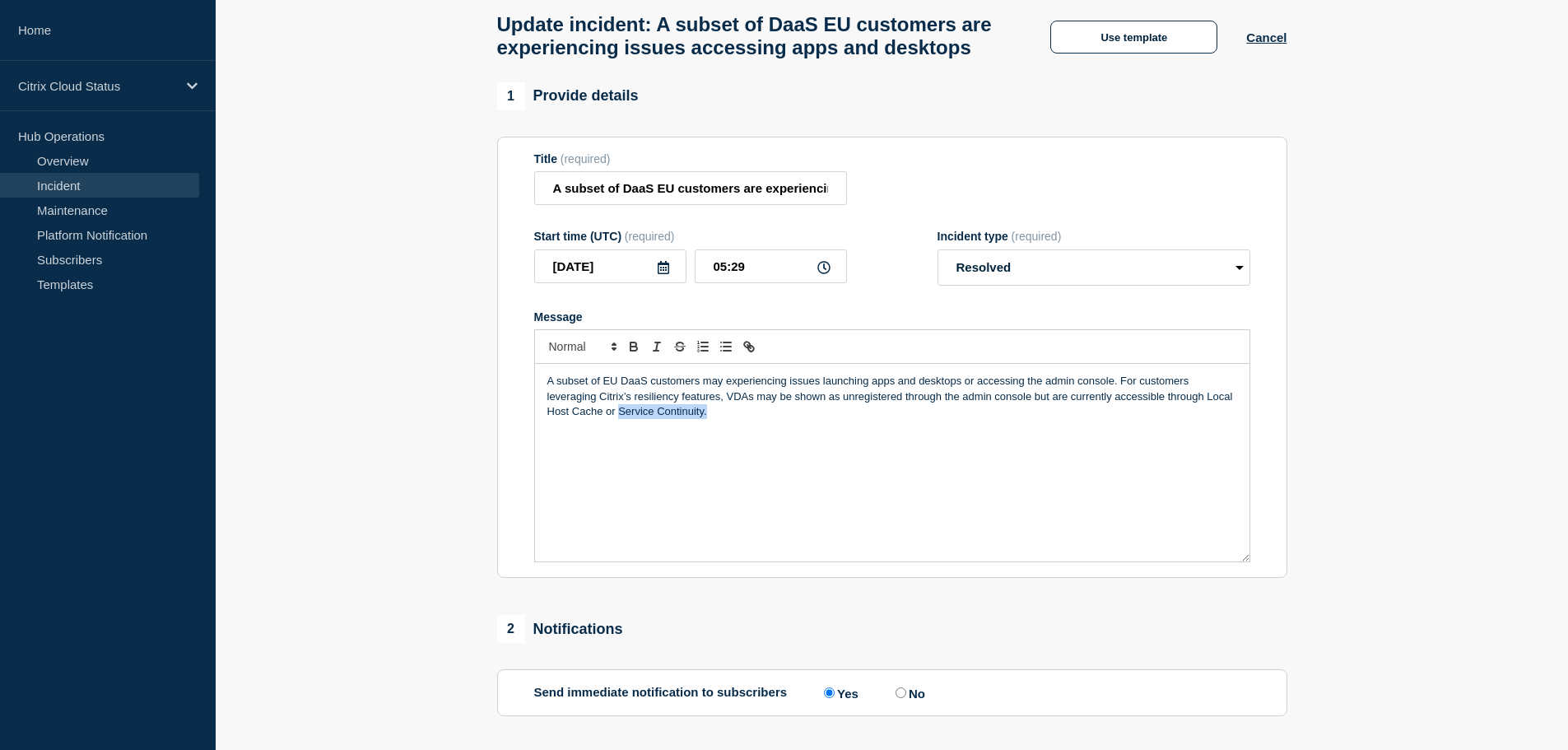
drag, startPoint x: 714, startPoint y: 449, endPoint x: 608, endPoint y: 477, distance: 109.6
click at [620, 458] on div "A subset of EU DaaS customers may experiencing issues launching apps and deskto…" at bounding box center [892, 462] width 714 height 198
click at [593, 449] on p "Message" at bounding box center [892, 442] width 690 height 14
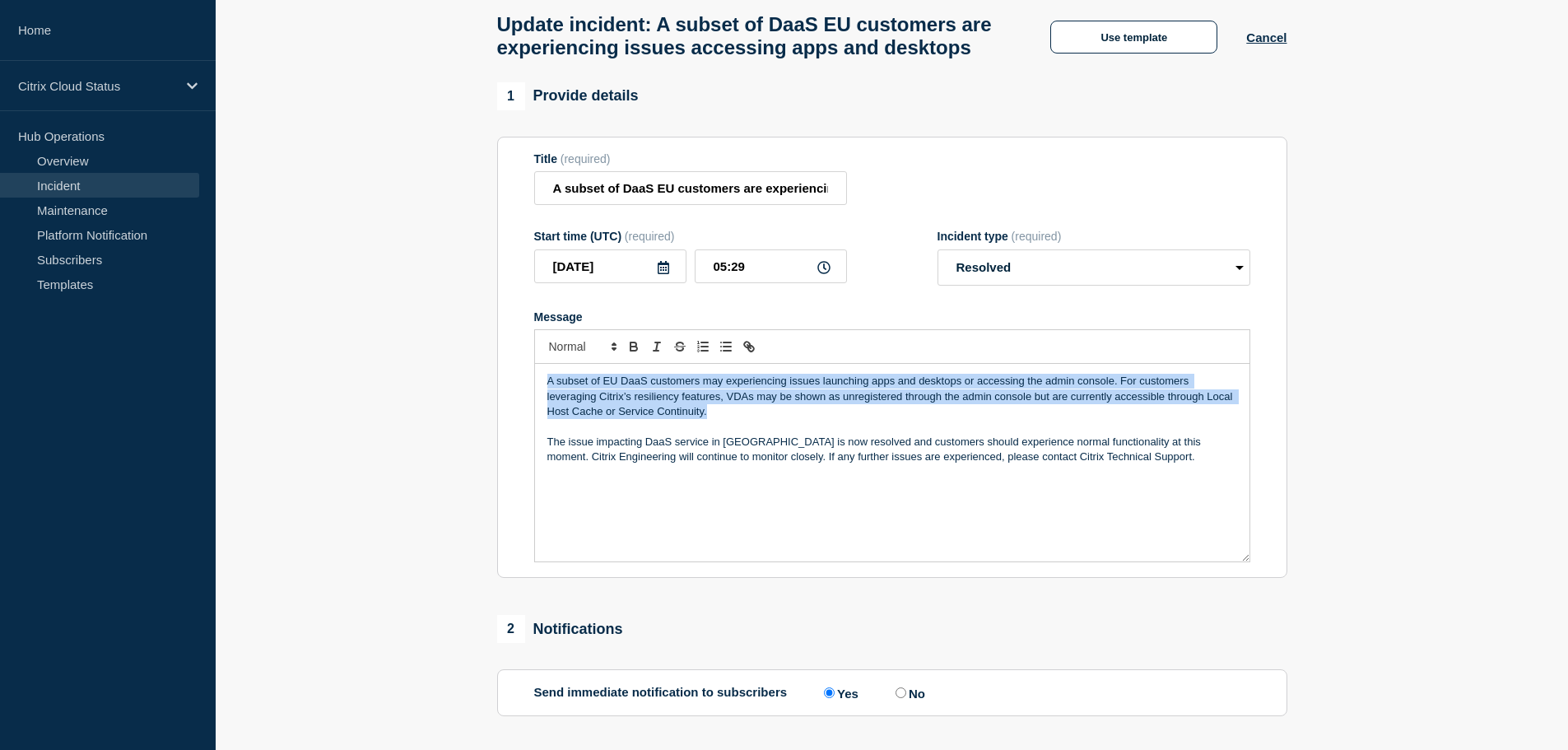
drag, startPoint x: 546, startPoint y: 414, endPoint x: 719, endPoint y: 451, distance: 176.9
click at [719, 419] on p "A subset of EU DaaS customers may experiencing issues launching apps and deskto…" at bounding box center [892, 396] width 690 height 45
click at [719, 419] on p "A subset of EU DaaS customers may experiencing issues launching apps and deskto…" at bounding box center [892, 396] width 690 height 45
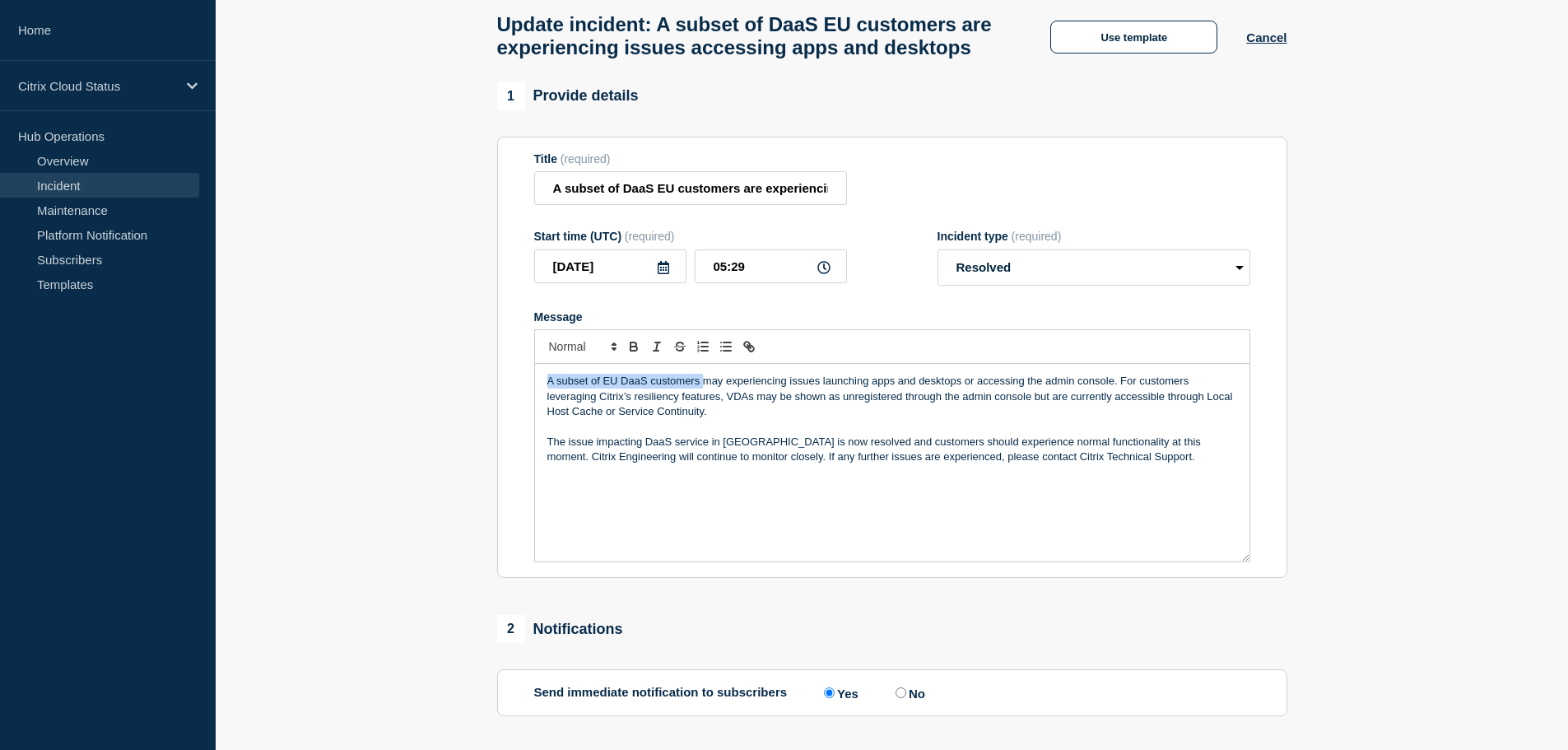
copy p "A subset of EU DaaS customers"
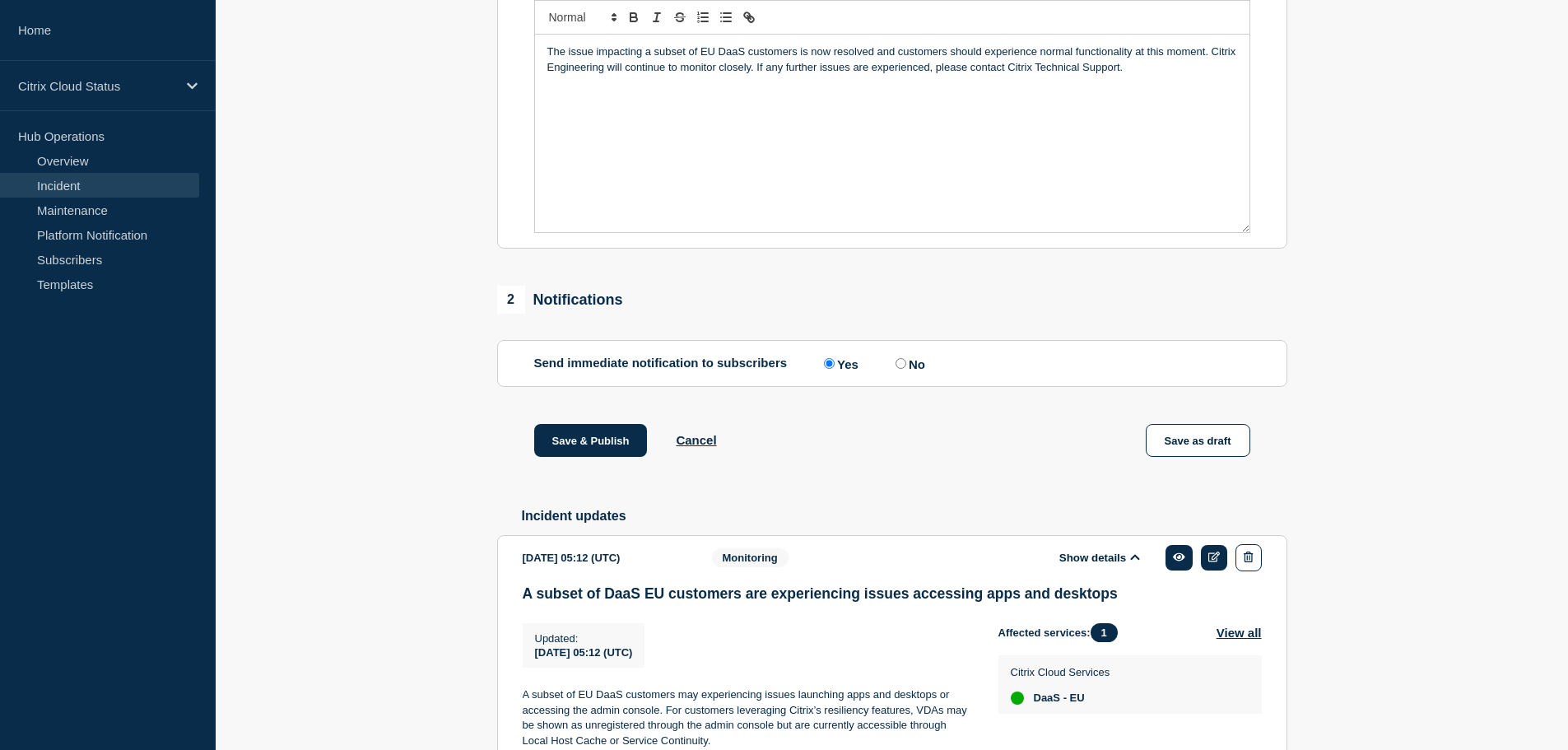
scroll to position [330, 0]
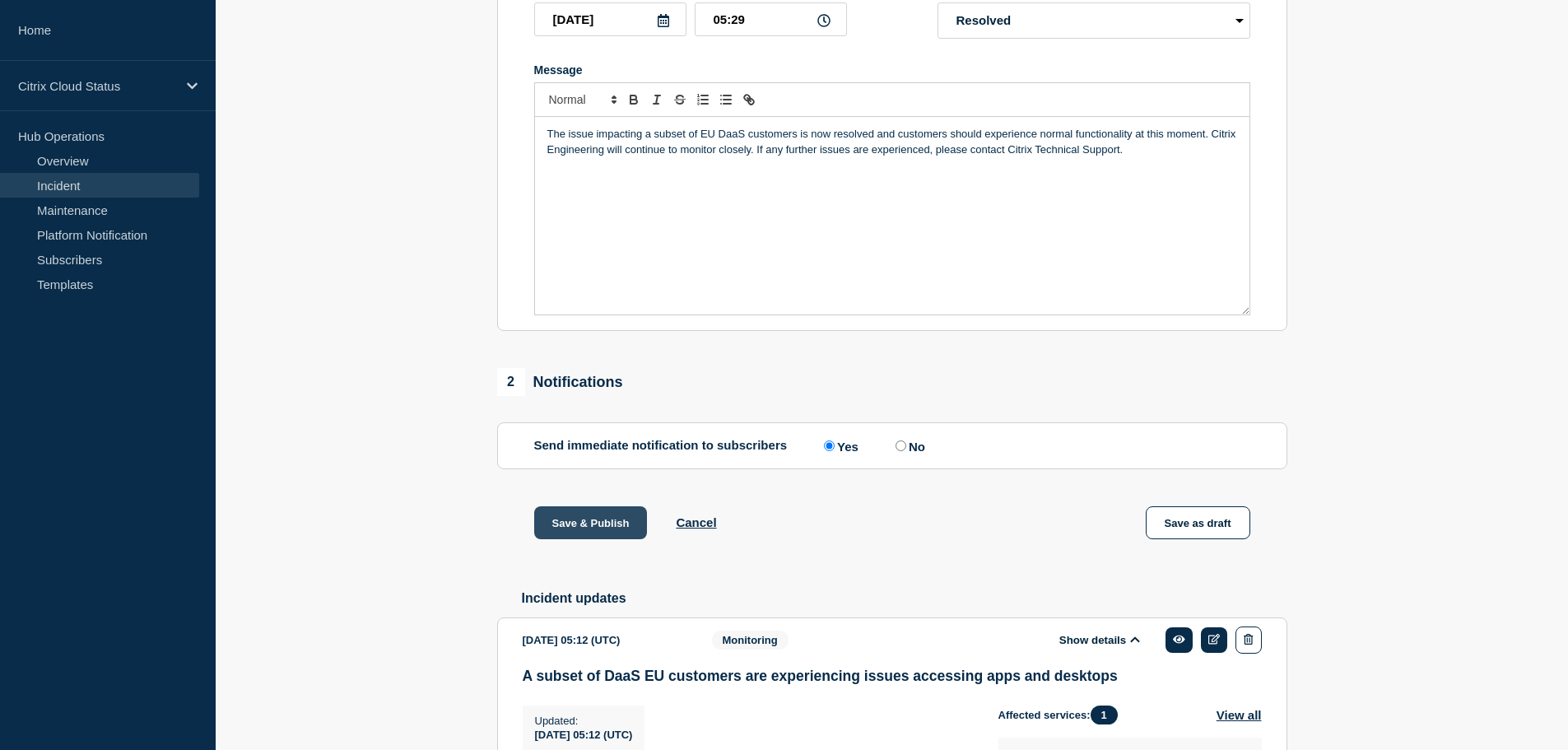
click at [572, 539] on button "Save & Publish" at bounding box center [591, 522] width 114 height 33
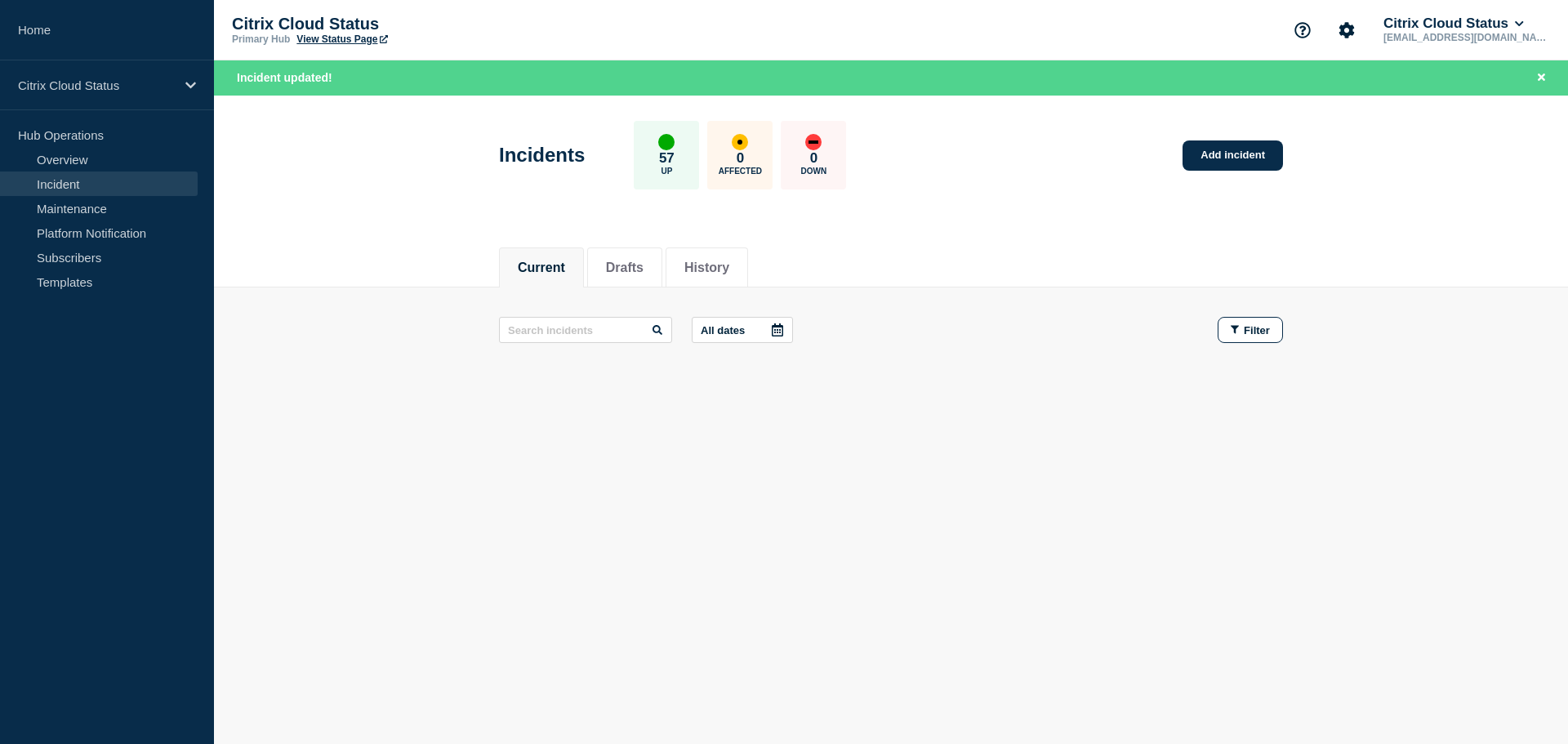
click at [67, 186] on link "Incident" at bounding box center [99, 183] width 197 height 24
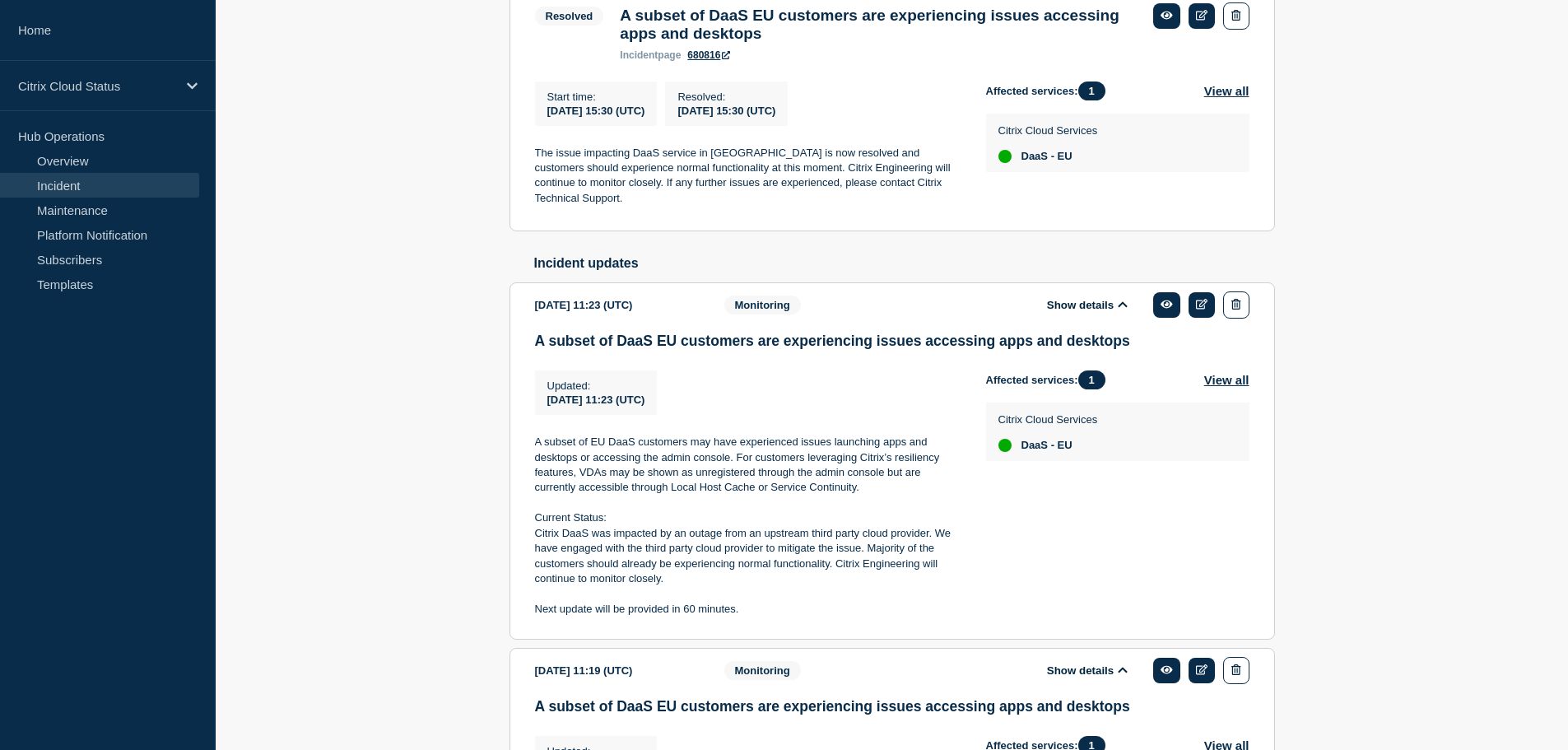
scroll to position [434, 0]
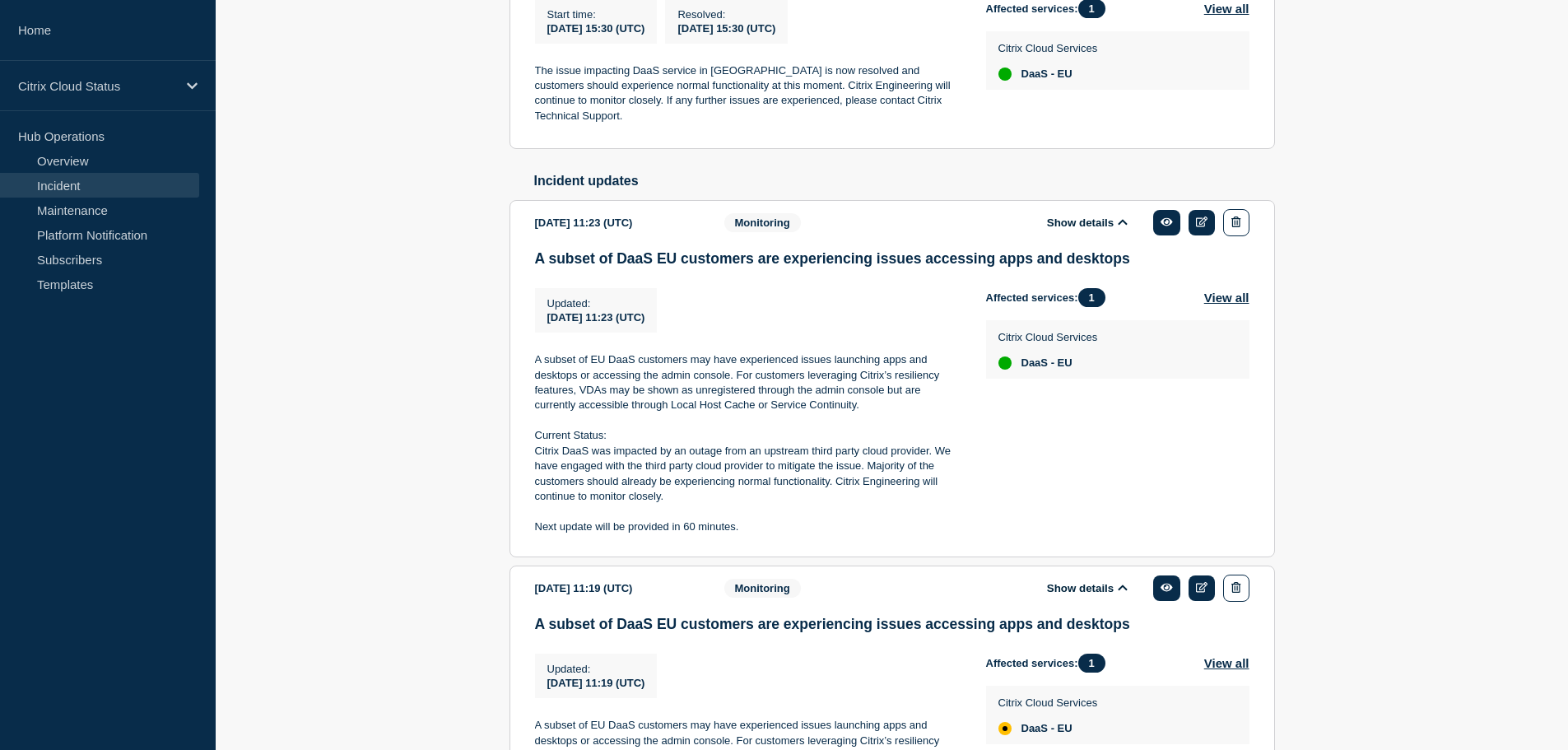
click at [738, 515] on p at bounding box center [747, 511] width 425 height 14
drag, startPoint x: 739, startPoint y: 527, endPoint x: 537, endPoint y: 540, distance: 202.4
click at [537, 540] on div "A subset of DaaS EU customers are experiencing issues accessing apps and deskto…" at bounding box center [892, 399] width 714 height 297
copy p "Next update will be provided in 60 minutes."
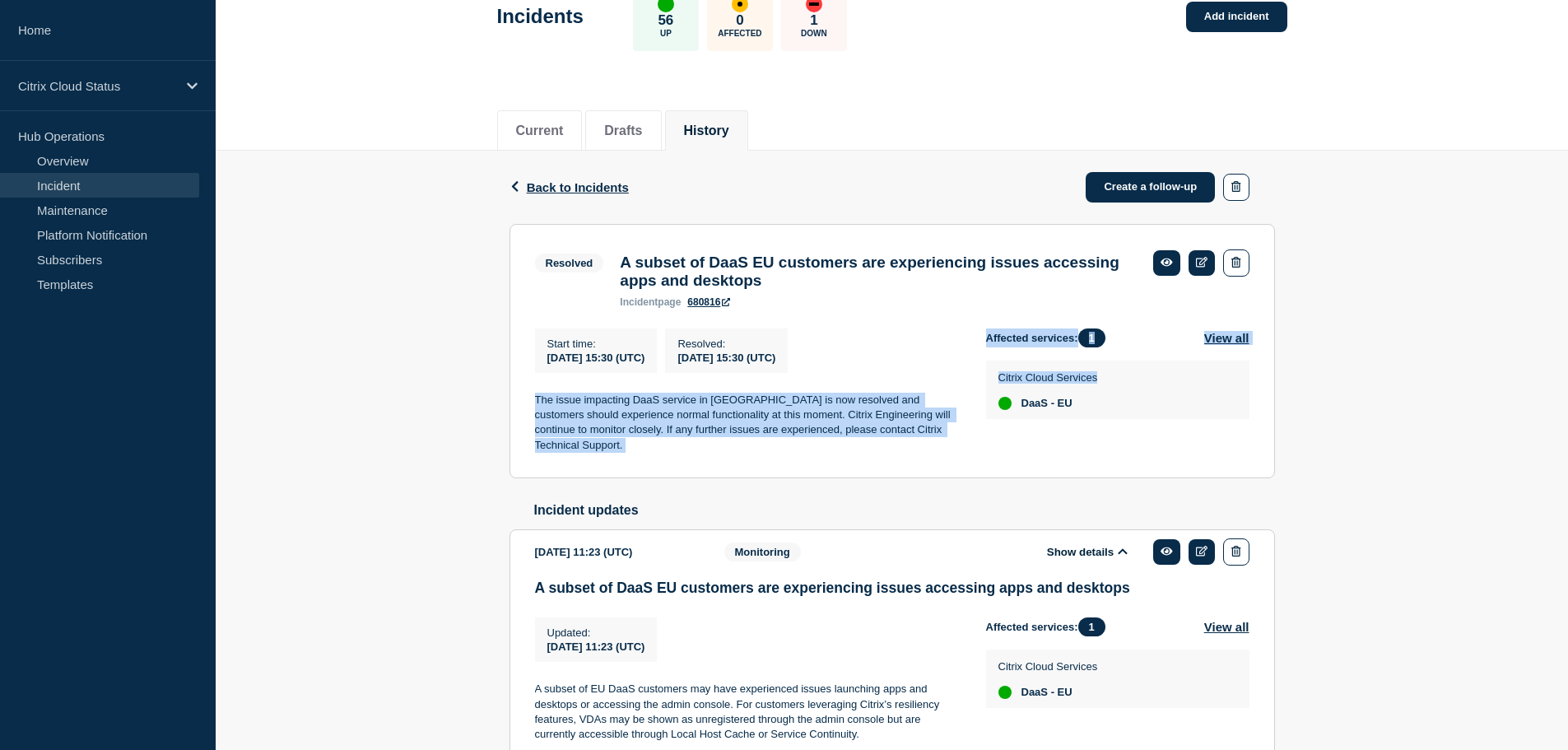
drag, startPoint x: 533, startPoint y: 410, endPoint x: 988, endPoint y: 443, distance: 456.2
click at [988, 443] on section "Resolved A subset of DaaS EU customers are experiencing issues accessing apps a…" at bounding box center [892, 352] width 765 height 255
click at [947, 435] on p "The issue impacting DaaS service in [GEOGRAPHIC_DATA] is now resolved and custo…" at bounding box center [747, 423] width 425 height 61
click at [939, 443] on p "The issue impacting DaaS service in [GEOGRAPHIC_DATA] is now resolved and custo…" at bounding box center [747, 423] width 425 height 61
drag, startPoint x: 942, startPoint y: 443, endPoint x: 535, endPoint y: 411, distance: 408.3
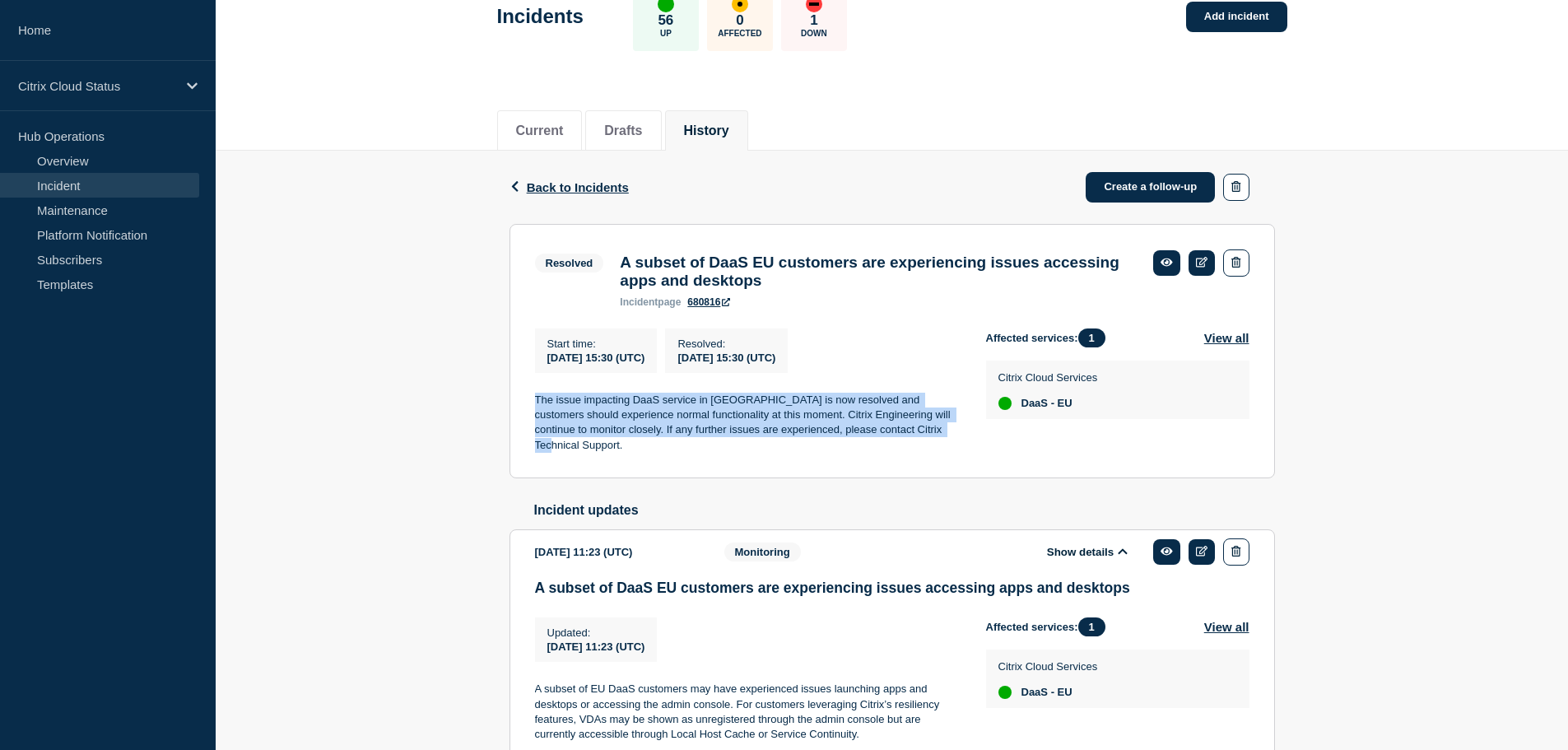
click at [535, 411] on p "The issue impacting DaaS service in [GEOGRAPHIC_DATA] is now resolved and custo…" at bounding box center [747, 423] width 425 height 61
copy p "The issue impacting DaaS service in [GEOGRAPHIC_DATA] is now resolved and custo…"
